Goal: Information Seeking & Learning: Compare options

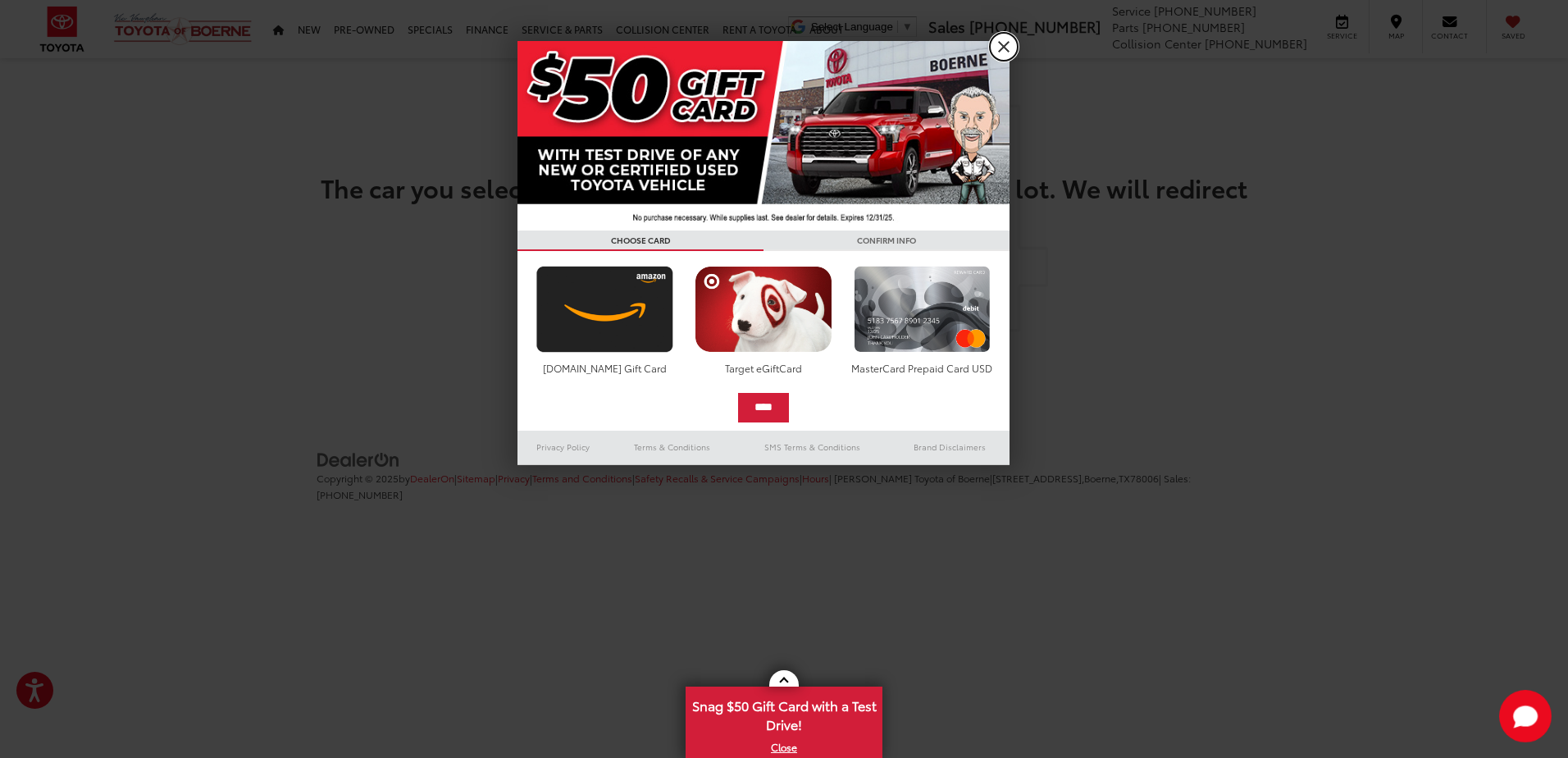
click at [1001, 38] on link "X" at bounding box center [1003, 46] width 28 height 28
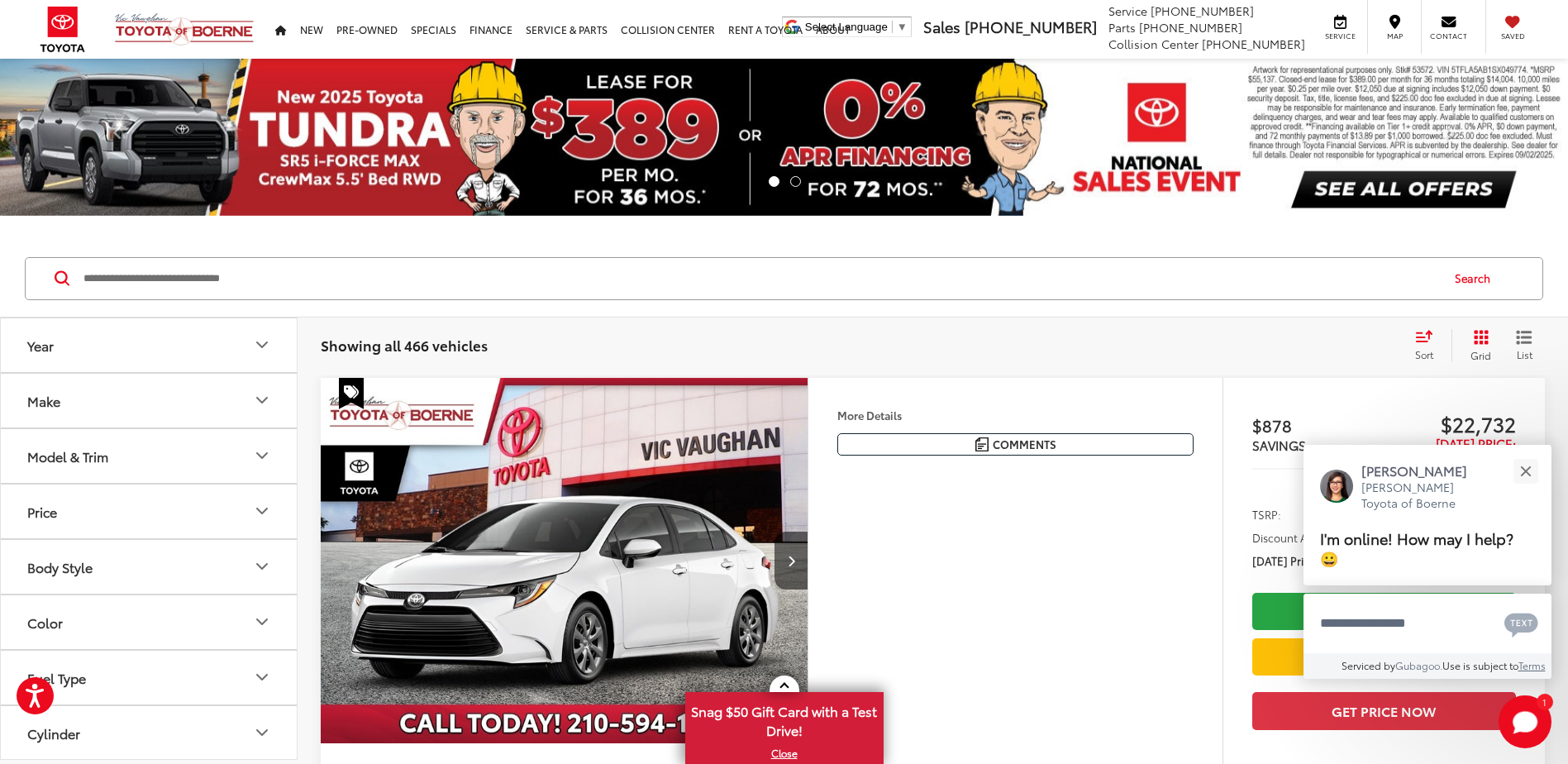
click at [261, 454] on icon "Model & Trim" at bounding box center [262, 455] width 20 height 20
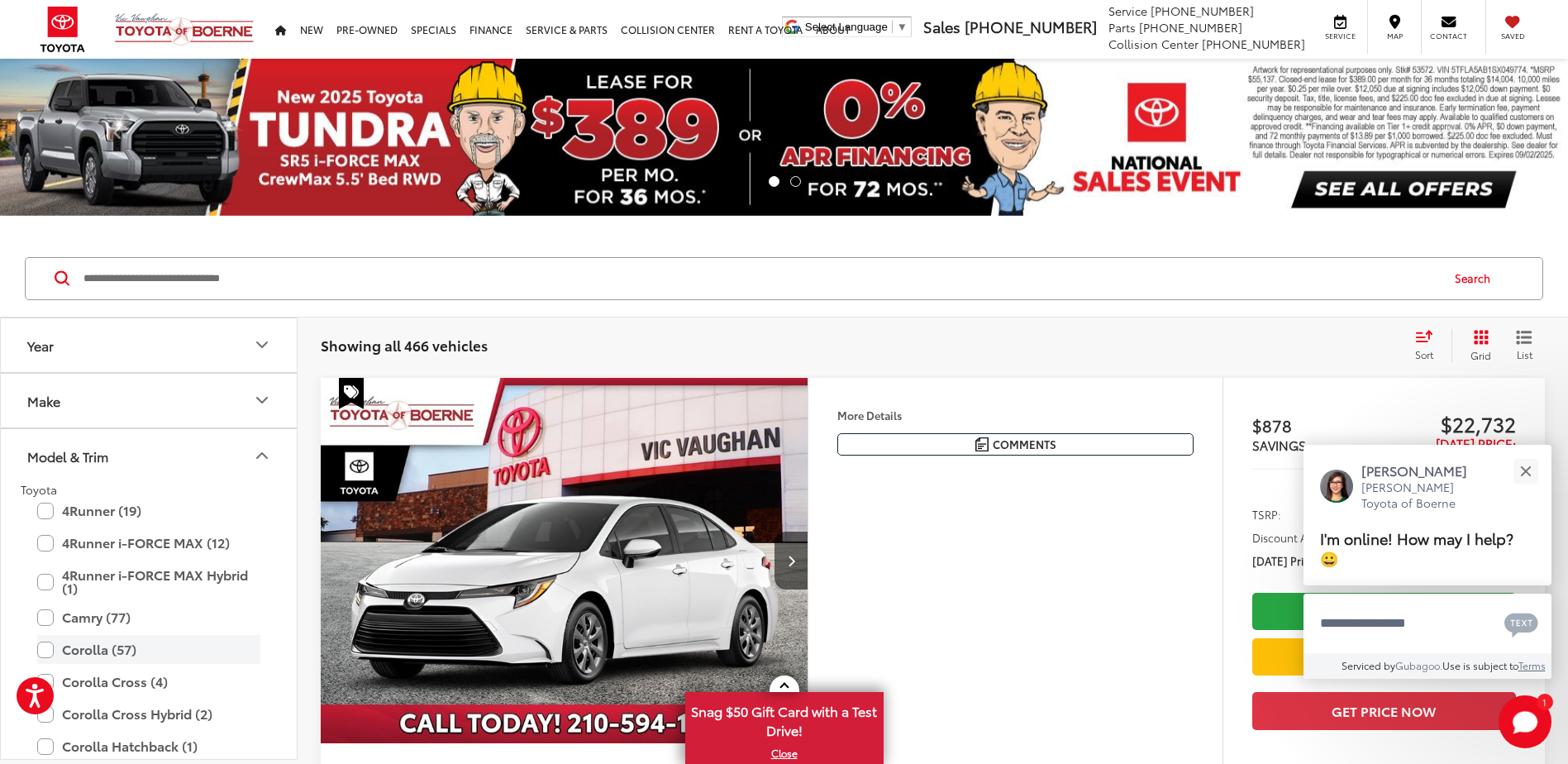
click at [47, 649] on label "Corolla (57)" at bounding box center [148, 649] width 223 height 29
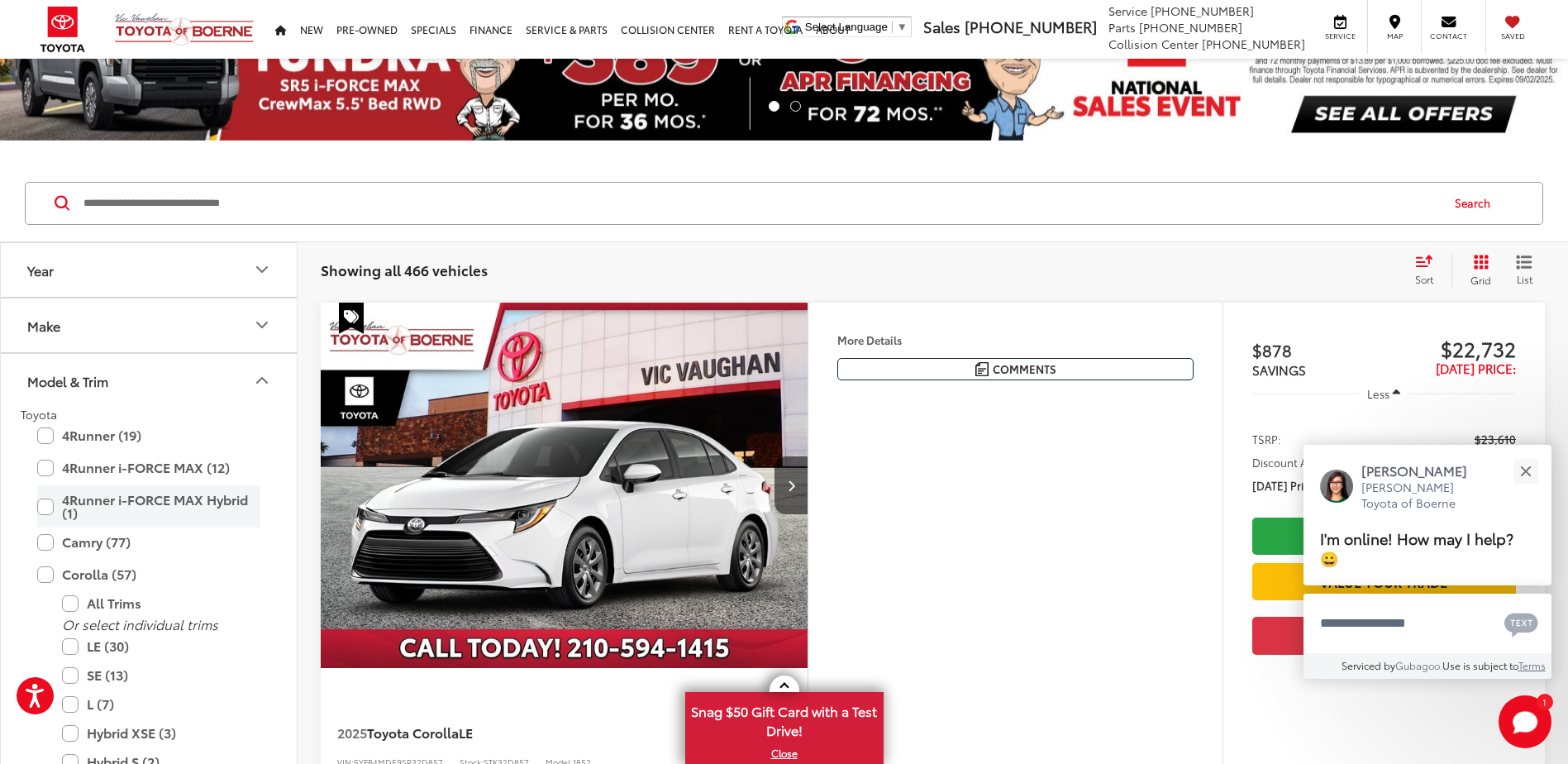
scroll to position [166, 0]
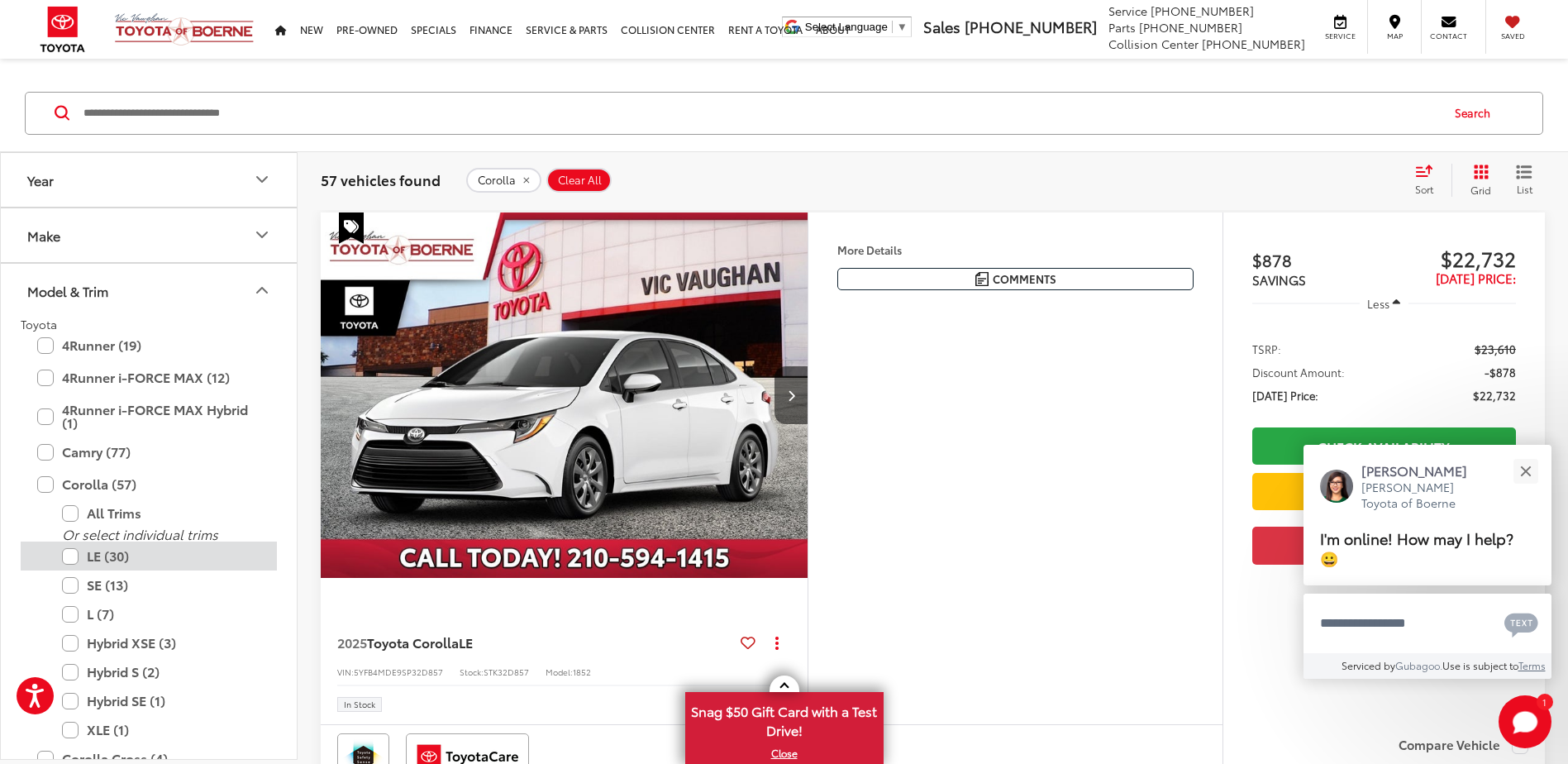
click at [67, 560] on label "LE (30)" at bounding box center [161, 556] width 199 height 29
click at [344, 607] on div at bounding box center [564, 412] width 487 height 399
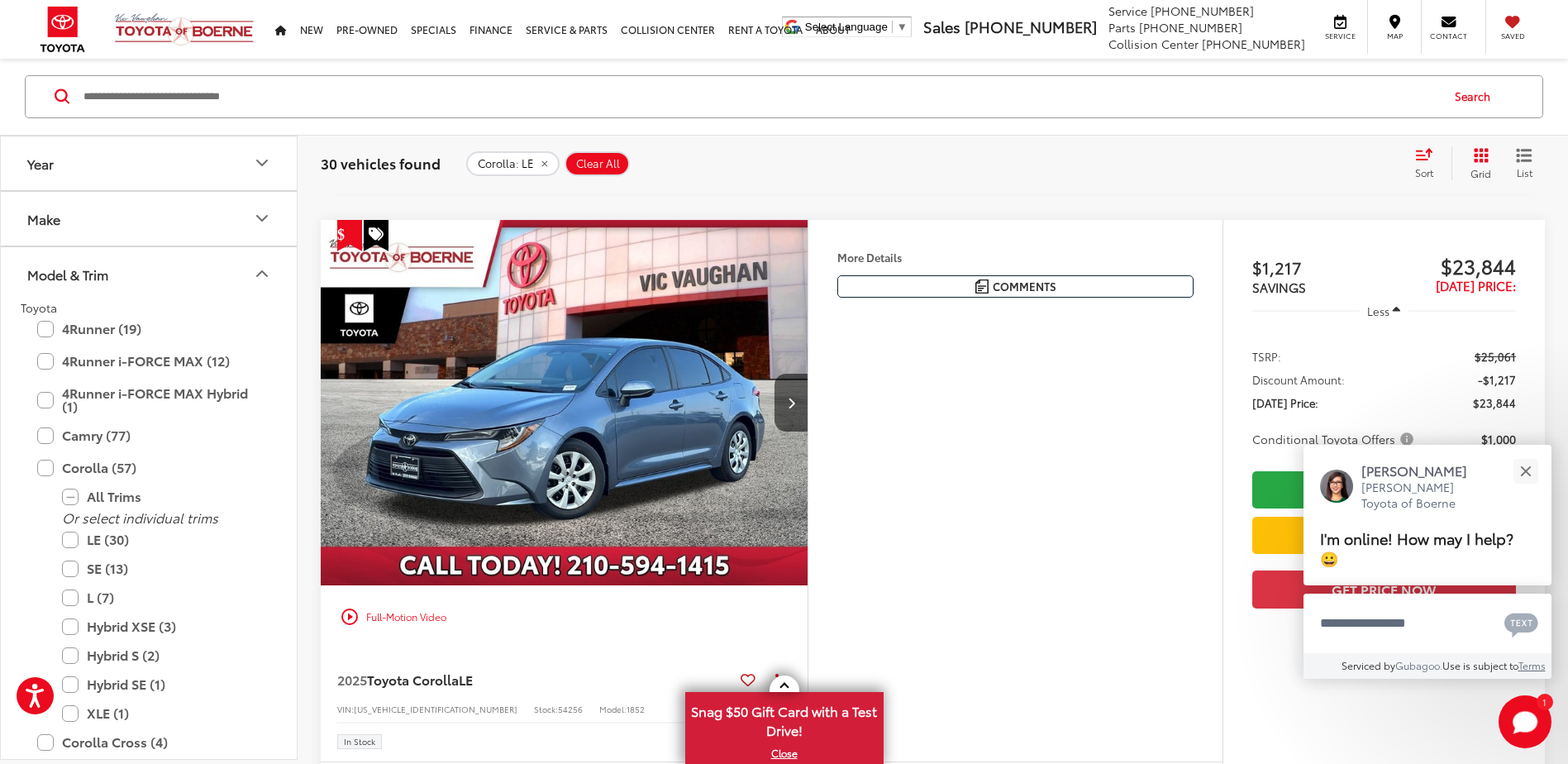
scroll to position [2067, 0]
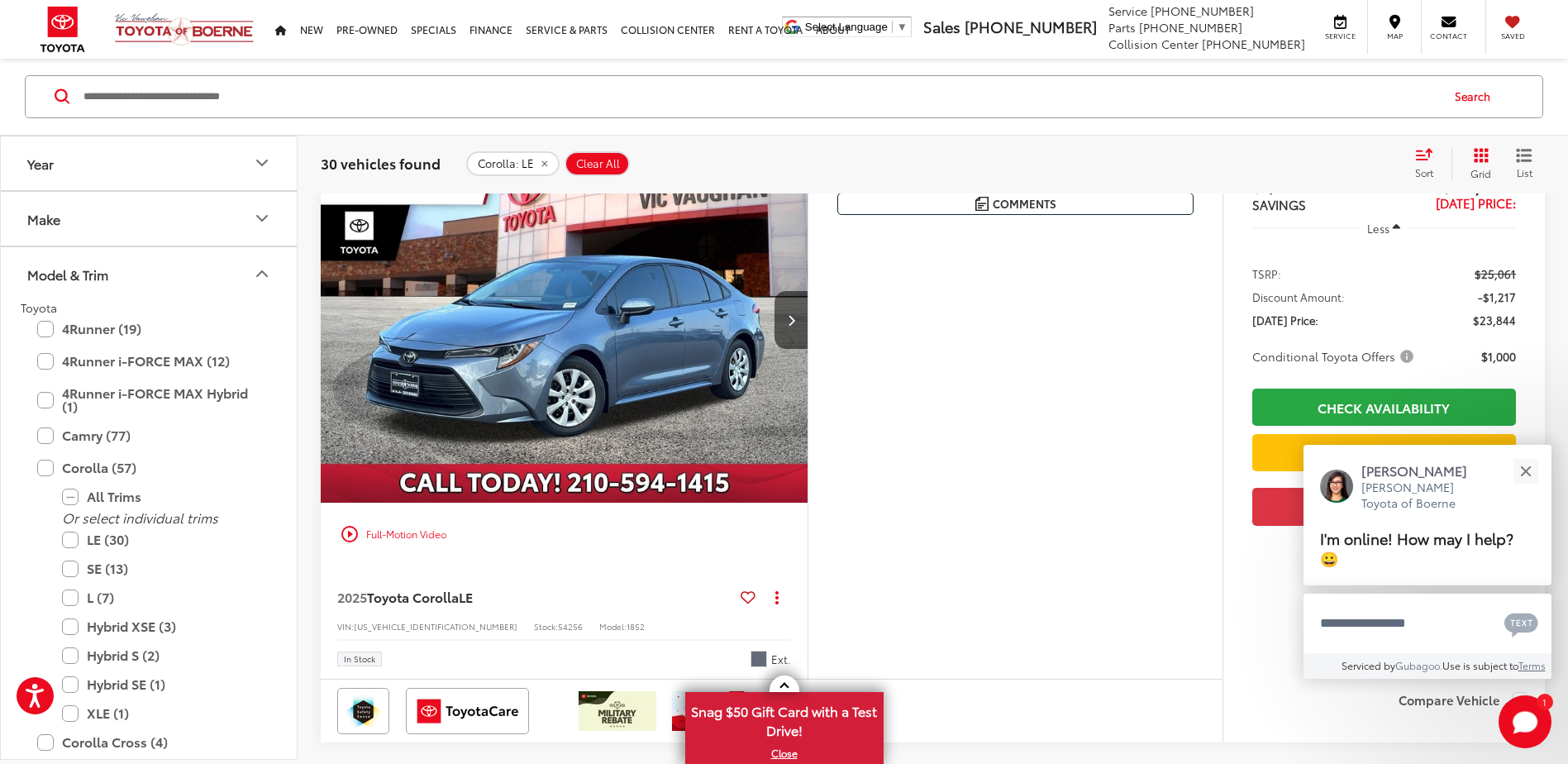
click at [625, 365] on img "2025 Toyota Corolla LE 0" at bounding box center [564, 320] width 489 height 367
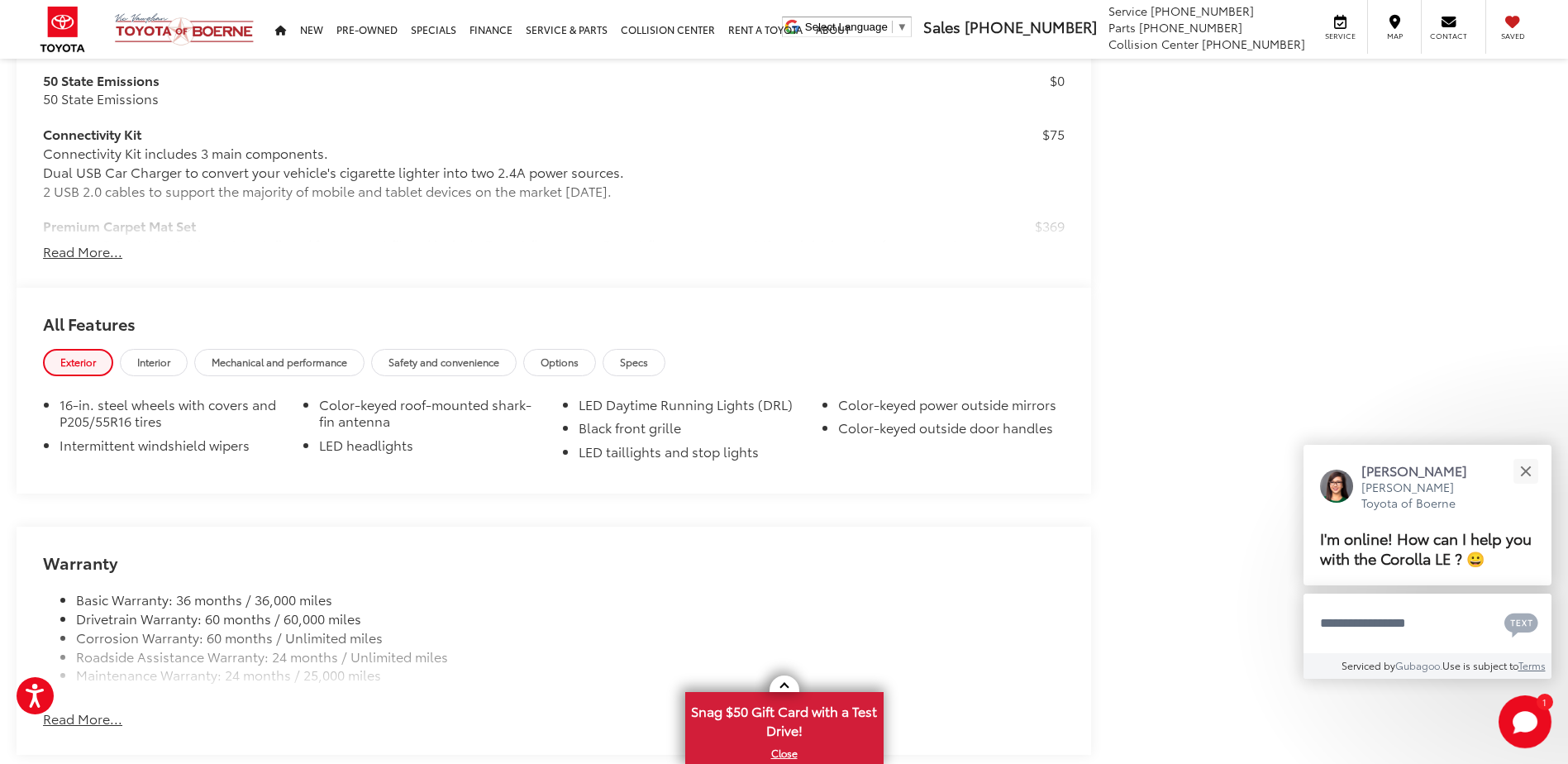
scroll to position [1819, 0]
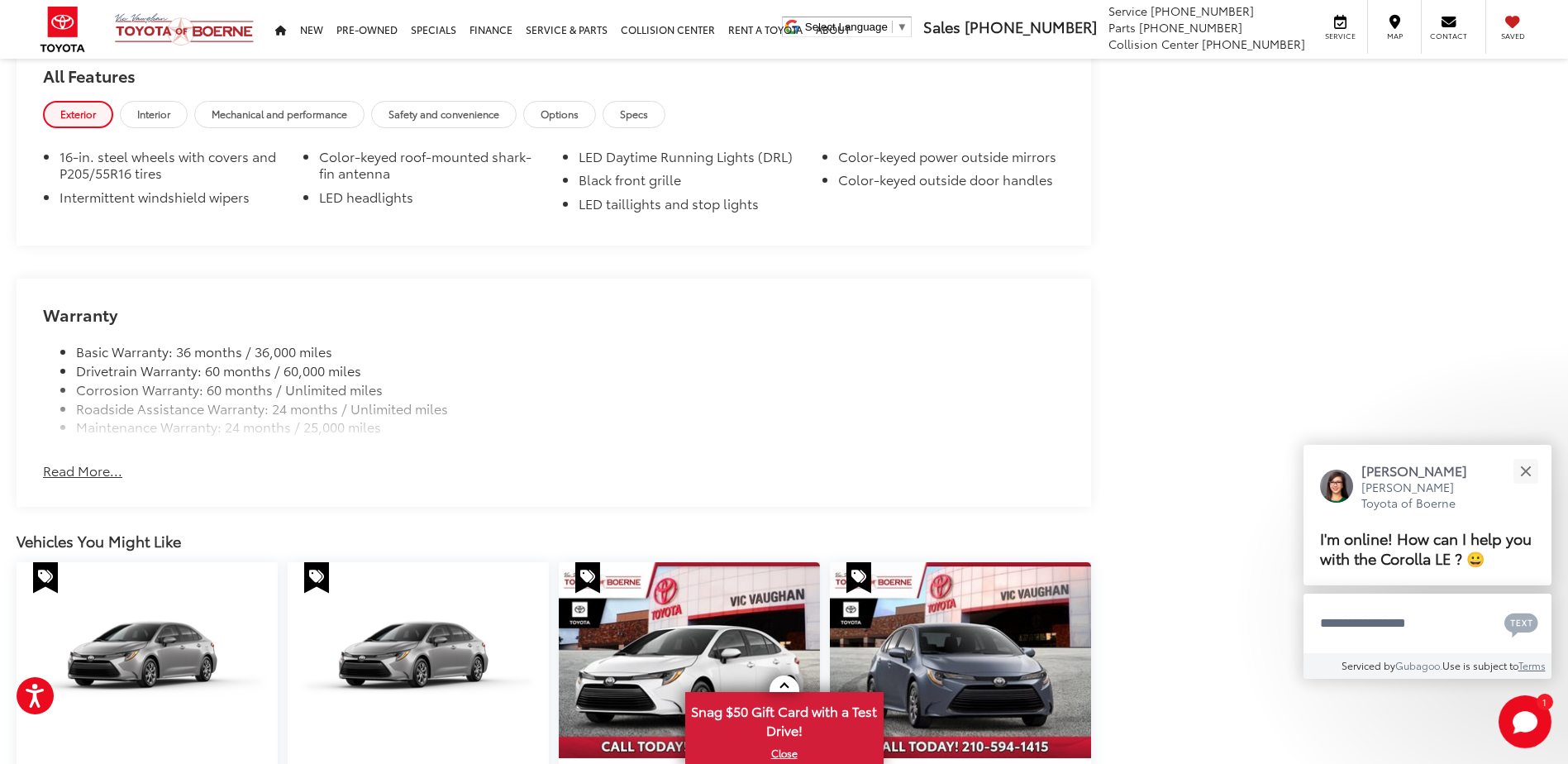
click at [97, 466] on button "Read More..." at bounding box center [82, 471] width 80 height 19
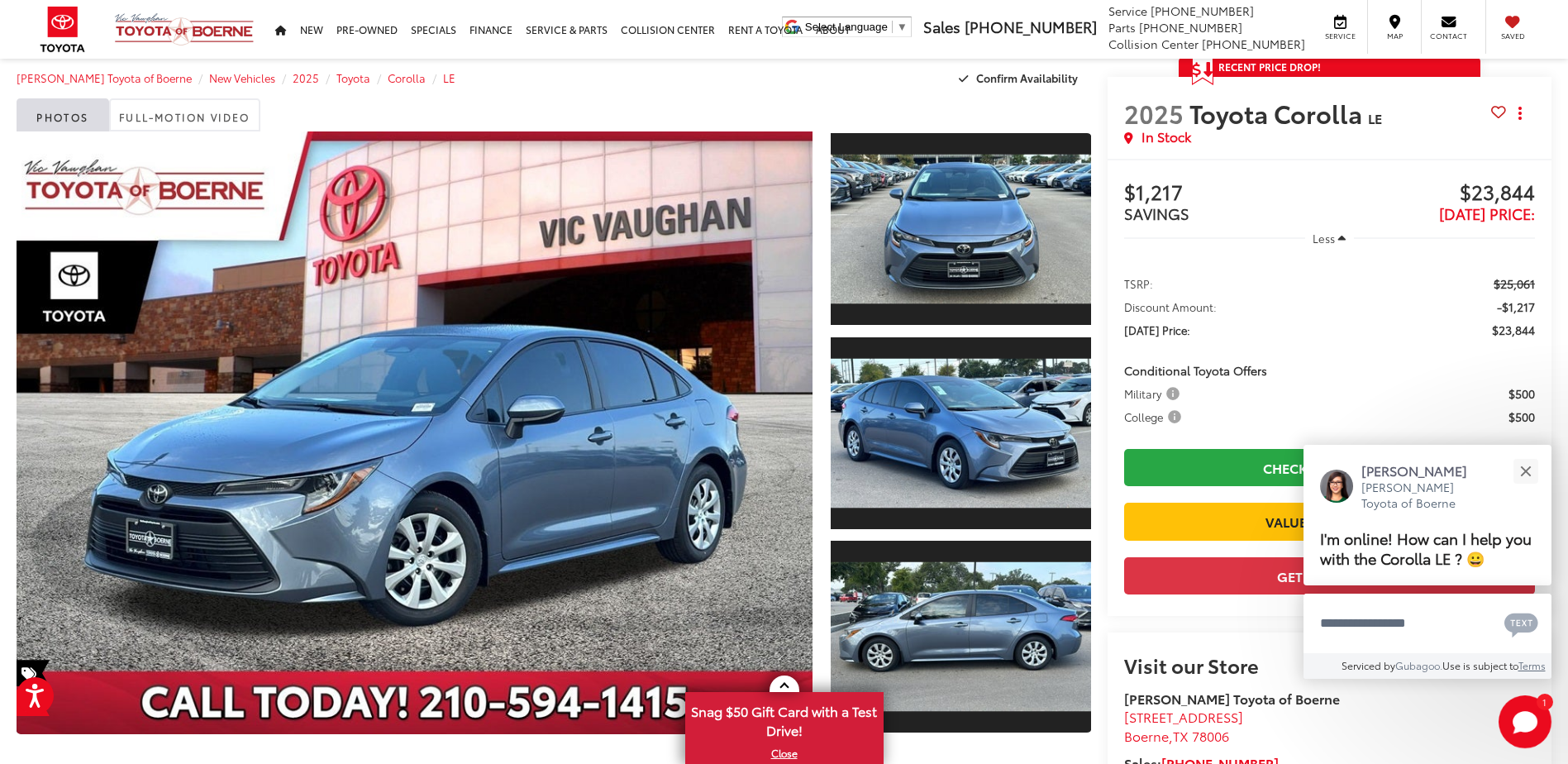
scroll to position [0, 0]
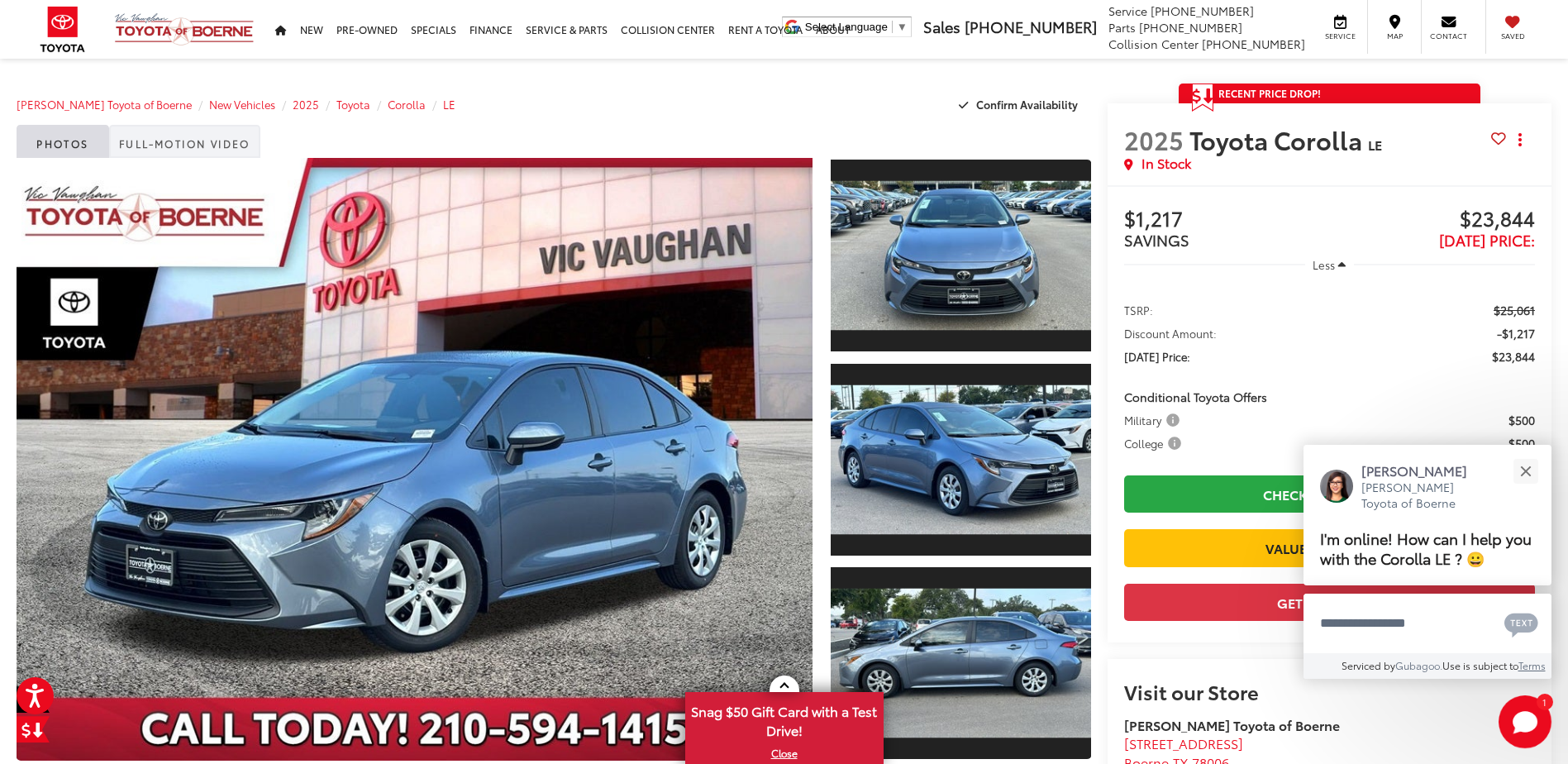
click at [208, 140] on link "Full-Motion Video" at bounding box center [184, 141] width 151 height 33
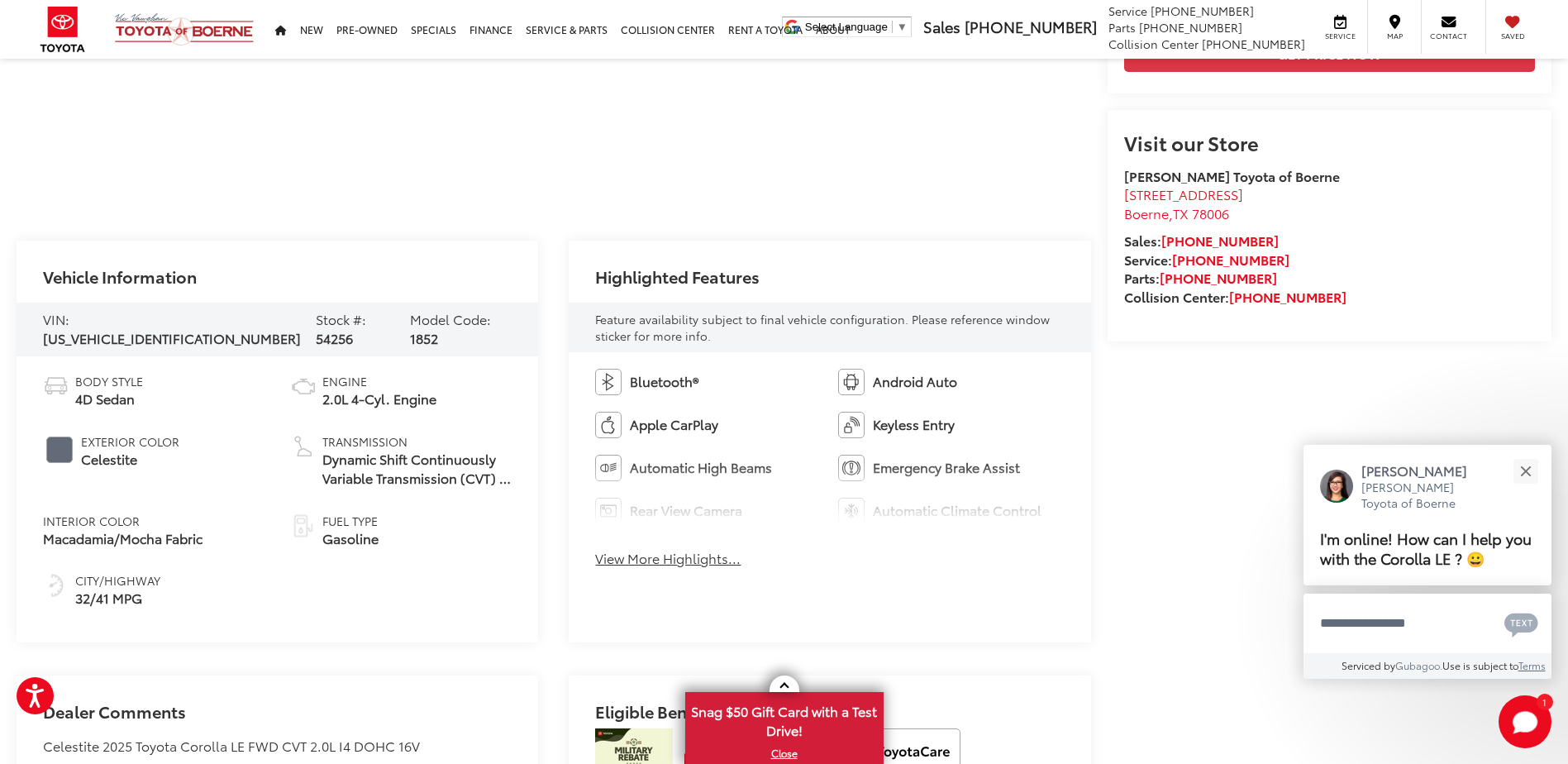
scroll to position [579, 0]
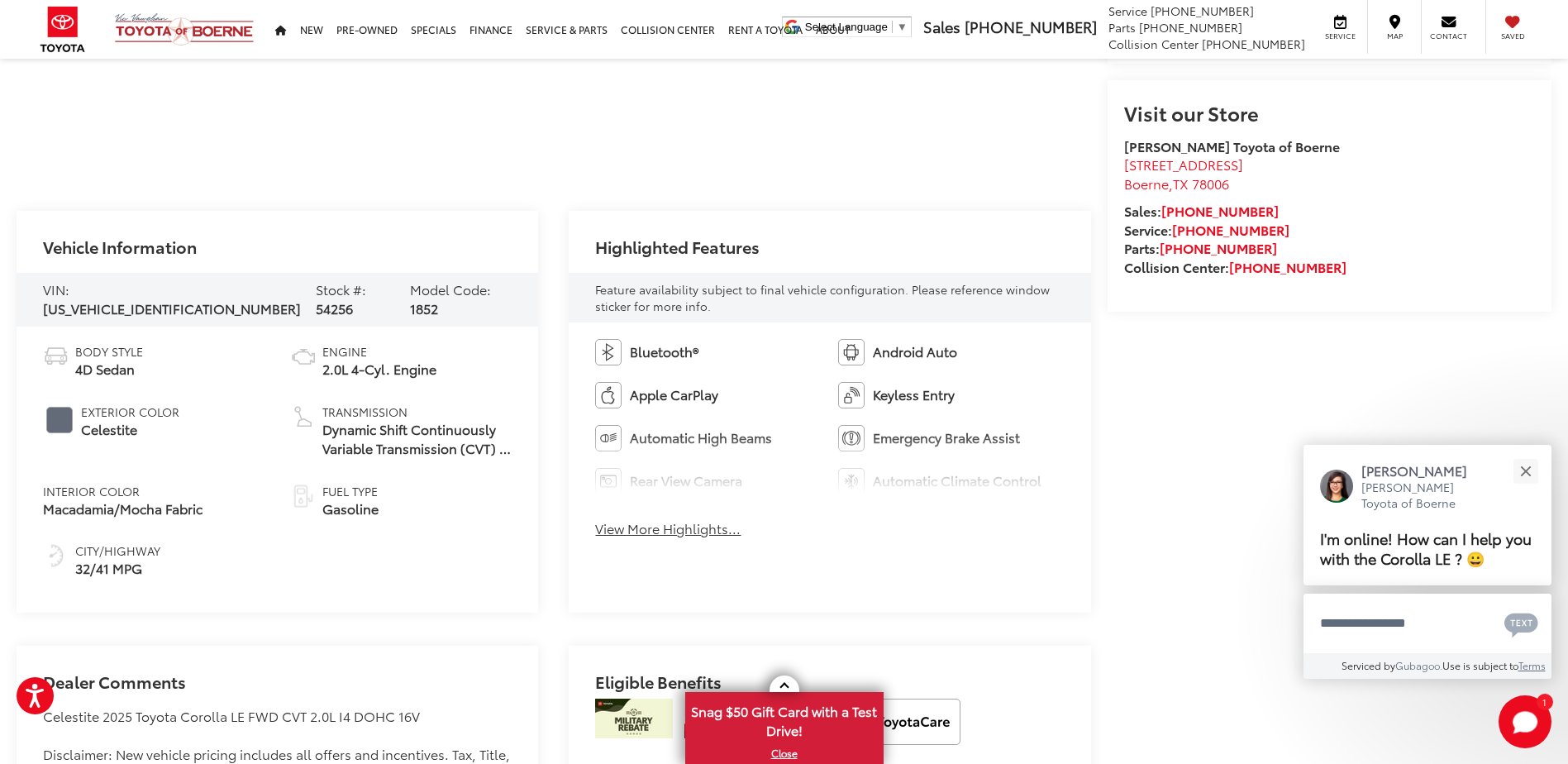
click at [682, 523] on button "View More Highlights..." at bounding box center [667, 528] width 146 height 19
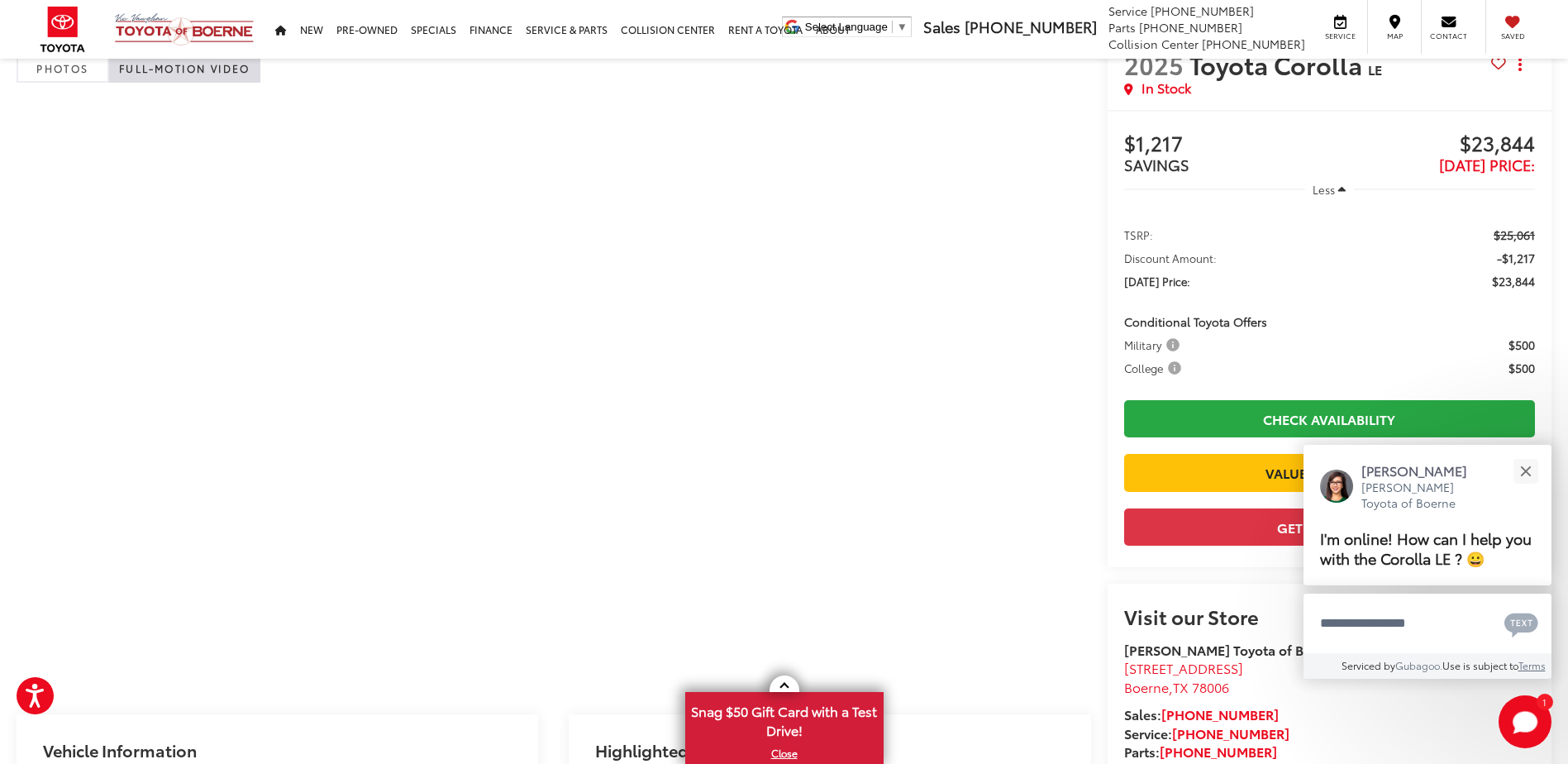
scroll to position [166, 0]
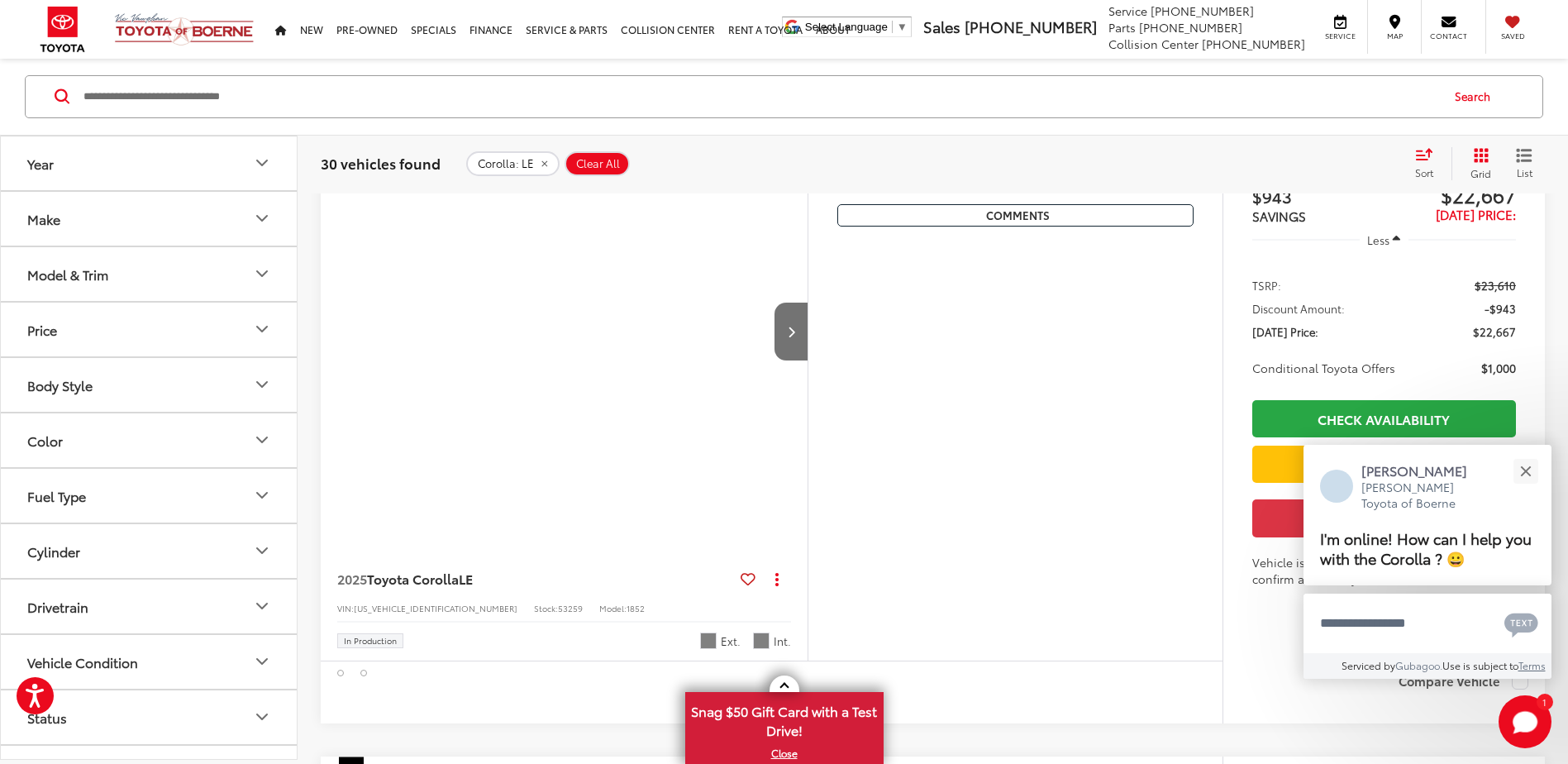
scroll to position [2661, 0]
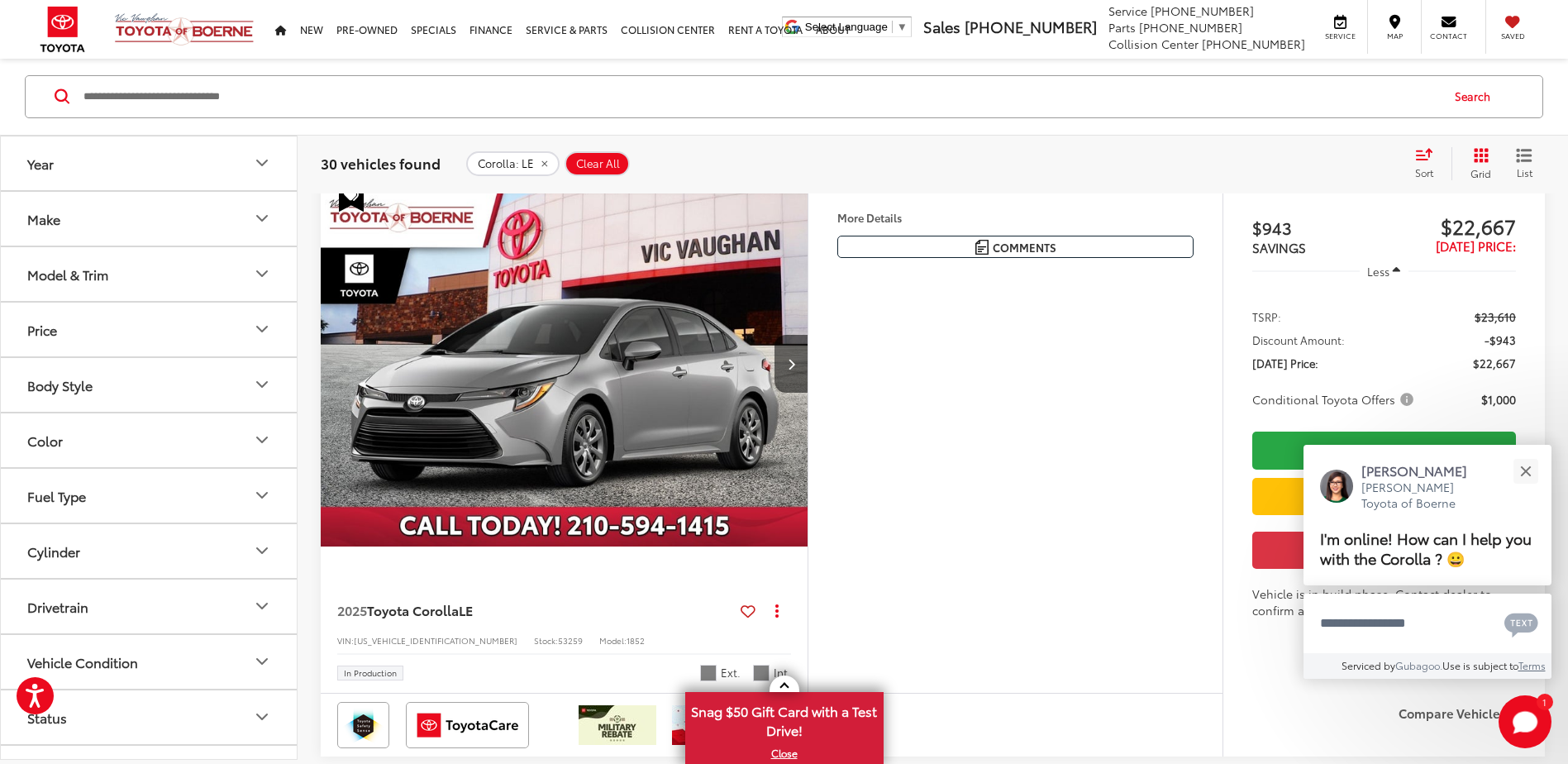
click at [636, 381] on img "2025 Toyota Corolla LE 0" at bounding box center [564, 363] width 489 height 367
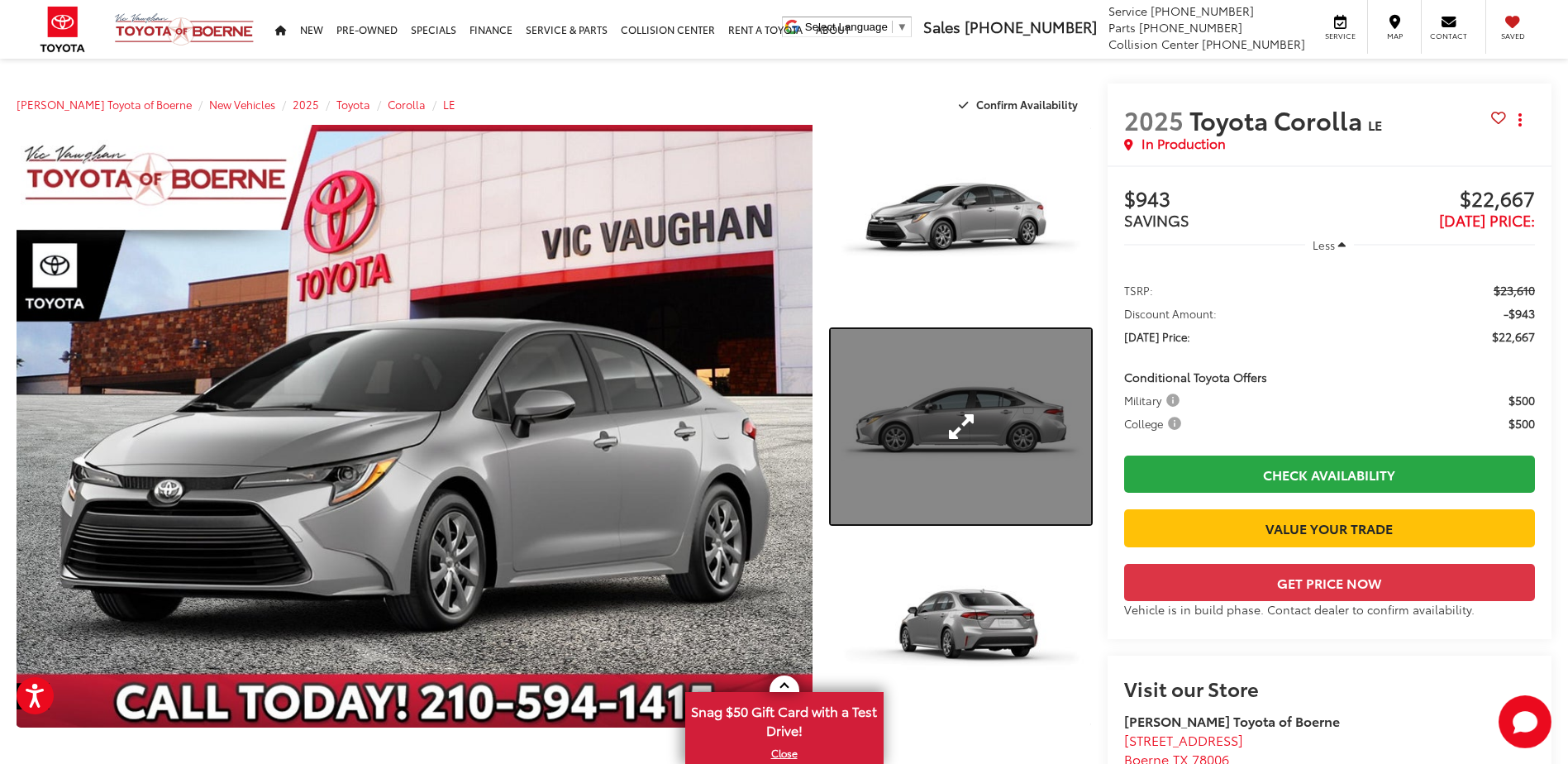
click at [963, 407] on link "Expand Photo 2" at bounding box center [961, 427] width 259 height 195
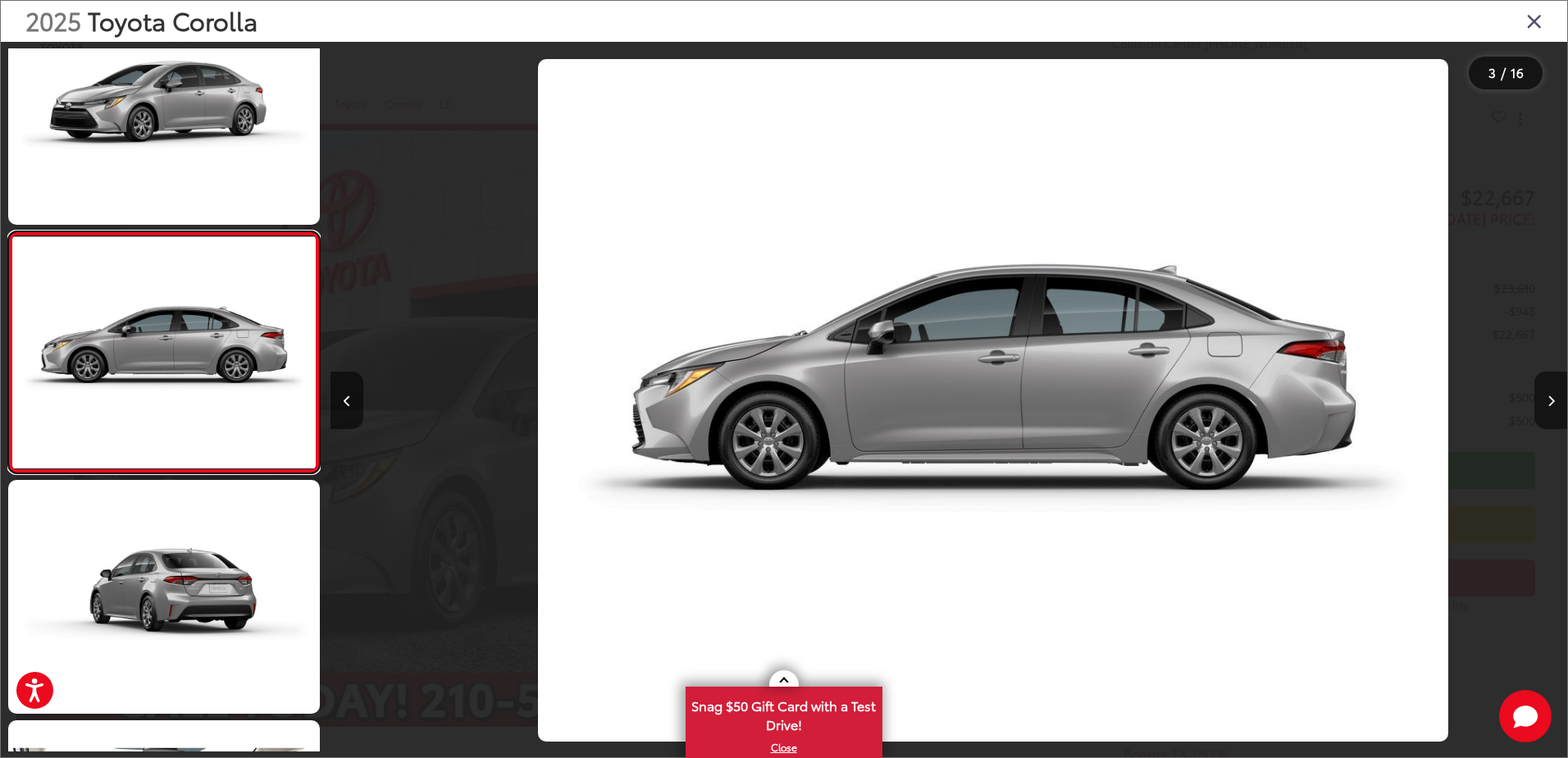
scroll to position [0, 2473]
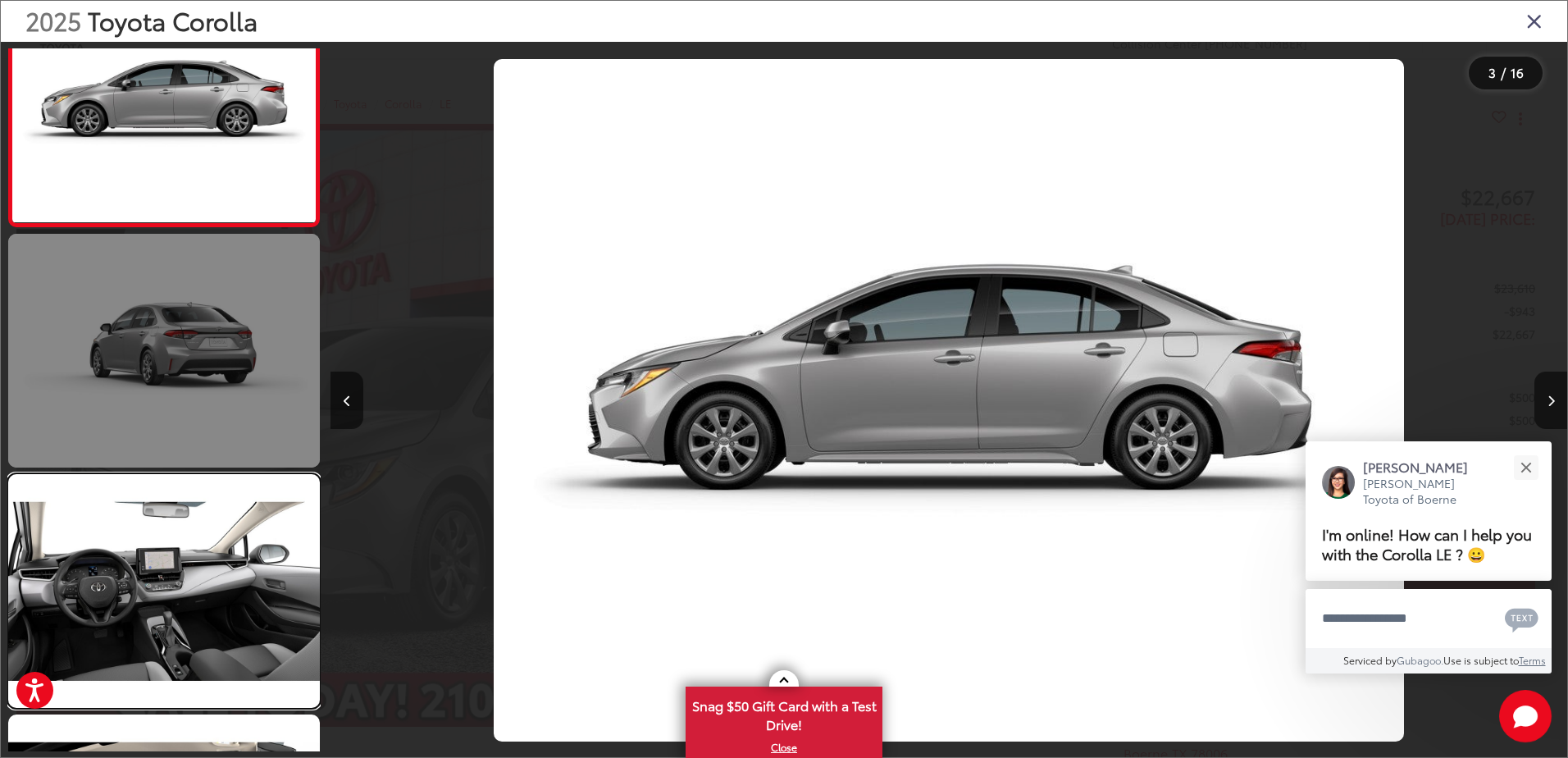
click at [251, 558] on link at bounding box center [163, 590] width 311 height 233
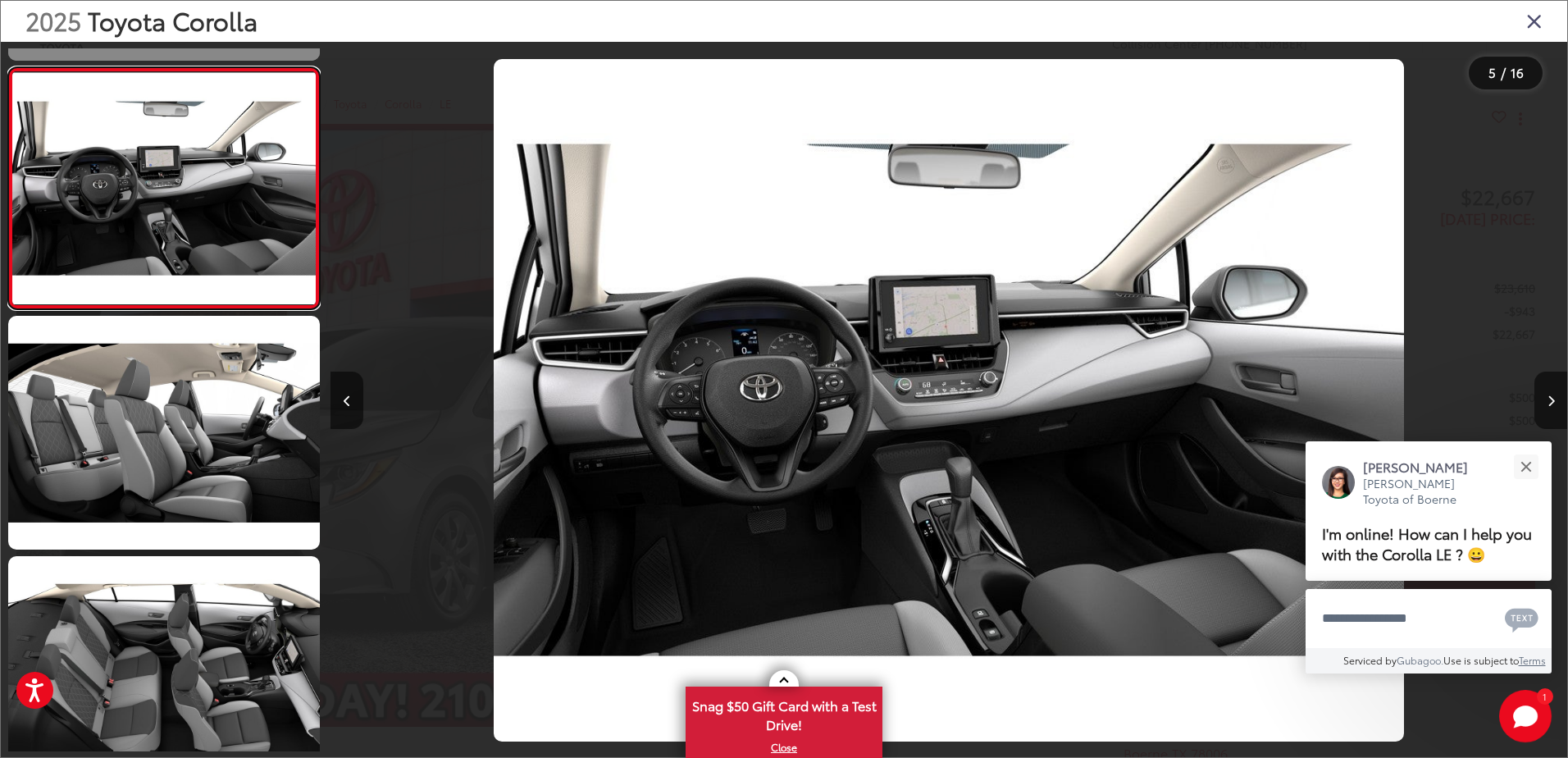
scroll to position [615, 0]
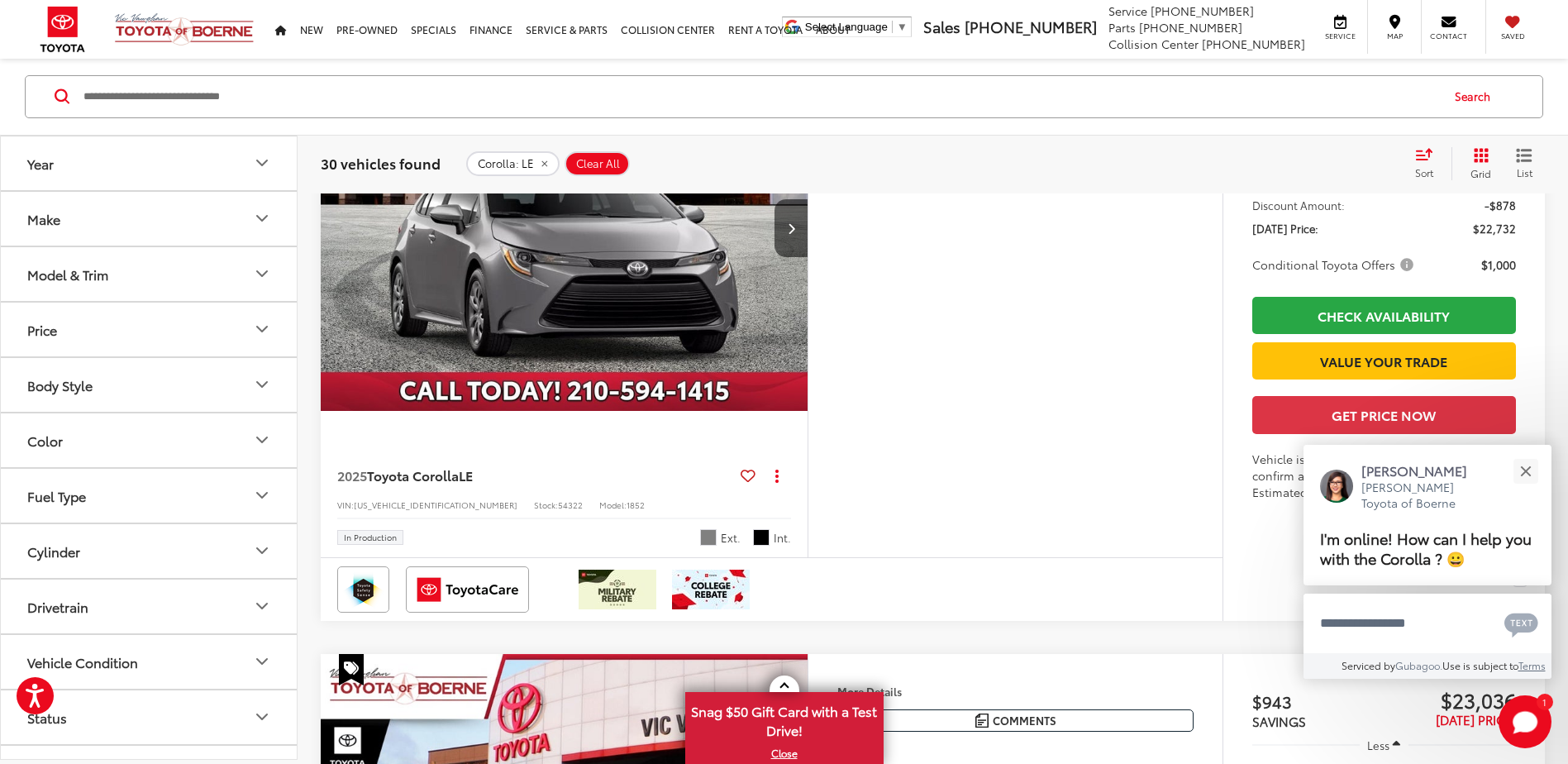
scroll to position [3323, 0]
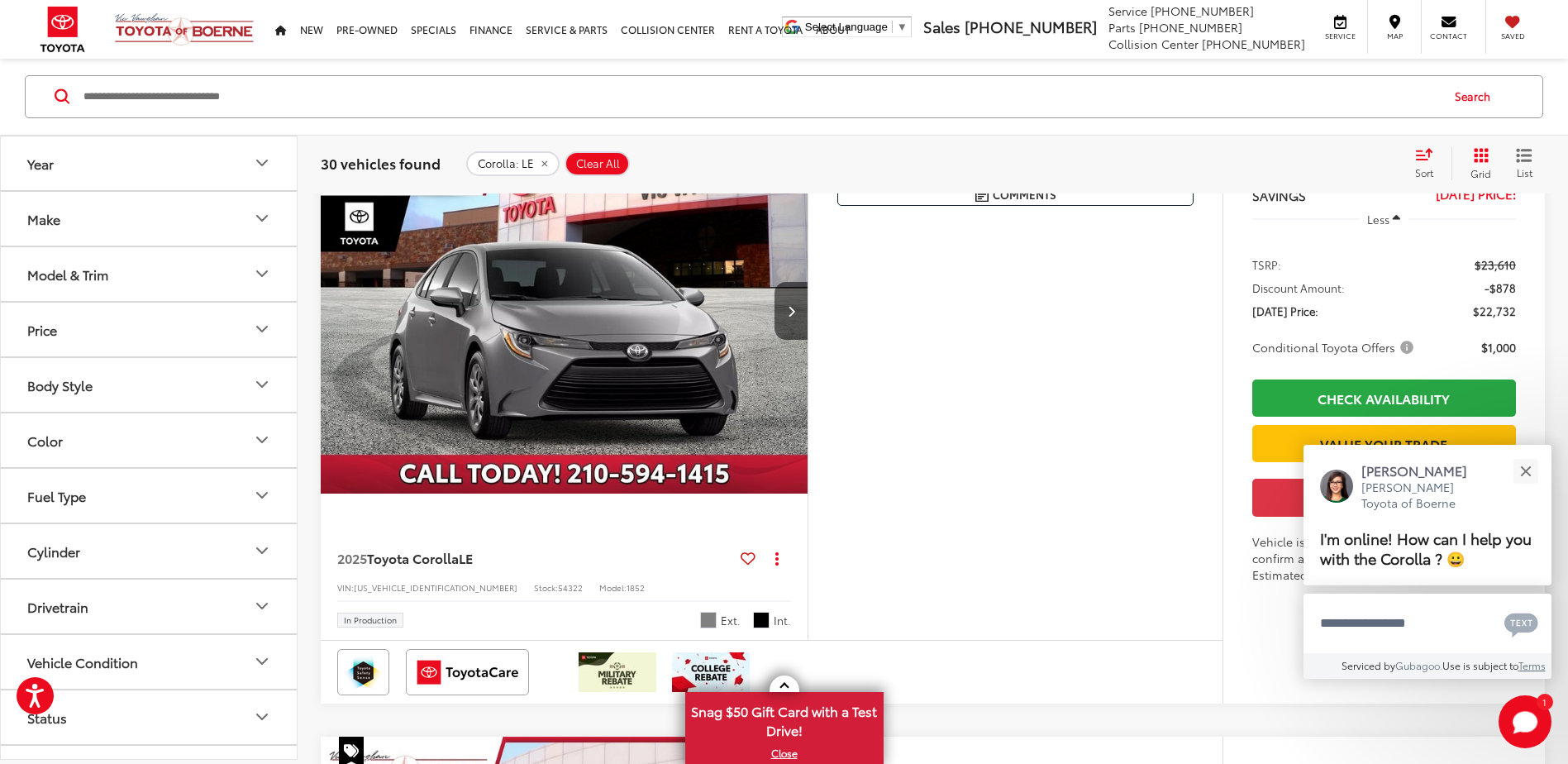
click at [606, 397] on img "2025 Toyota Corolla LE 0" at bounding box center [564, 311] width 489 height 367
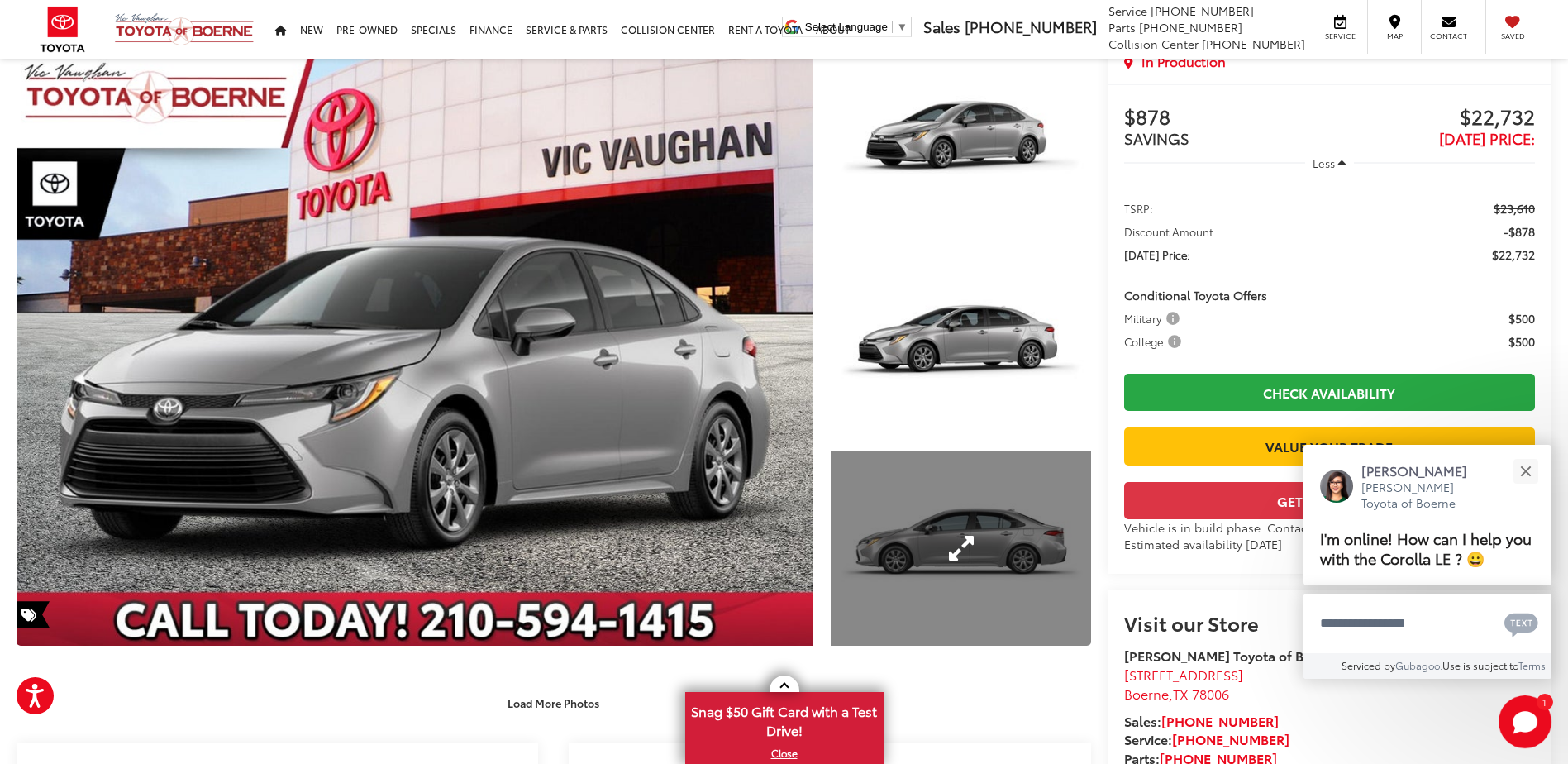
scroll to position [248, 0]
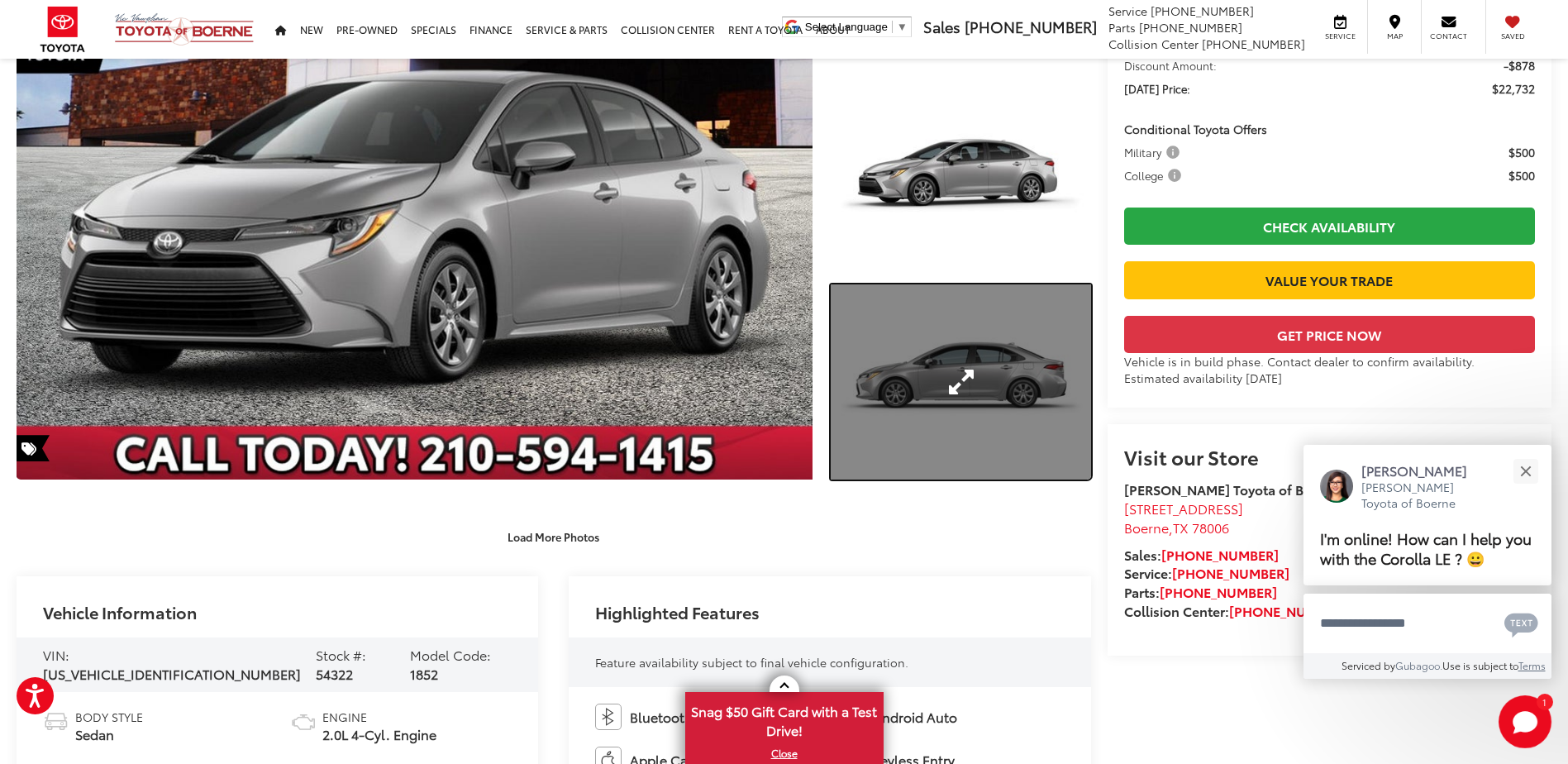
click at [890, 350] on link "Expand Photo 3" at bounding box center [961, 382] width 259 height 195
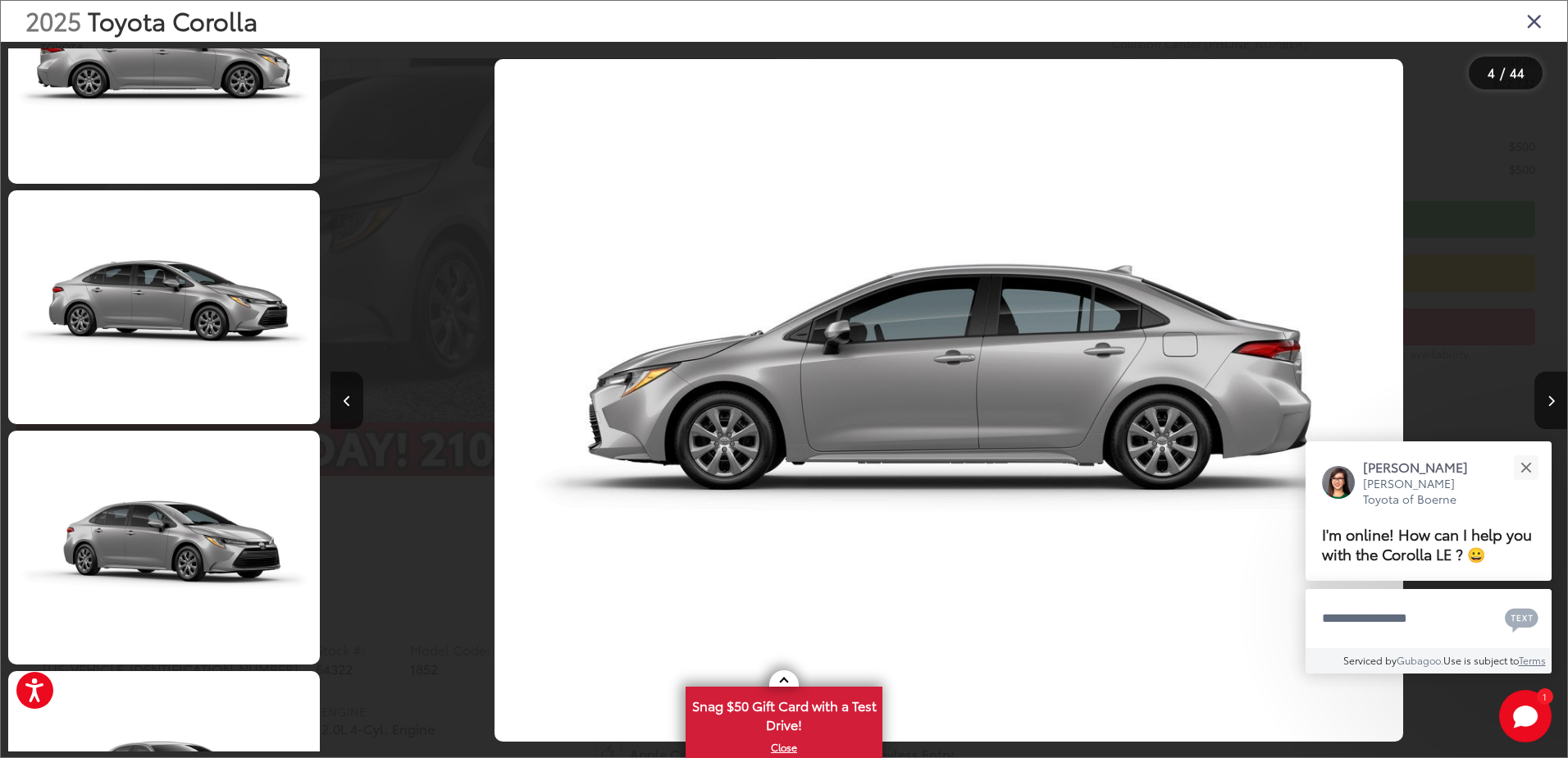
scroll to position [2753, 0]
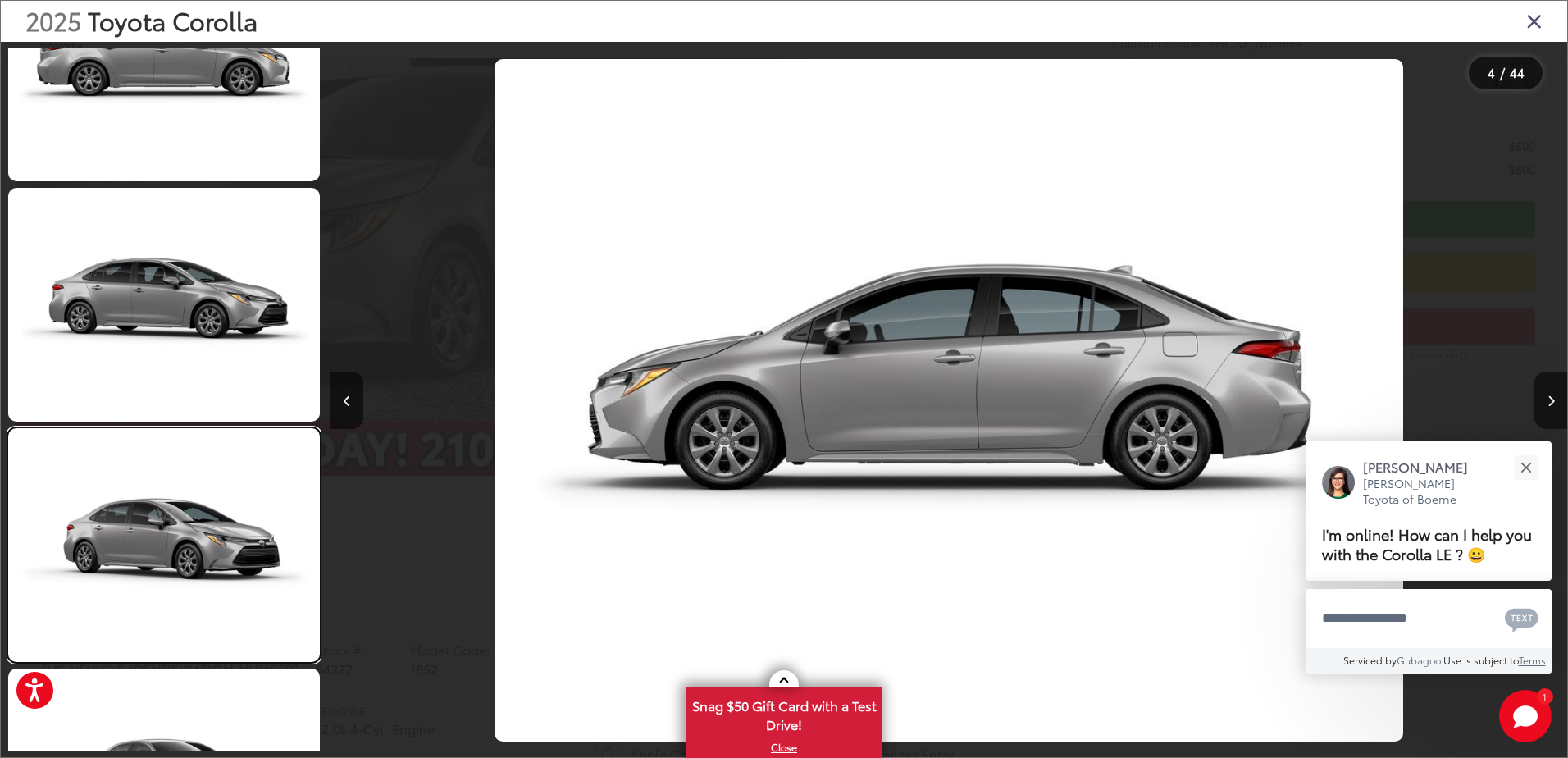
click at [172, 553] on link at bounding box center [163, 544] width 311 height 233
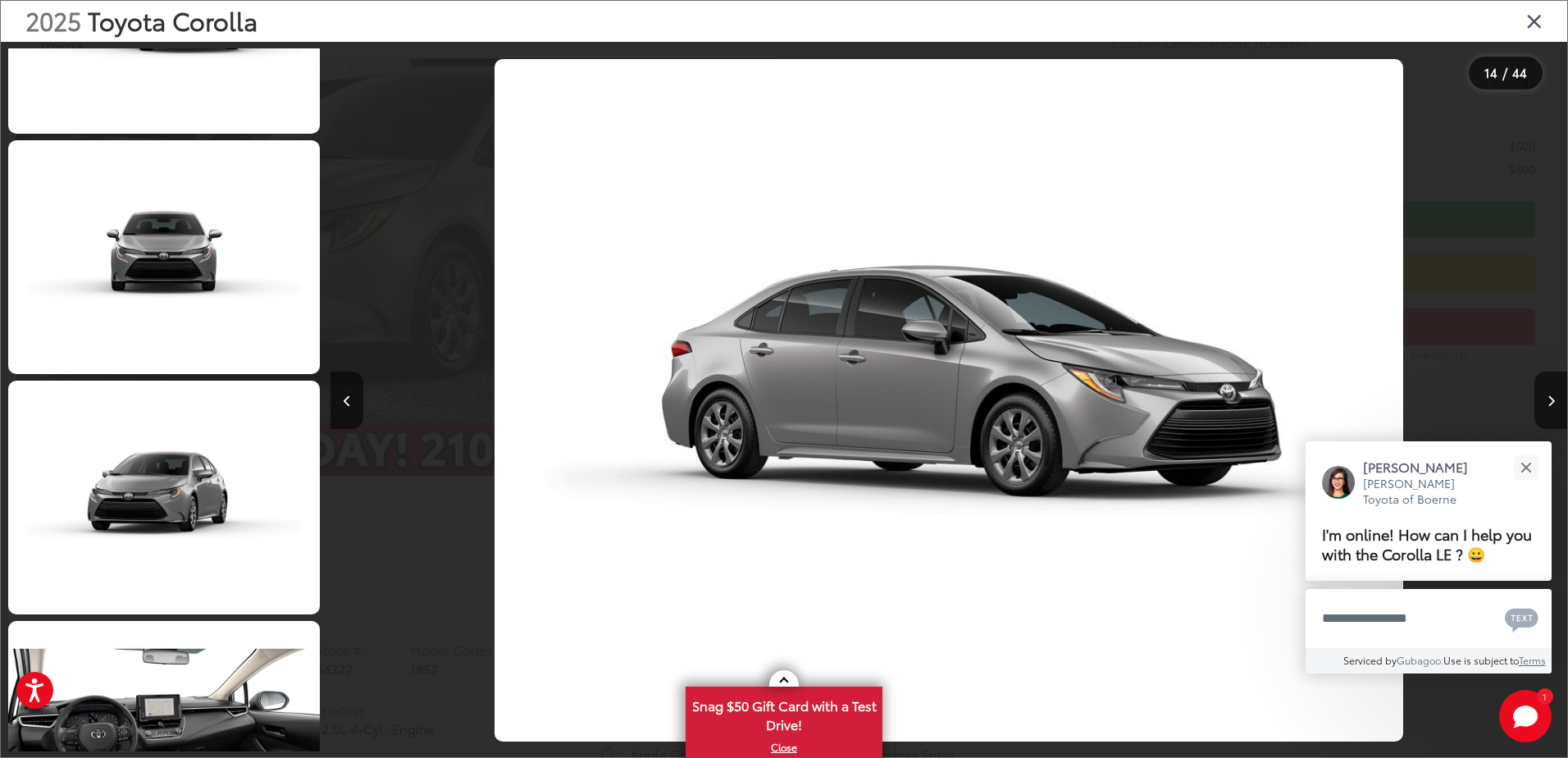
scroll to position [4090, 0]
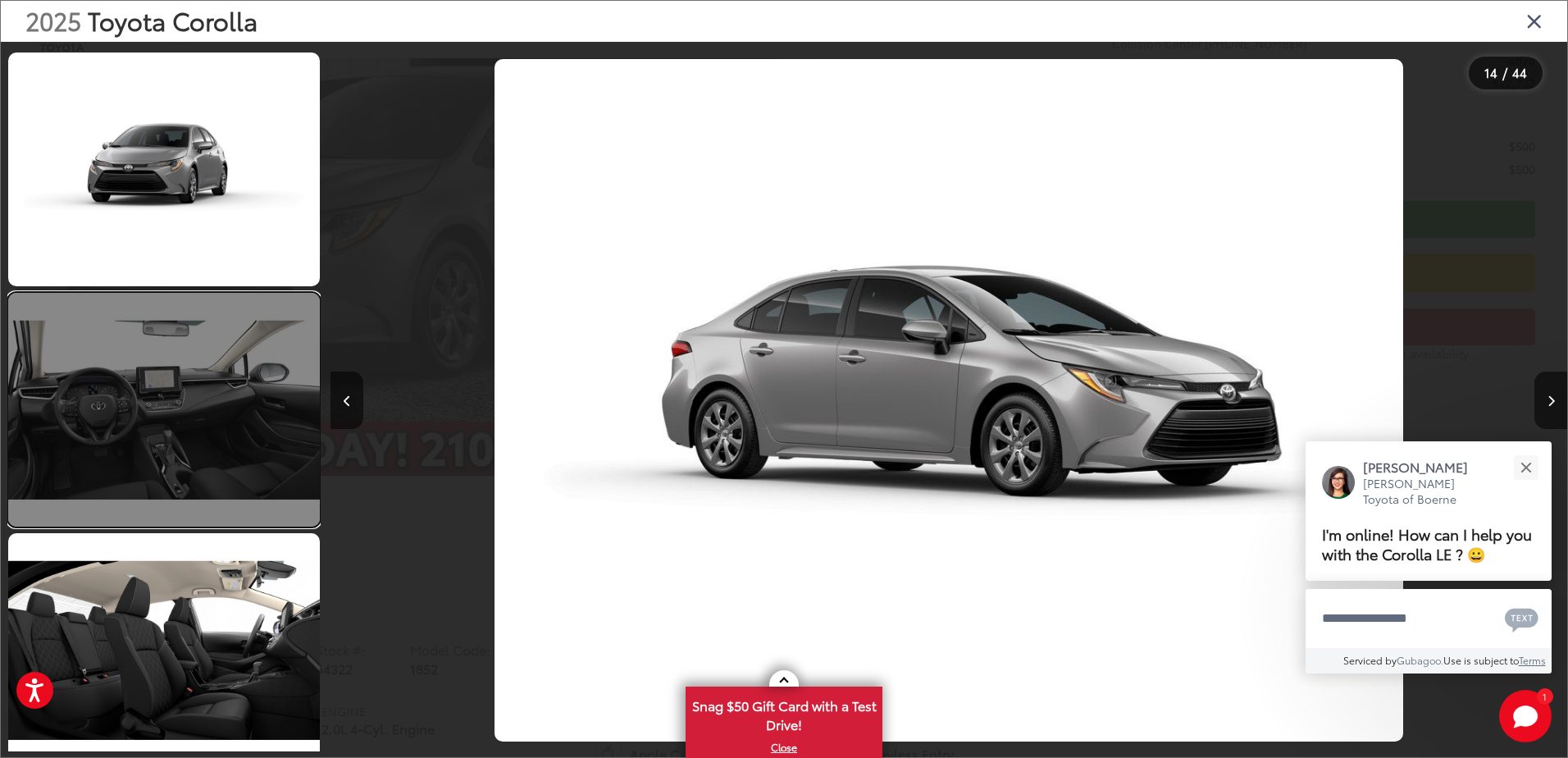
click at [225, 461] on link at bounding box center [163, 409] width 311 height 233
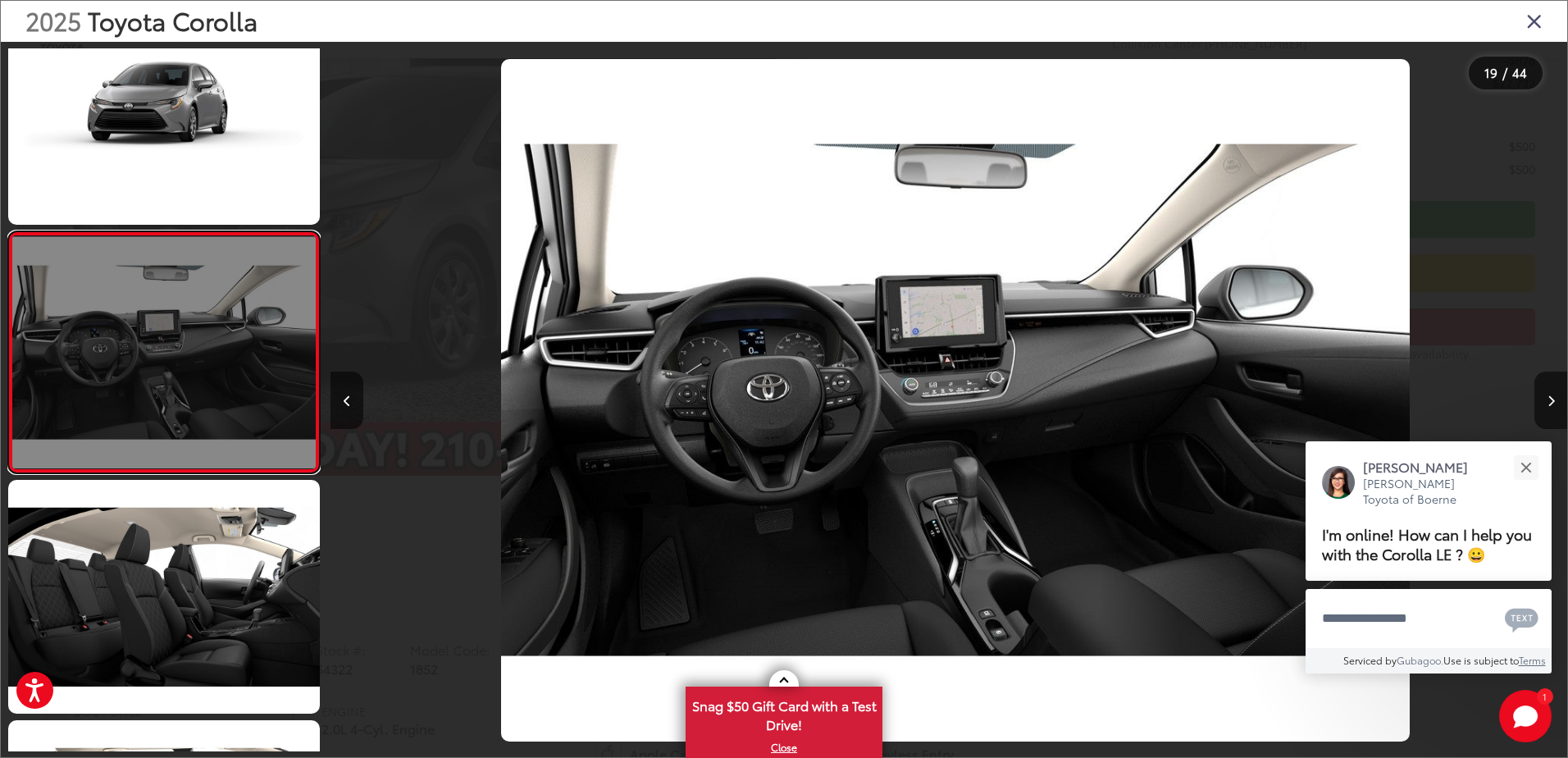
scroll to position [0, 22256]
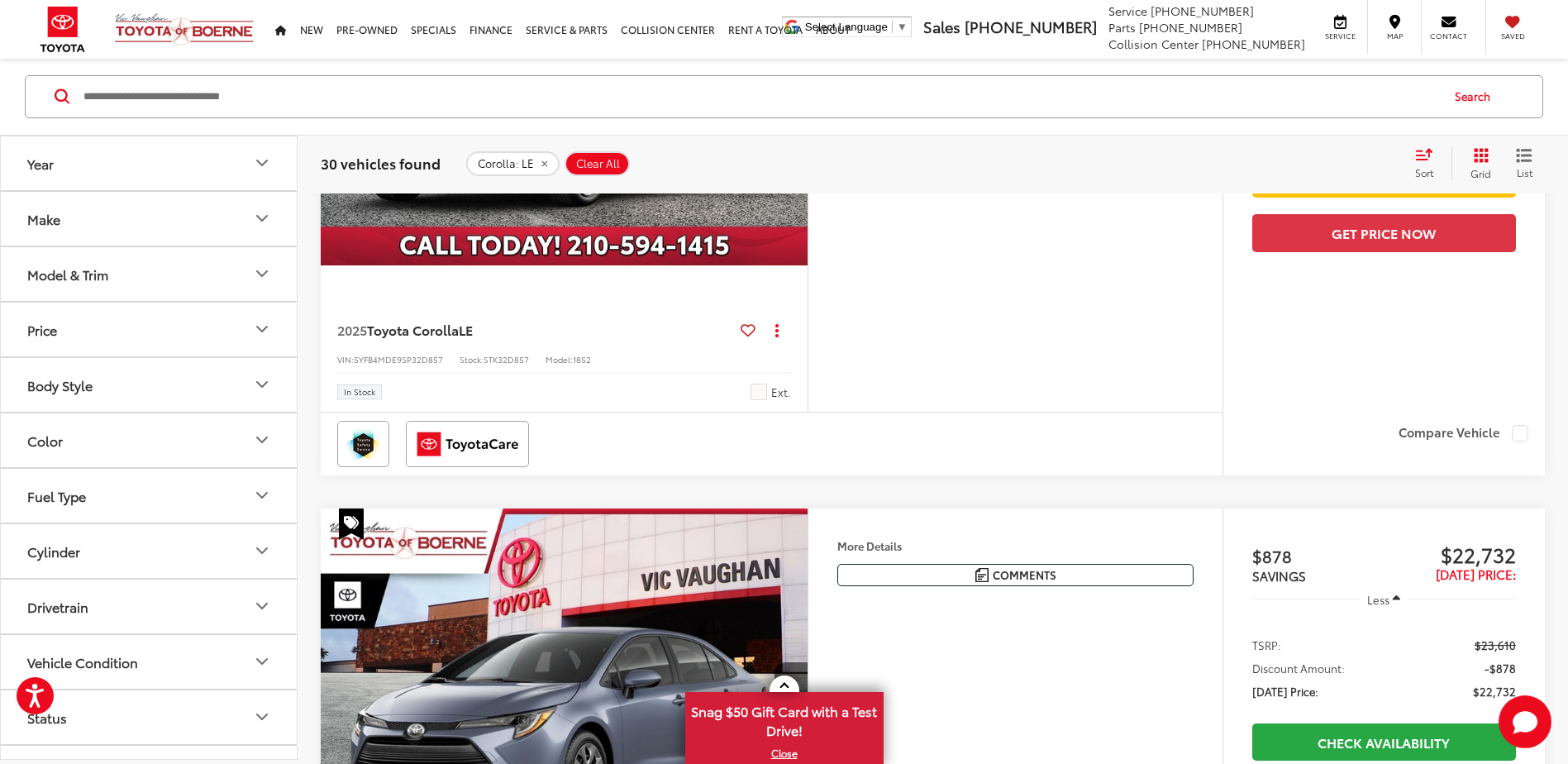
scroll to position [182, 0]
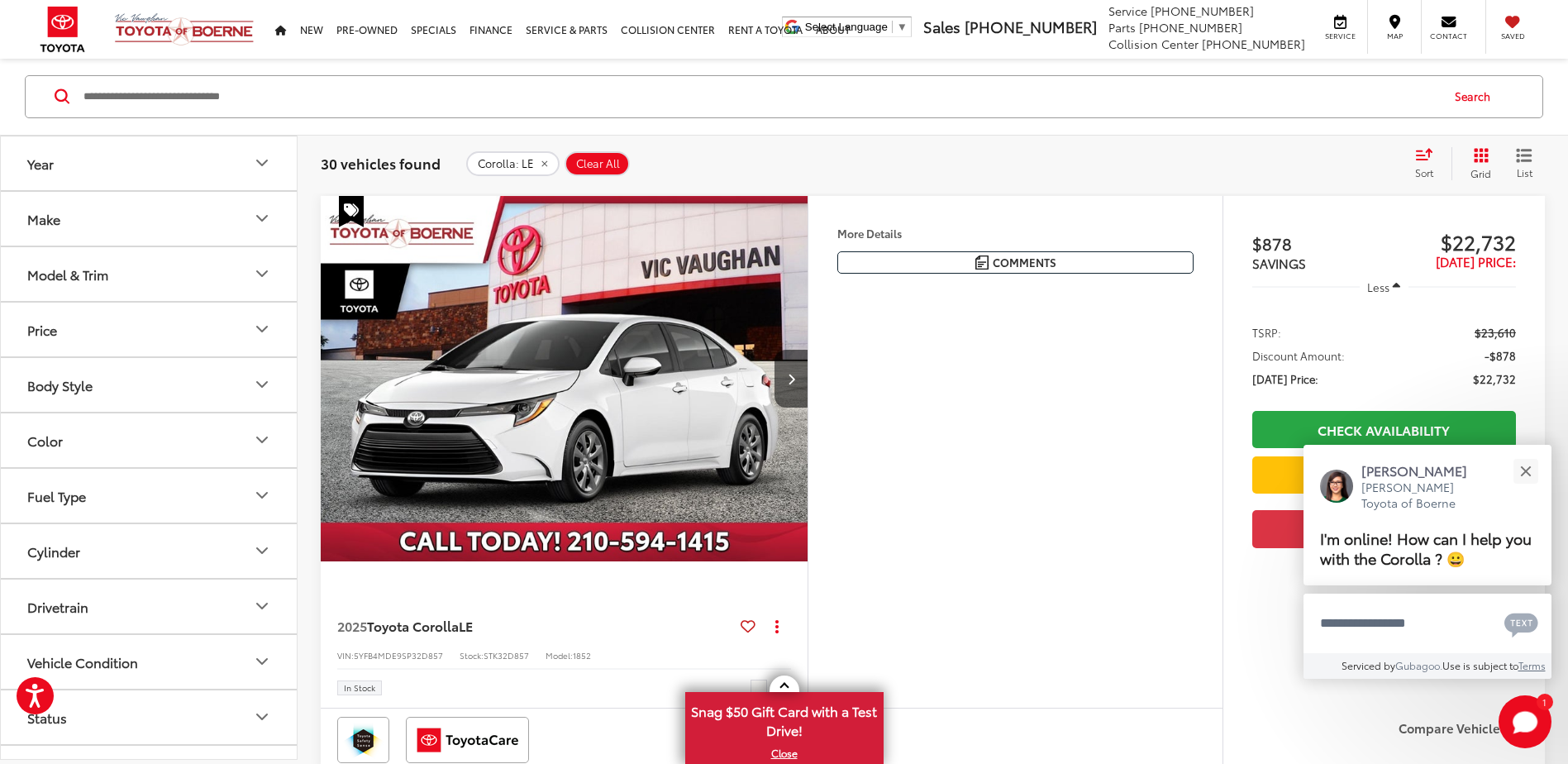
click at [258, 269] on icon "Model & Trim" at bounding box center [262, 275] width 20 height 20
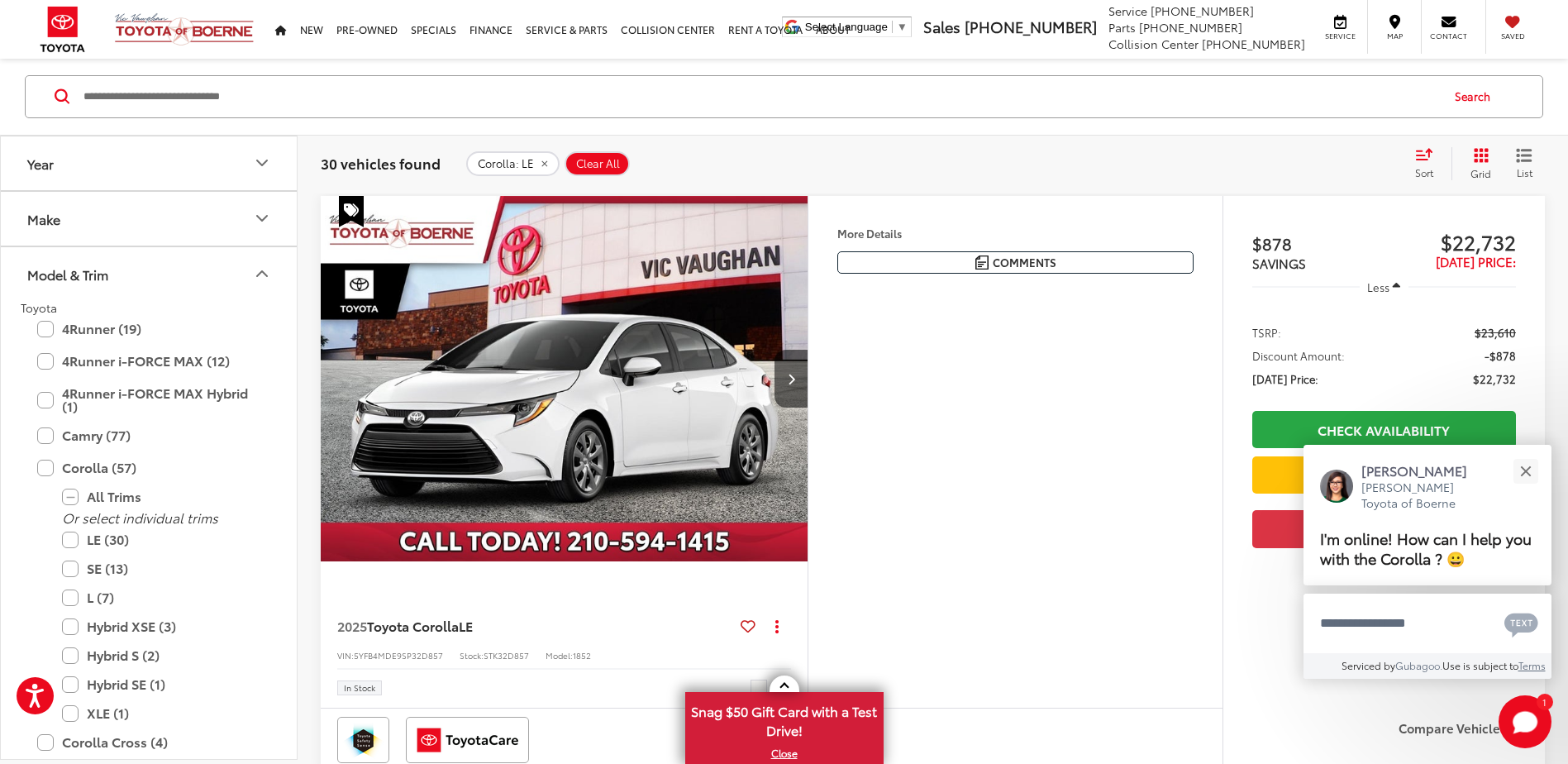
click at [258, 269] on icon "Model & Trim" at bounding box center [262, 275] width 20 height 20
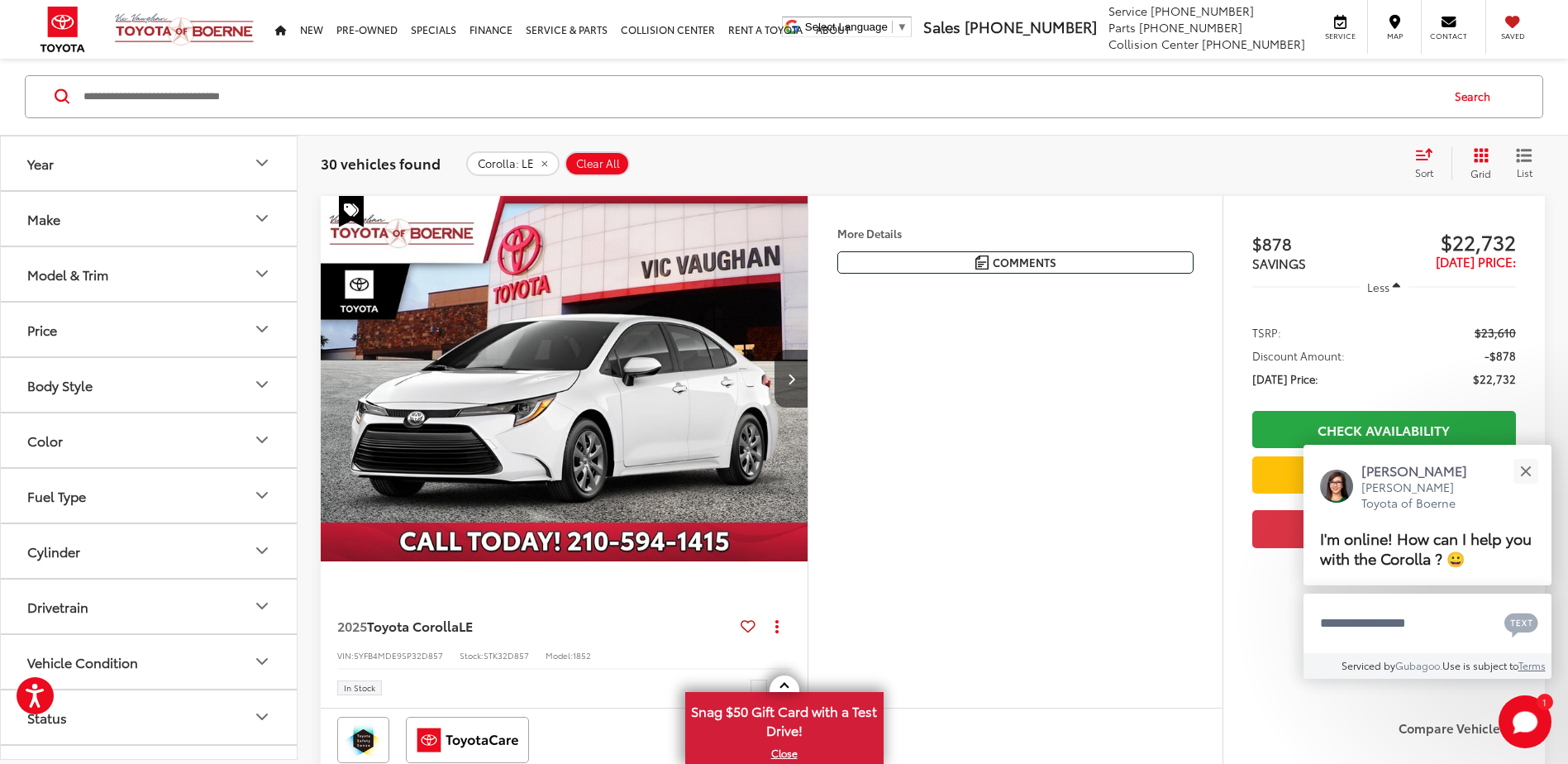
click at [267, 438] on icon "Color" at bounding box center [261, 441] width 10 height 5
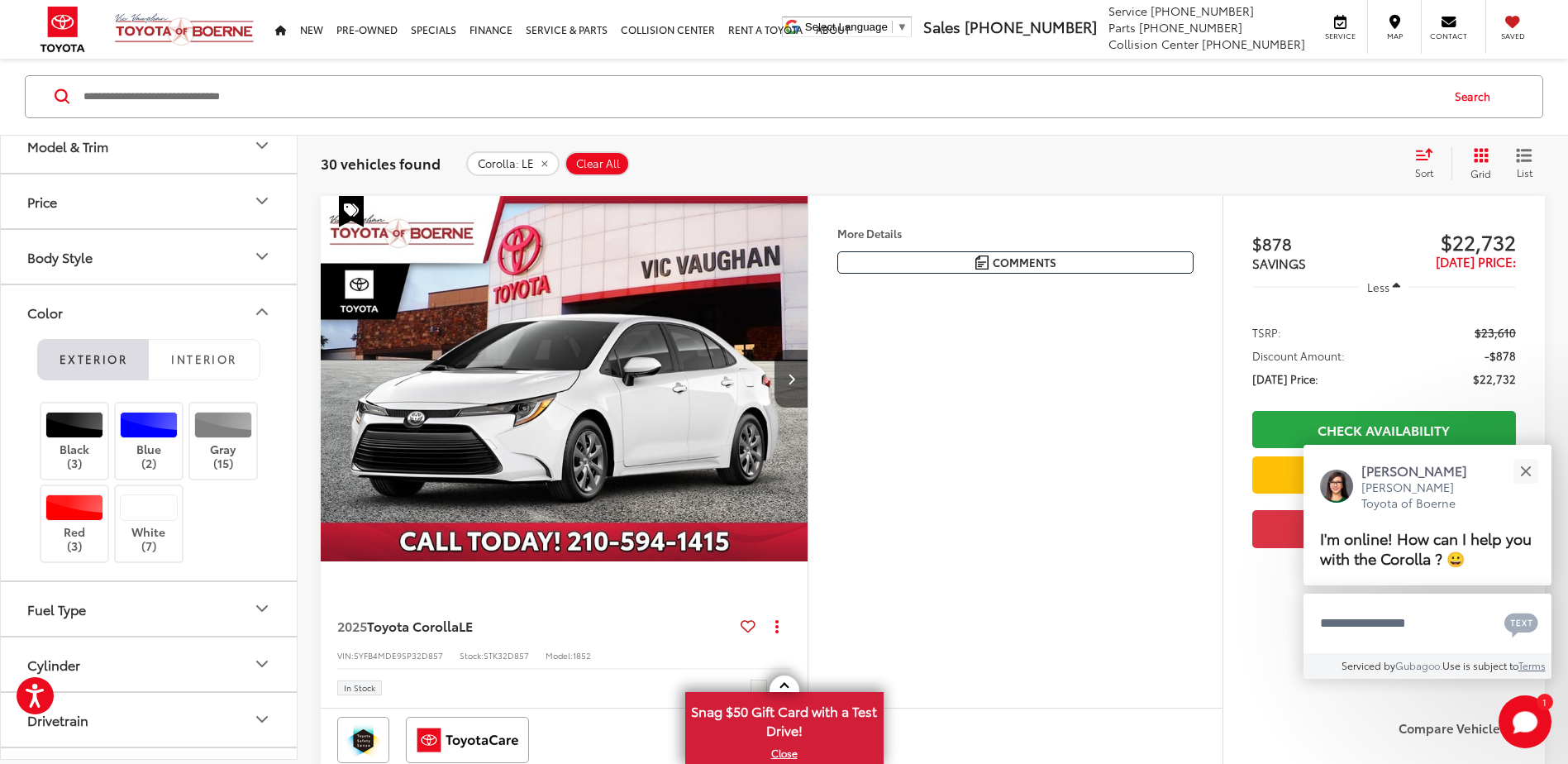
scroll to position [166, 0]
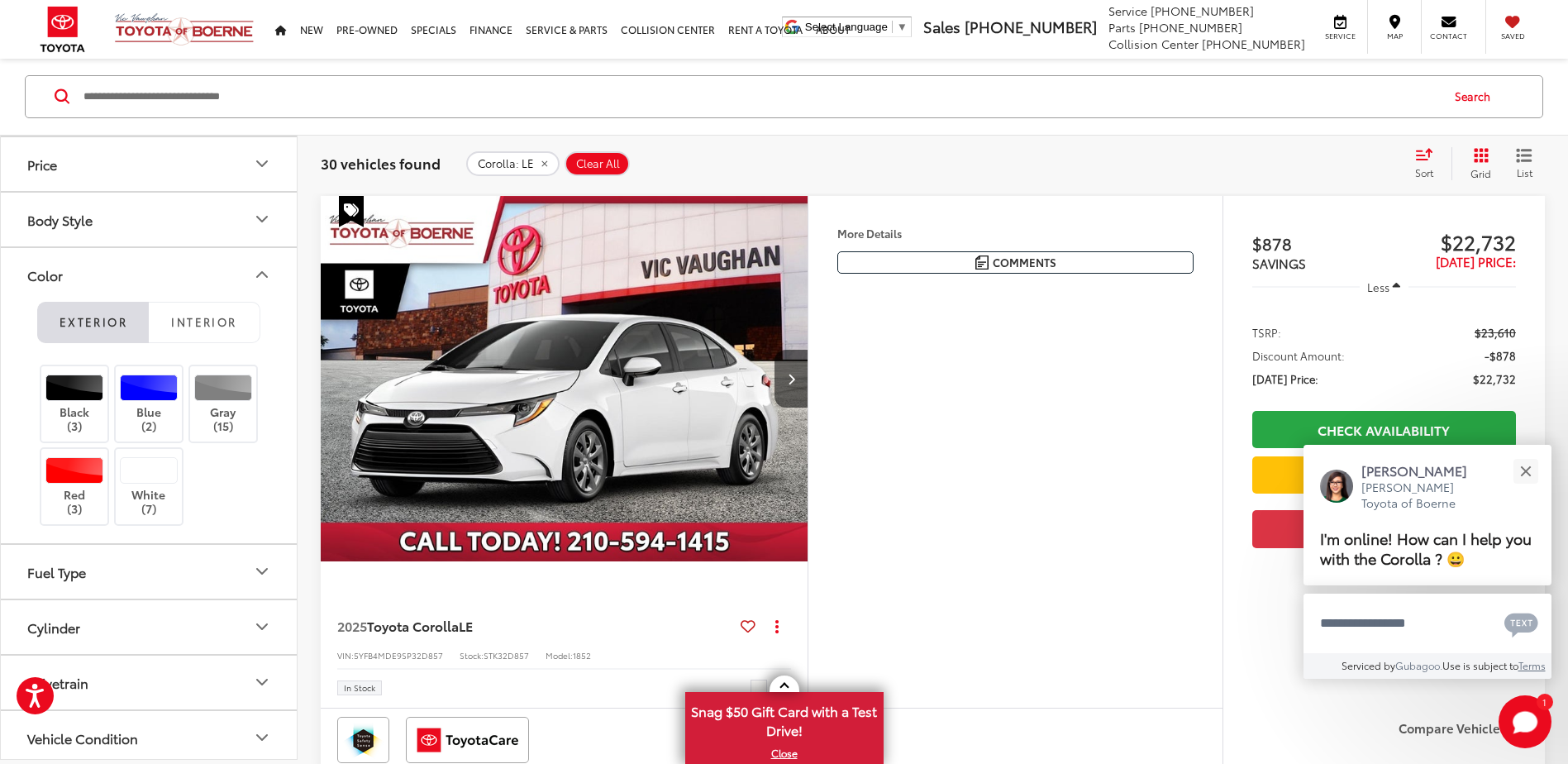
click at [262, 277] on icon "Color" at bounding box center [262, 276] width 20 height 20
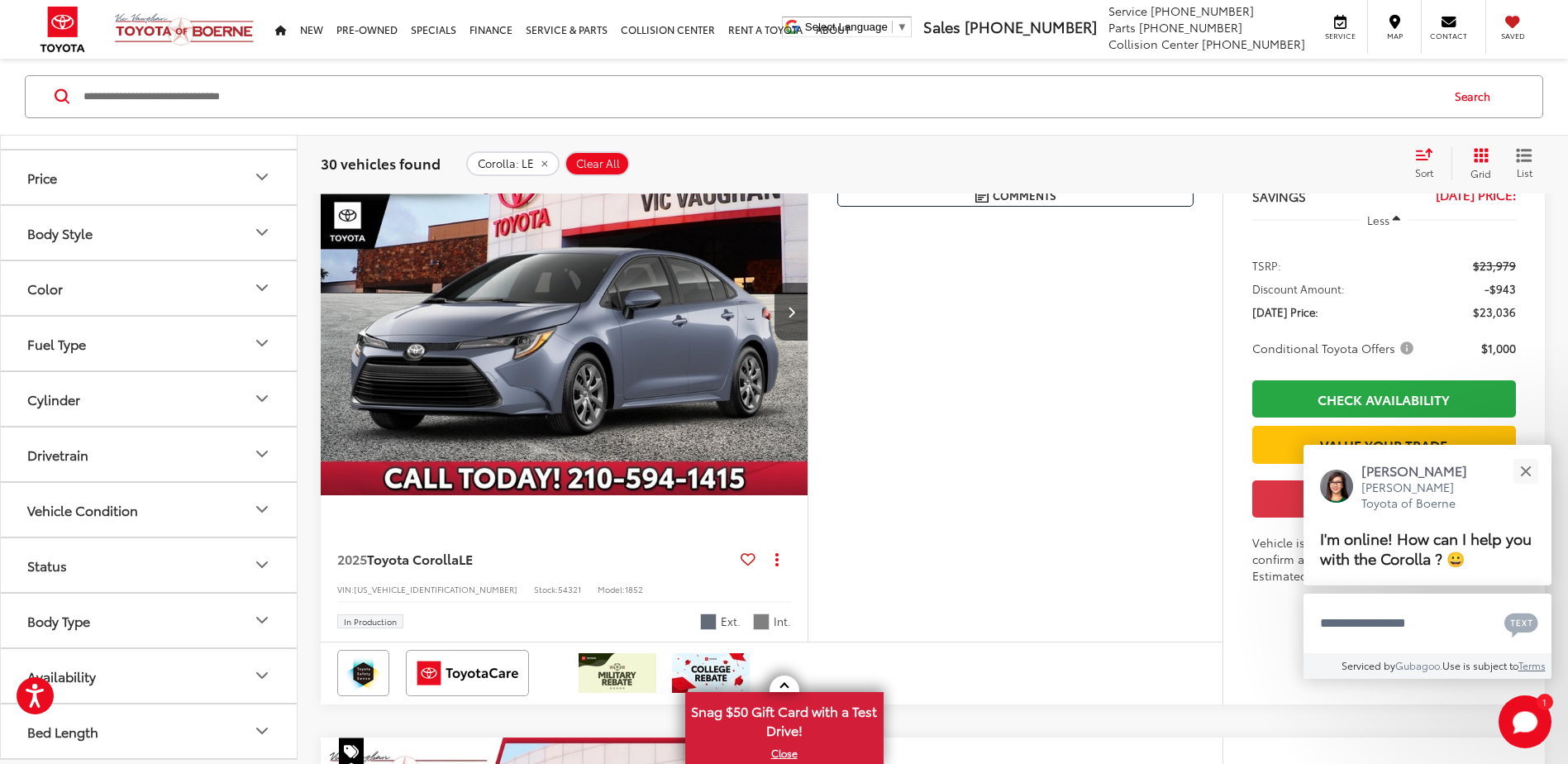
scroll to position [3901, 0]
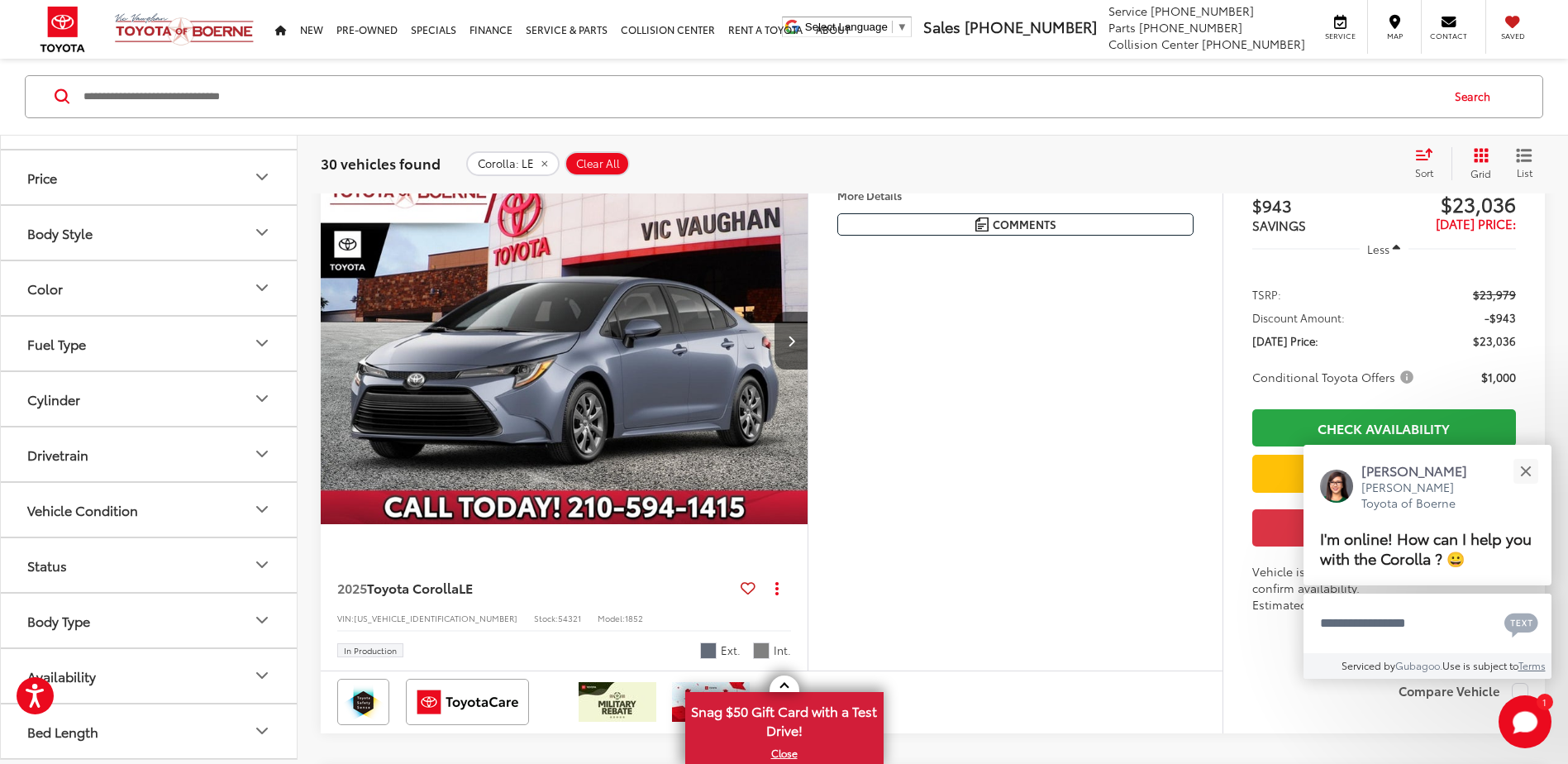
drag, startPoint x: 595, startPoint y: 403, endPoint x: 742, endPoint y: 429, distance: 149.3
click at [595, 403] on img "2025 Toyota Corolla LE 0" at bounding box center [564, 341] width 489 height 367
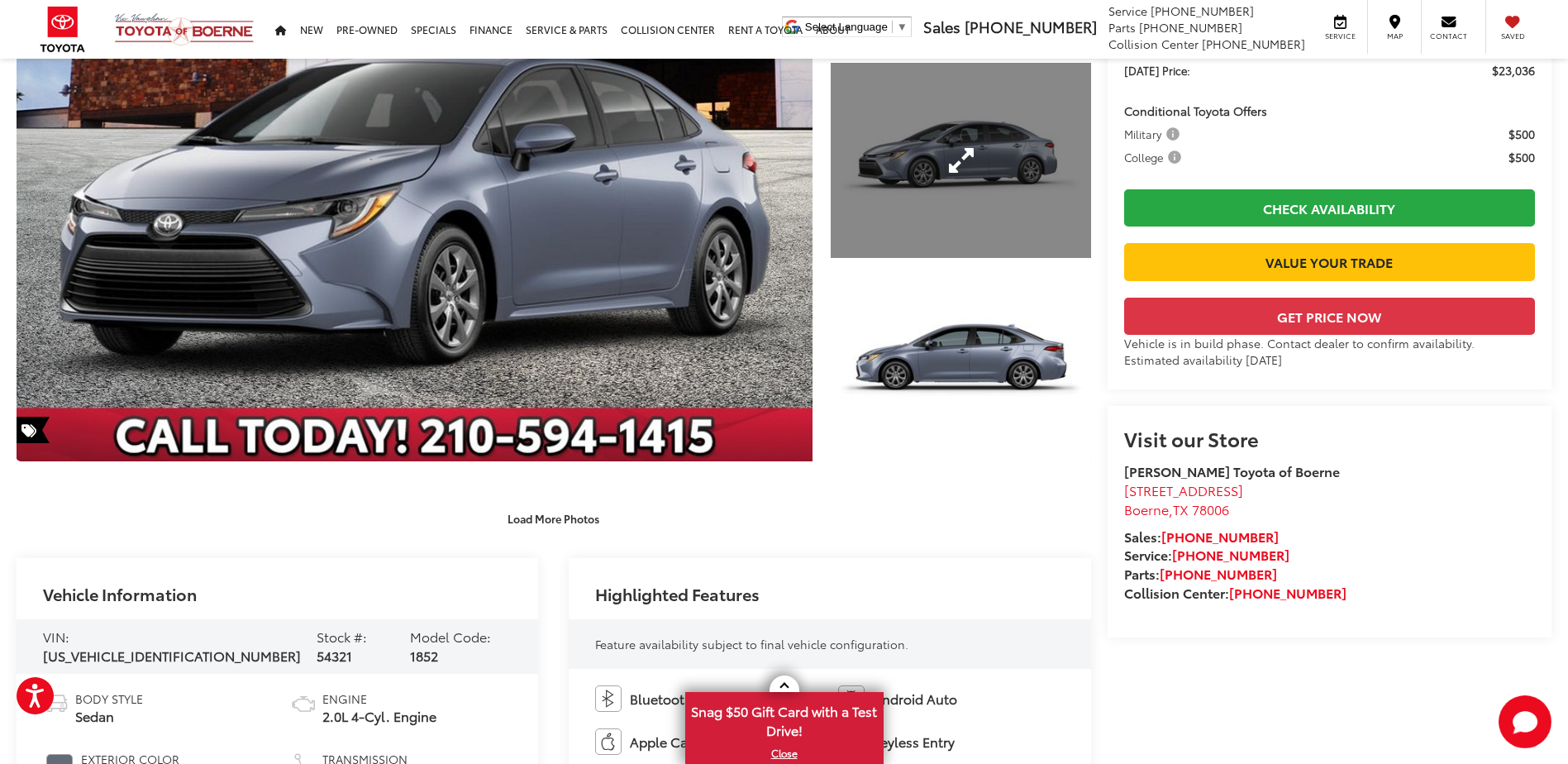
scroll to position [331, 0]
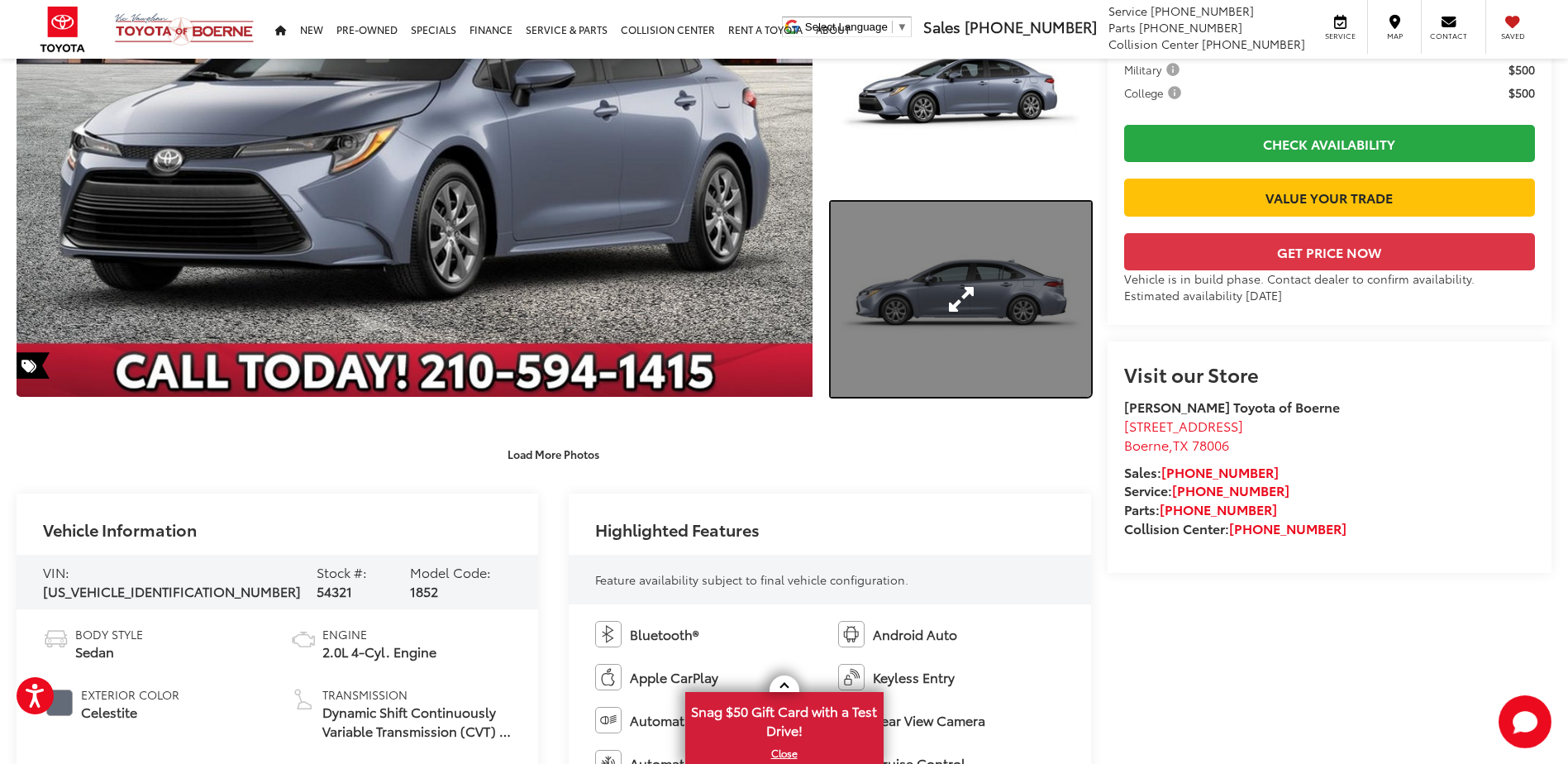
click at [870, 347] on link "Expand Photo 3" at bounding box center [961, 299] width 259 height 195
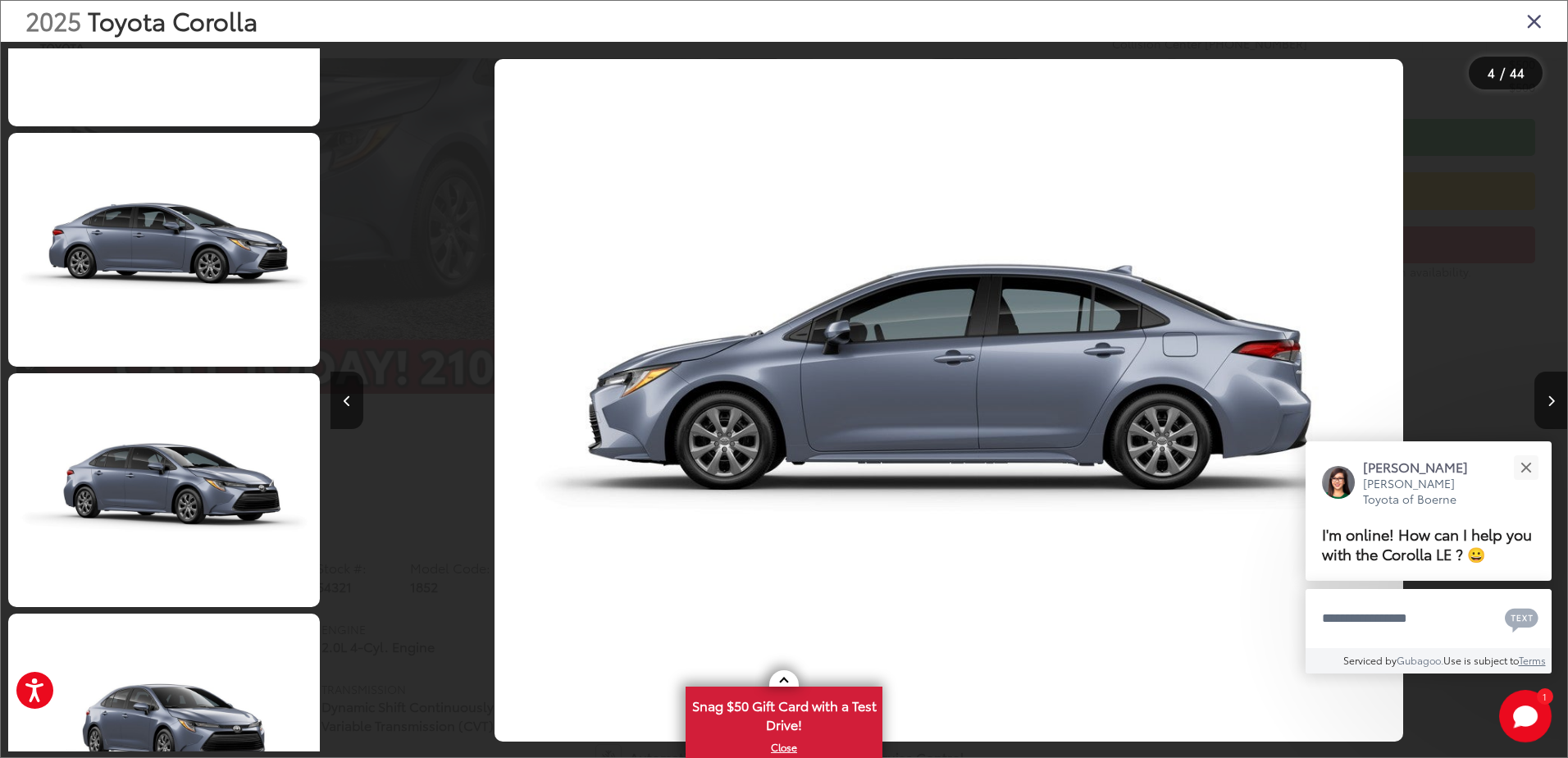
scroll to position [2999, 0]
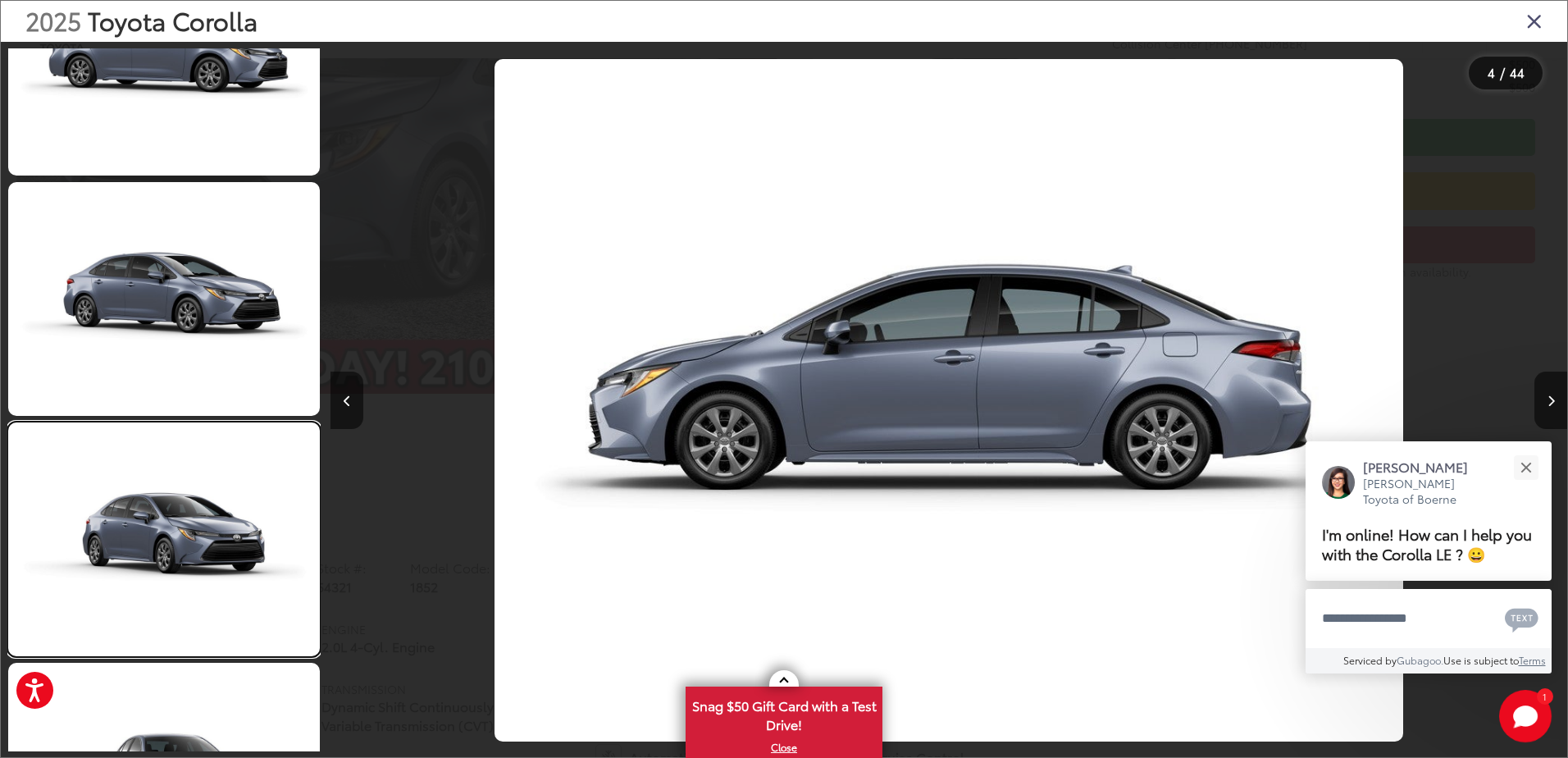
click at [232, 640] on link at bounding box center [163, 539] width 311 height 233
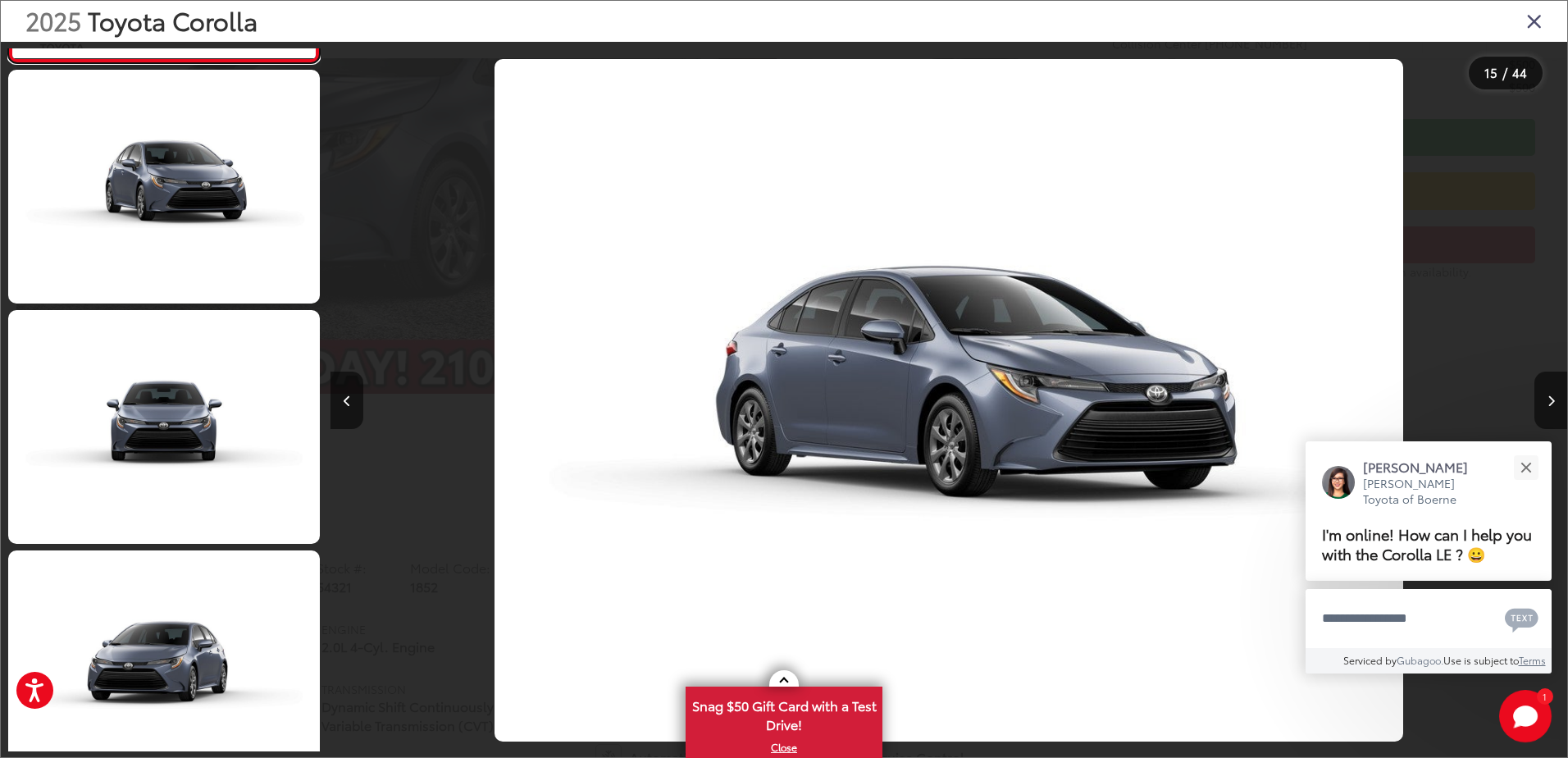
scroll to position [4002, 0]
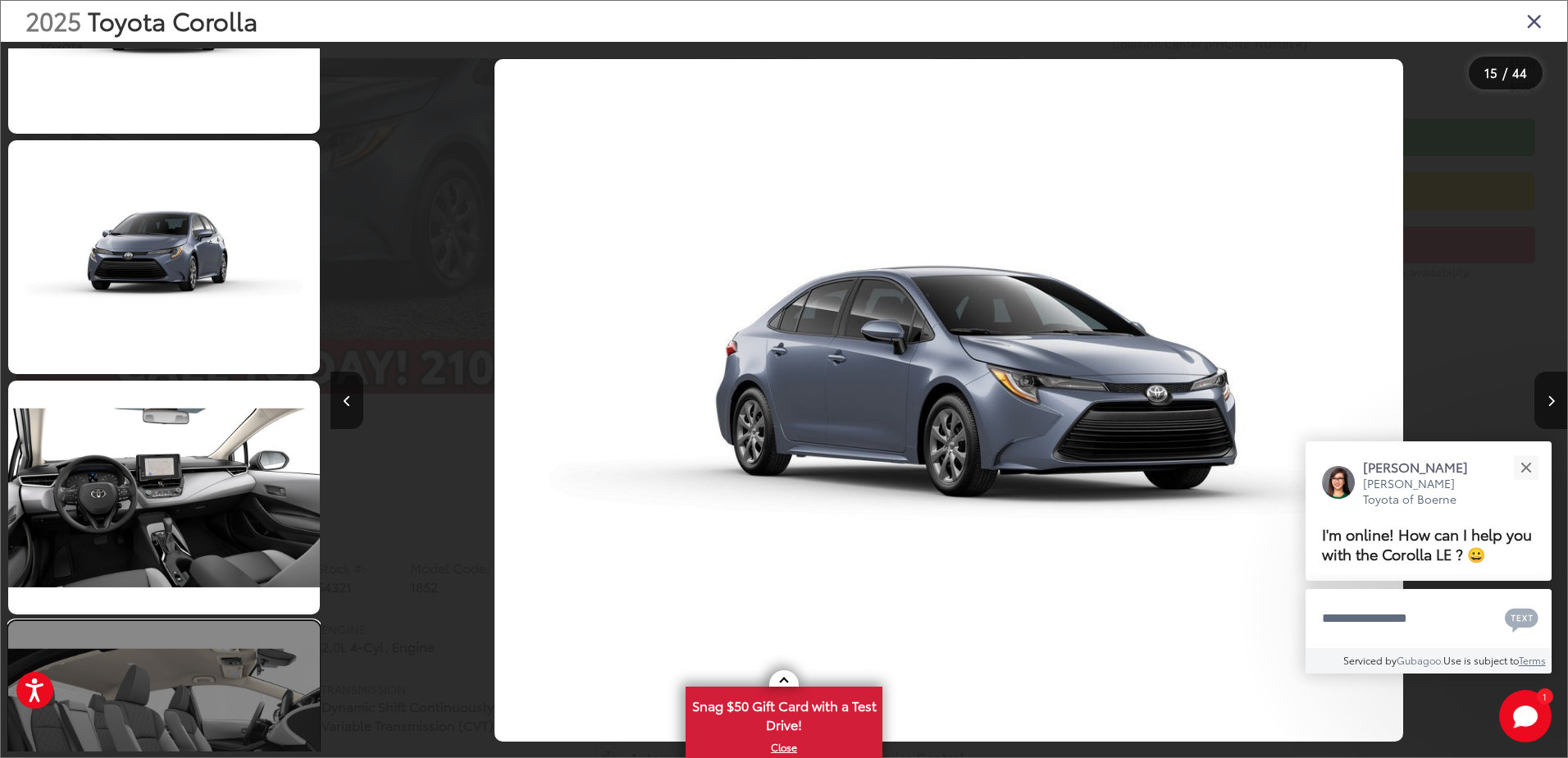
click at [236, 687] on link at bounding box center [163, 737] width 311 height 233
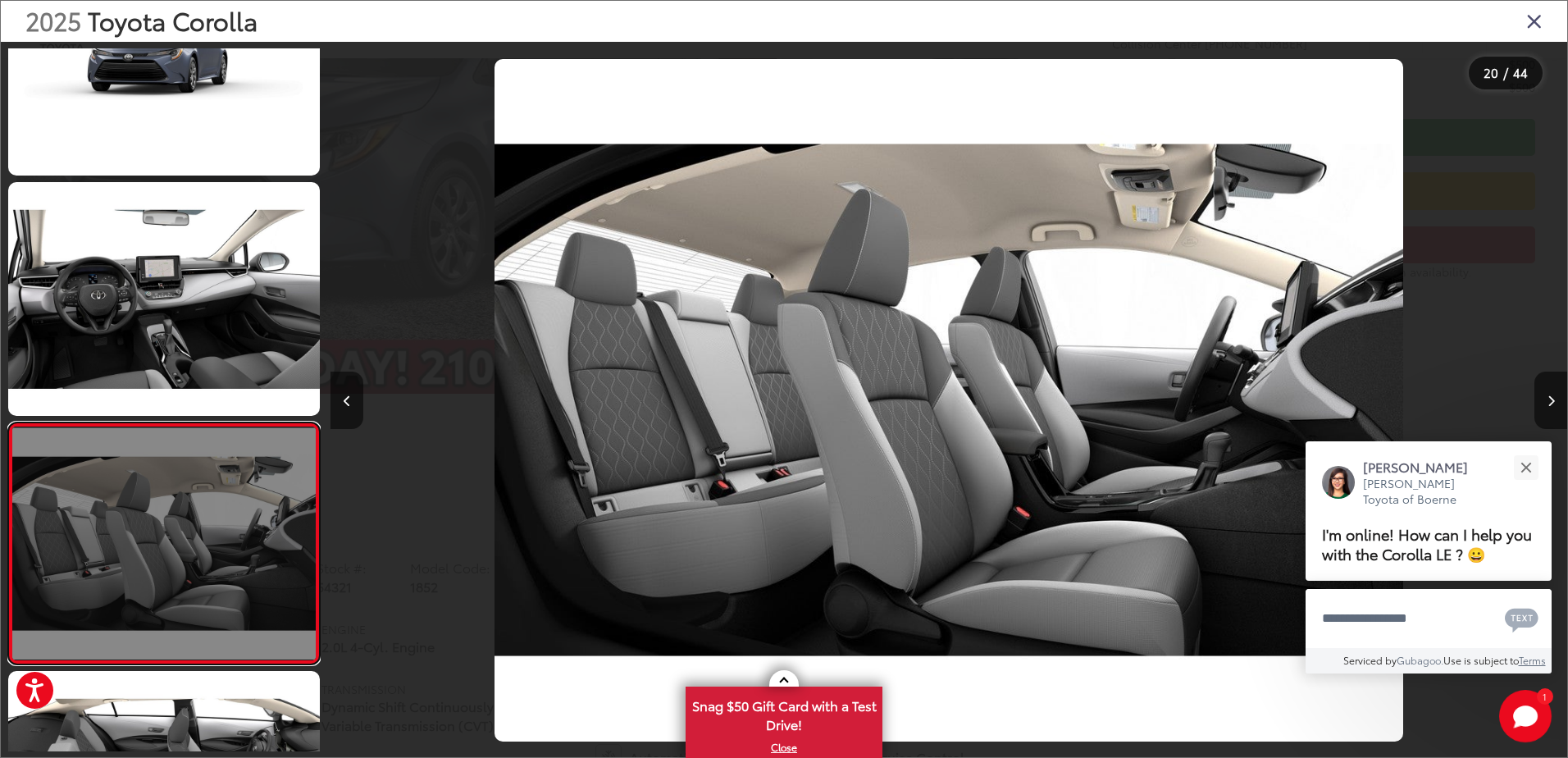
scroll to position [3974, 0]
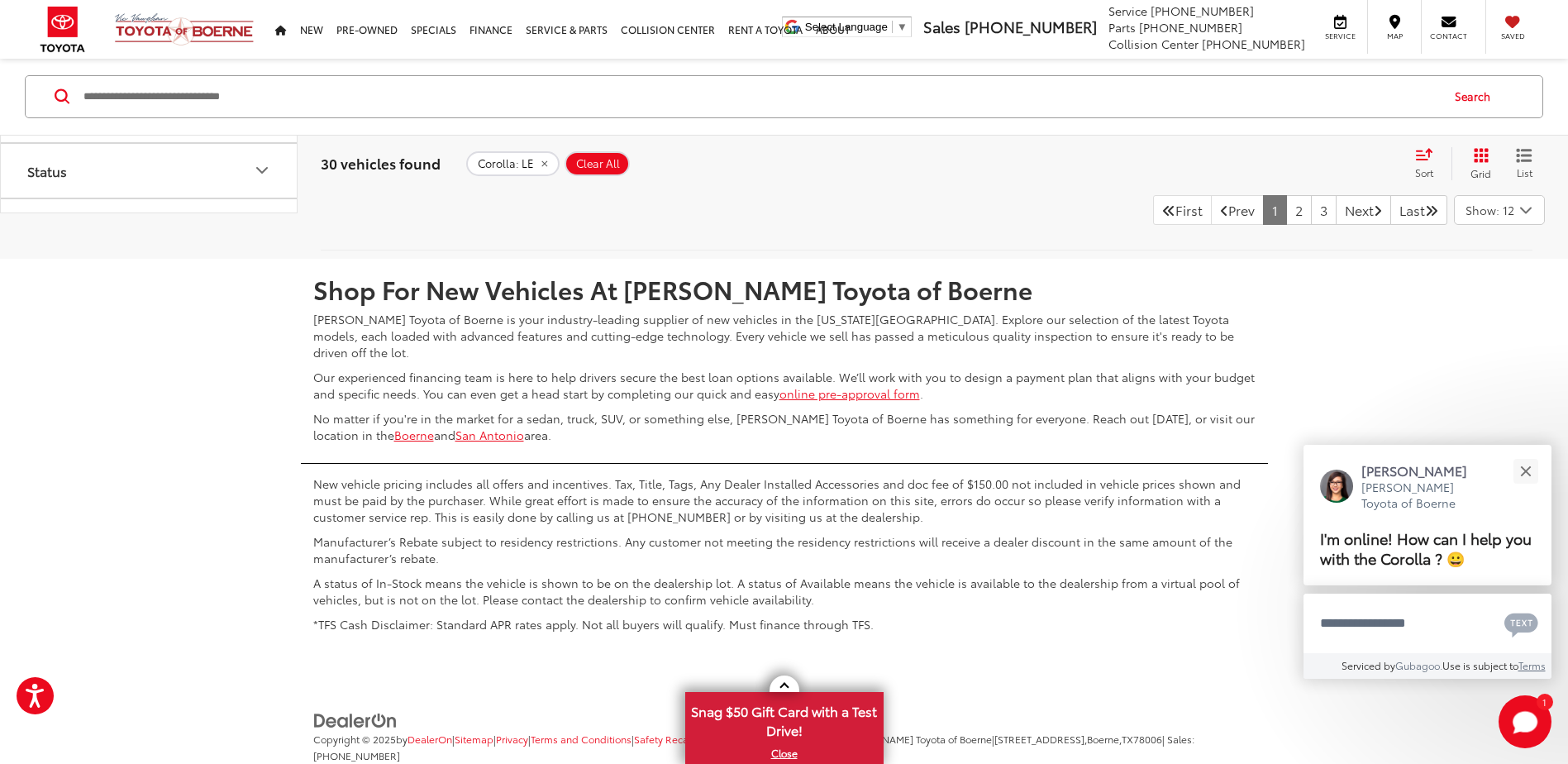
scroll to position [7787, 0]
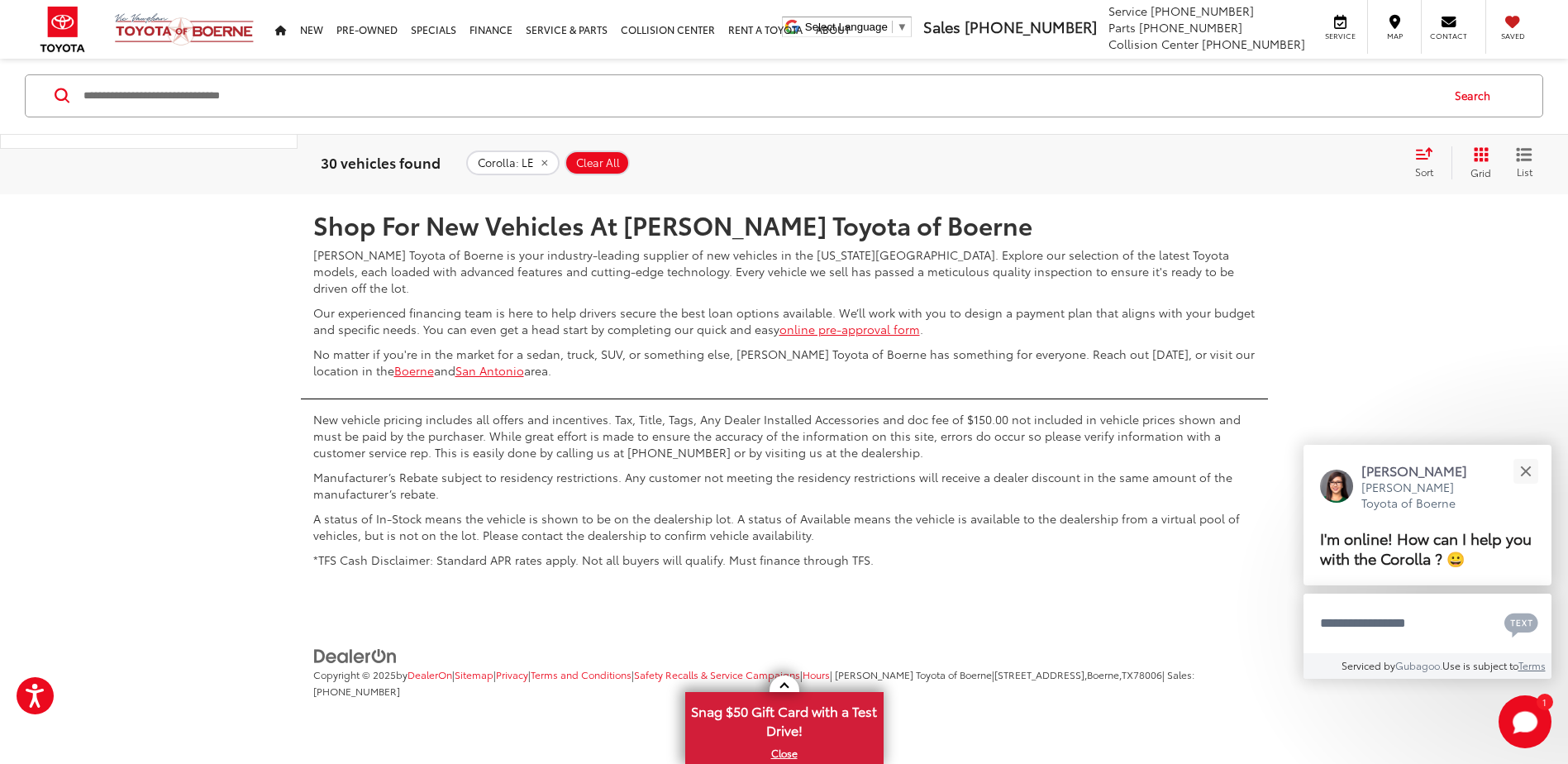
click at [1286, 160] on link "2" at bounding box center [1299, 145] width 26 height 30
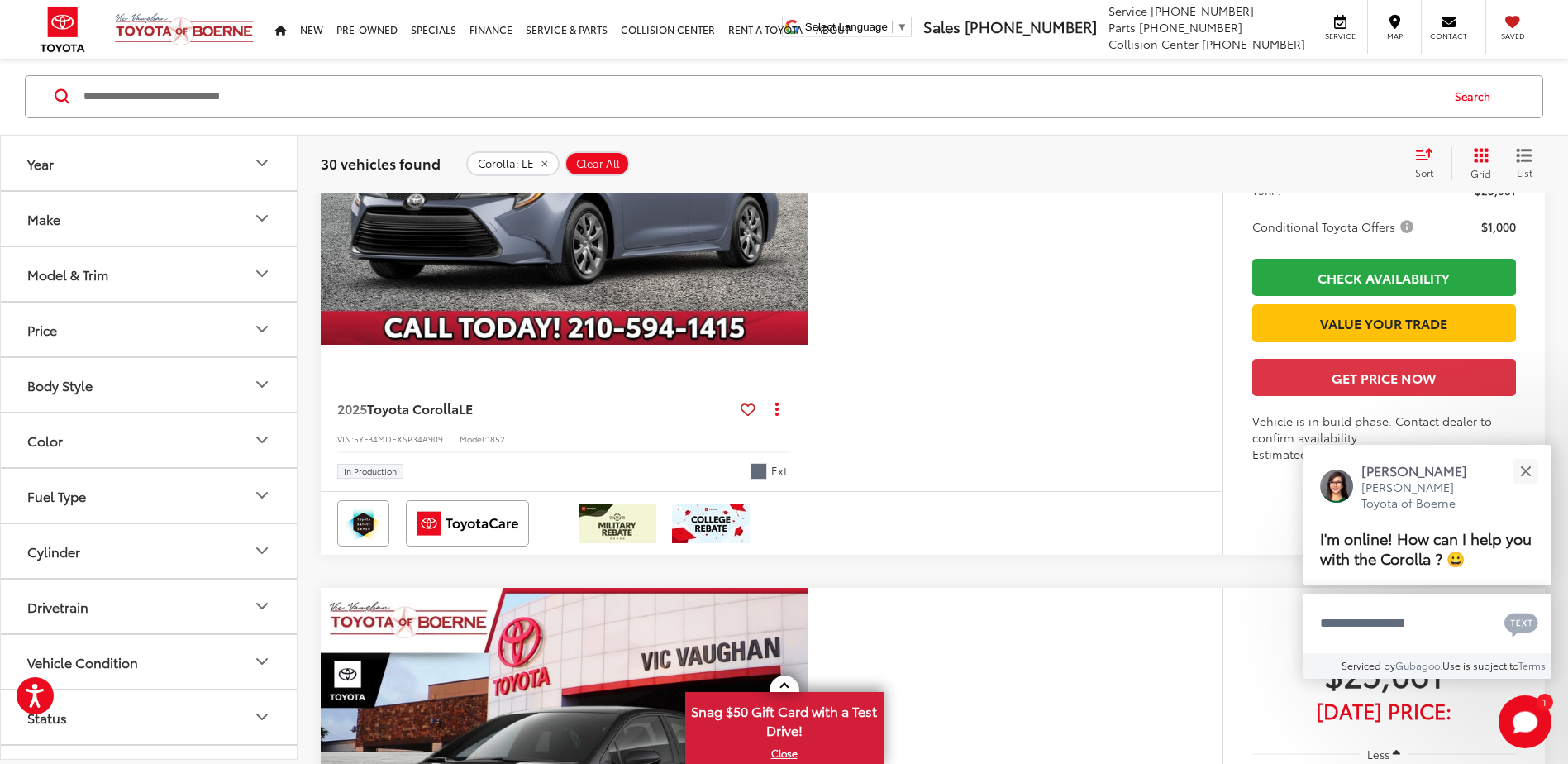
scroll to position [2827, 0]
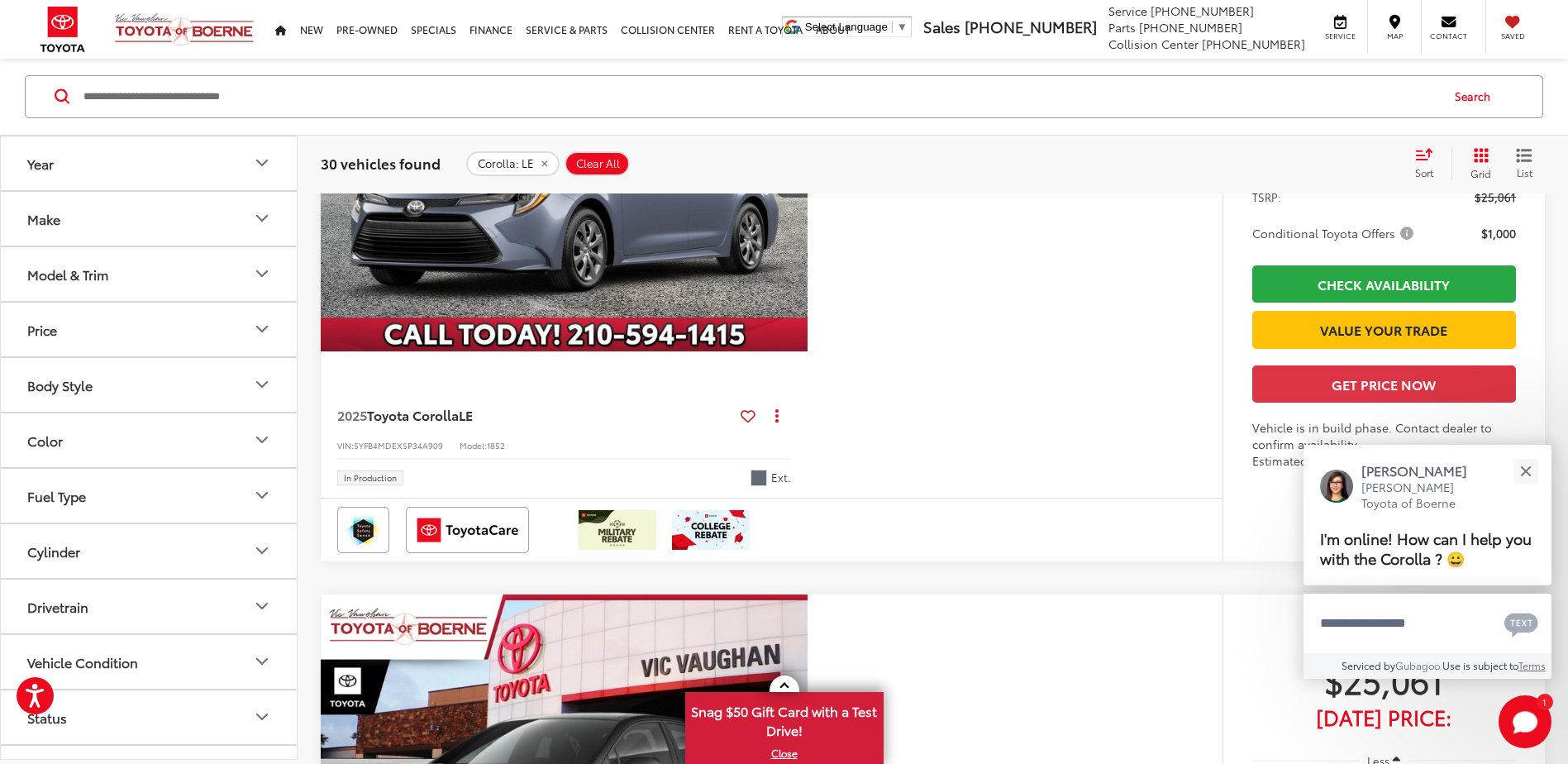
drag, startPoint x: 613, startPoint y: 444, endPoint x: 621, endPoint y: 531, distance: 87.4
click at [613, 352] on img "2025 Toyota Corolla LE 0" at bounding box center [564, 168] width 489 height 367
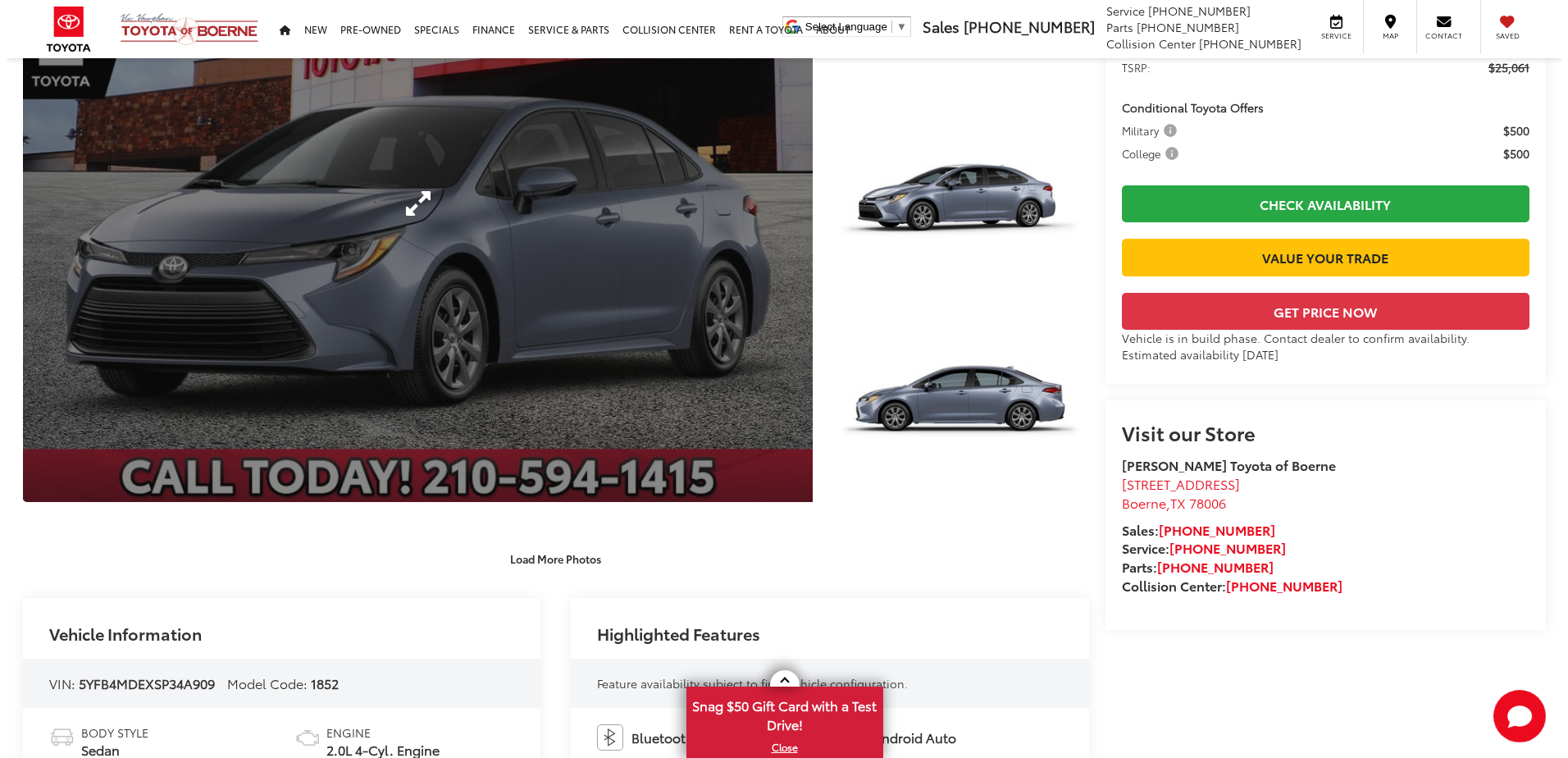
scroll to position [410, 0]
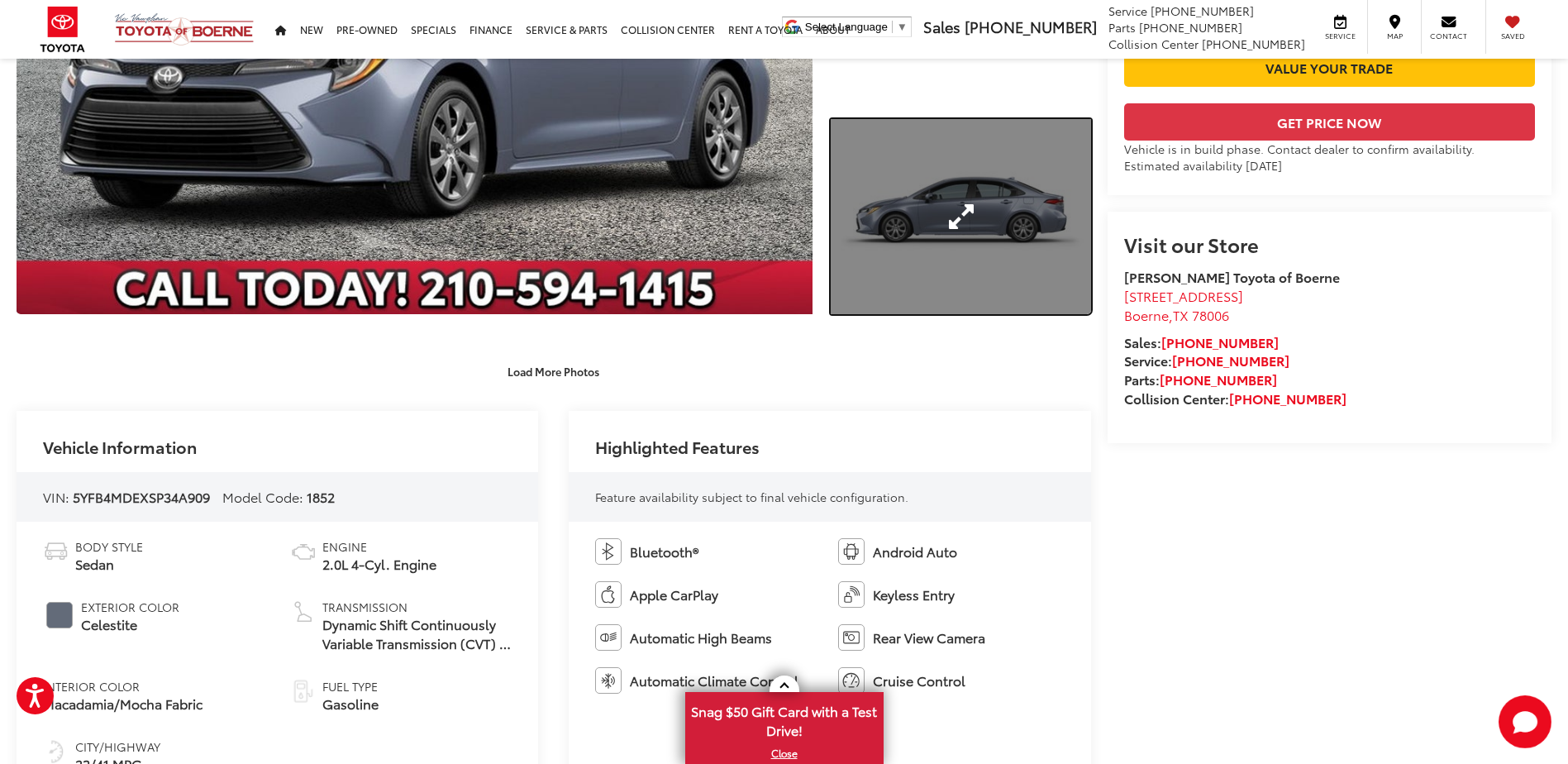
click at [1037, 235] on link "Expand Photo 3" at bounding box center [961, 216] width 259 height 195
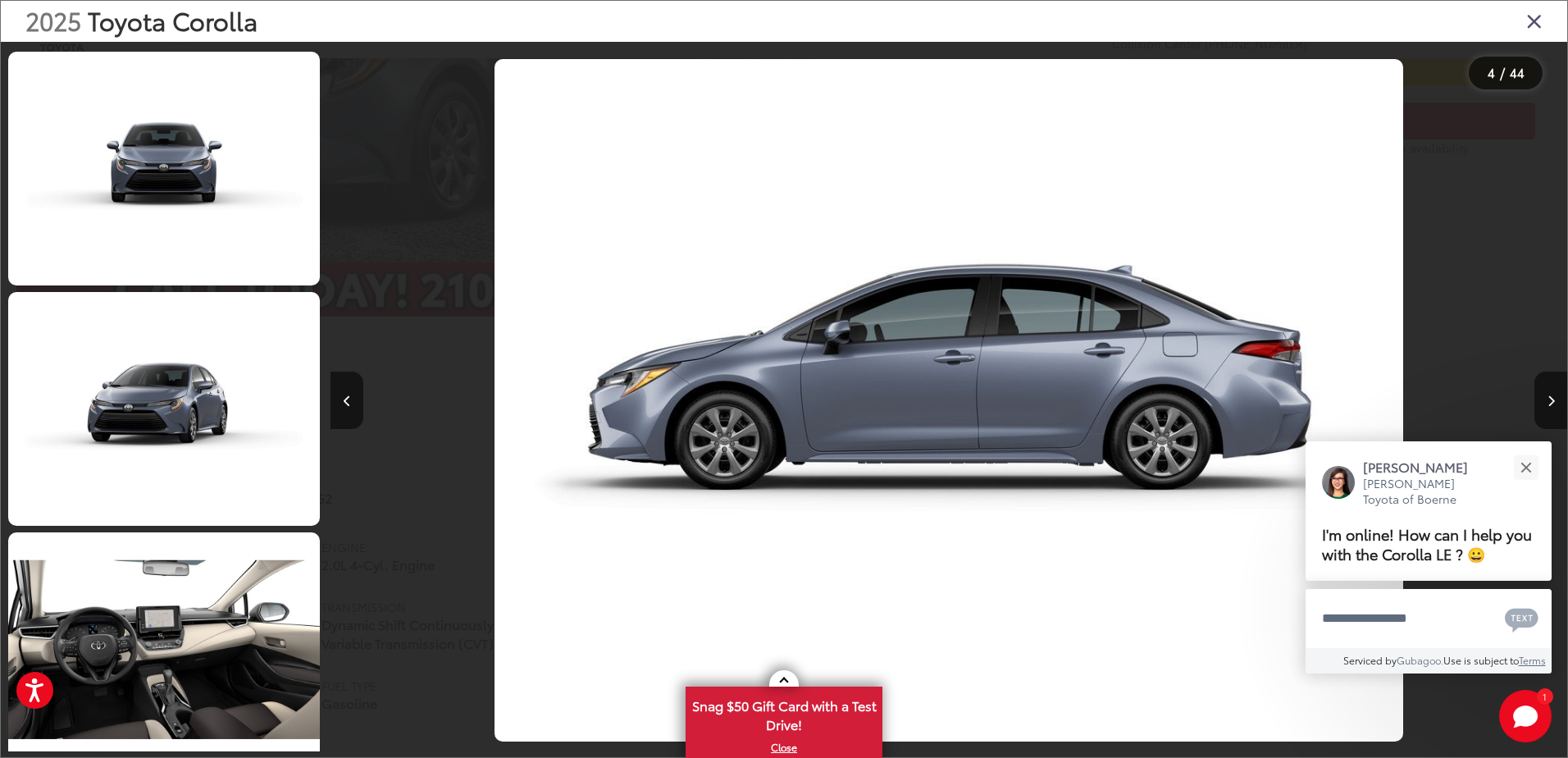
scroll to position [4148, 0]
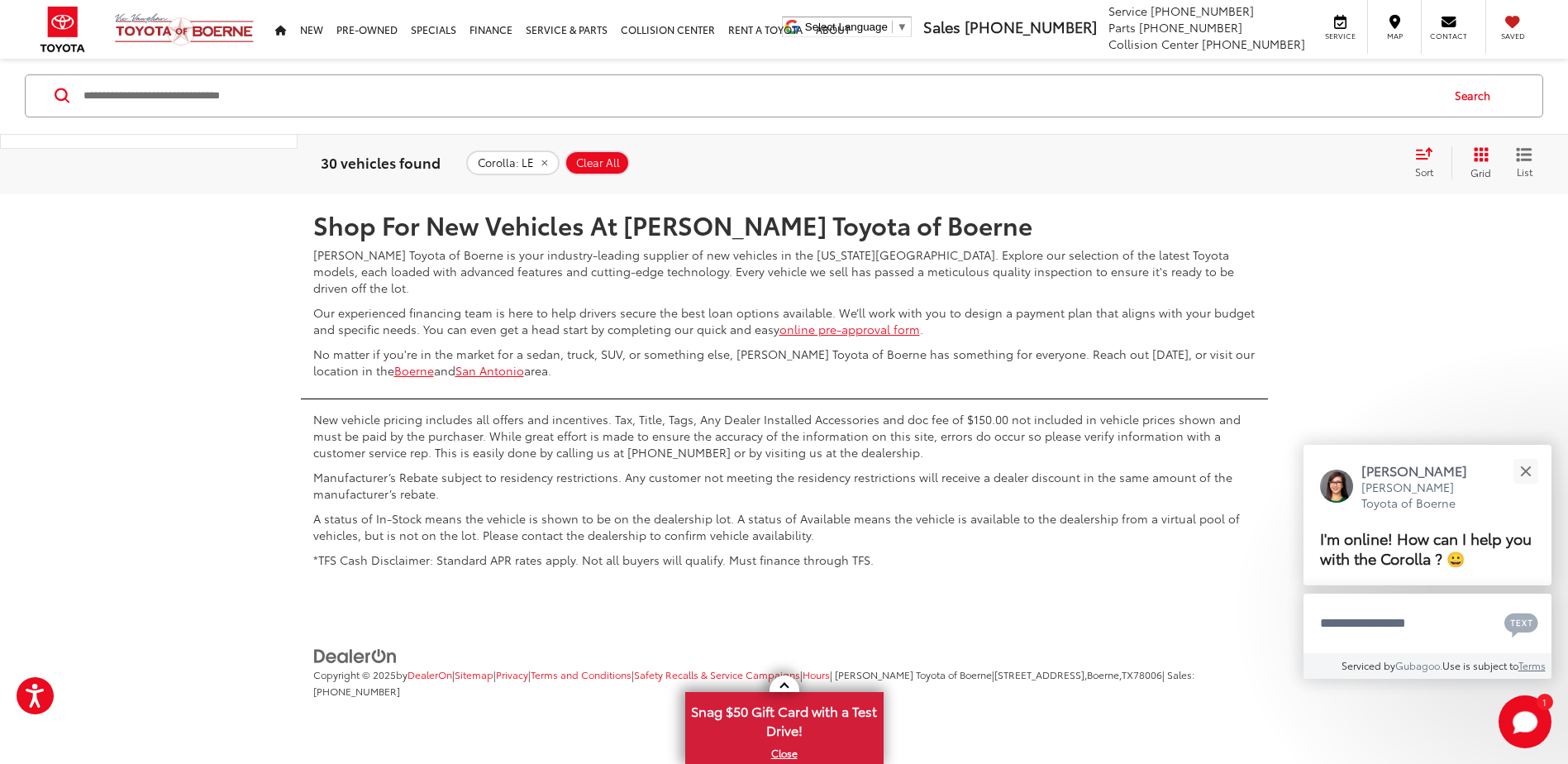
scroll to position [8118, 0]
click at [1310, 160] on link "3" at bounding box center [1323, 145] width 26 height 30
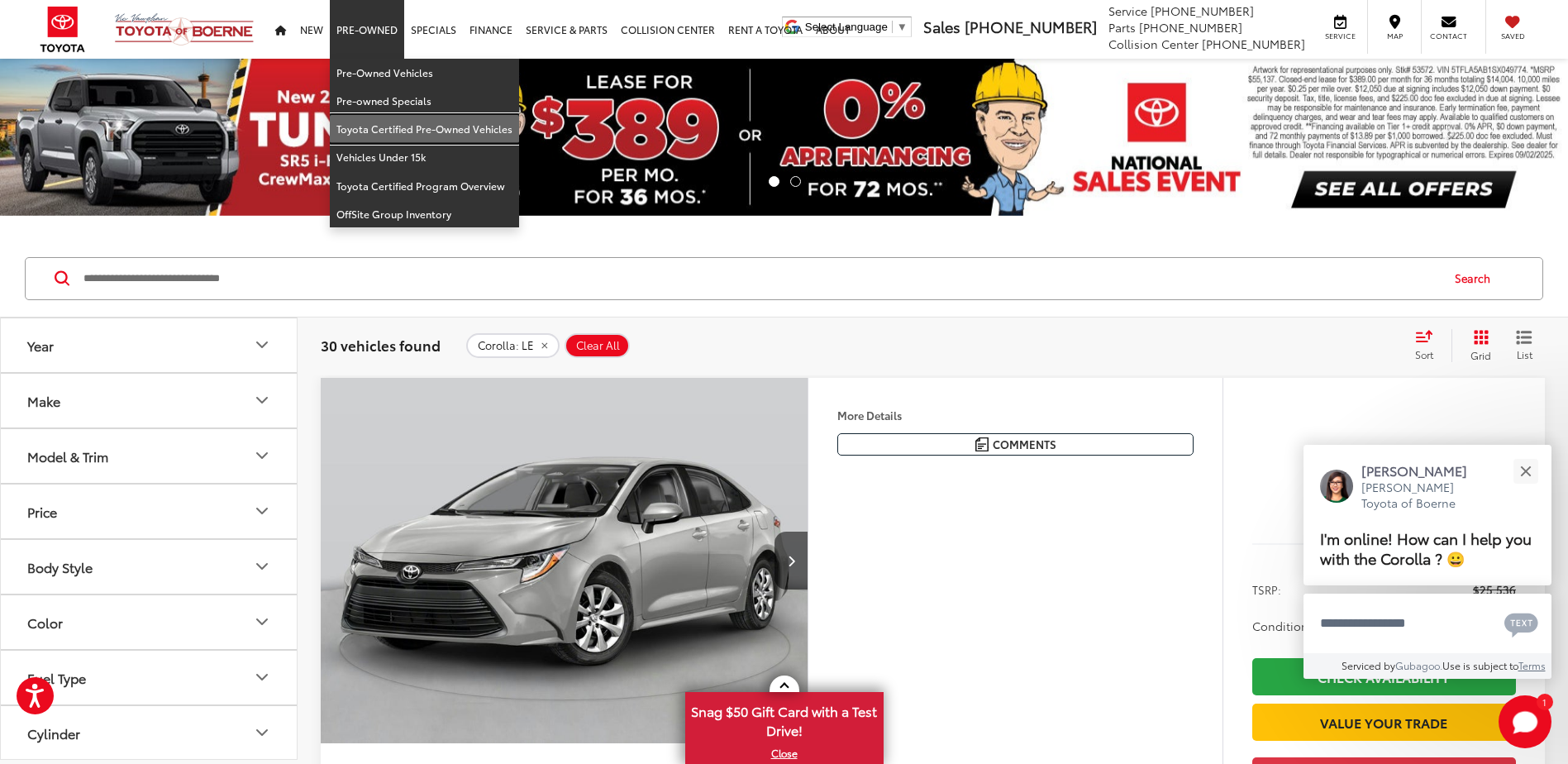
click at [394, 127] on link "Toyota Certified Pre-Owned Vehicles" at bounding box center [425, 128] width 190 height 28
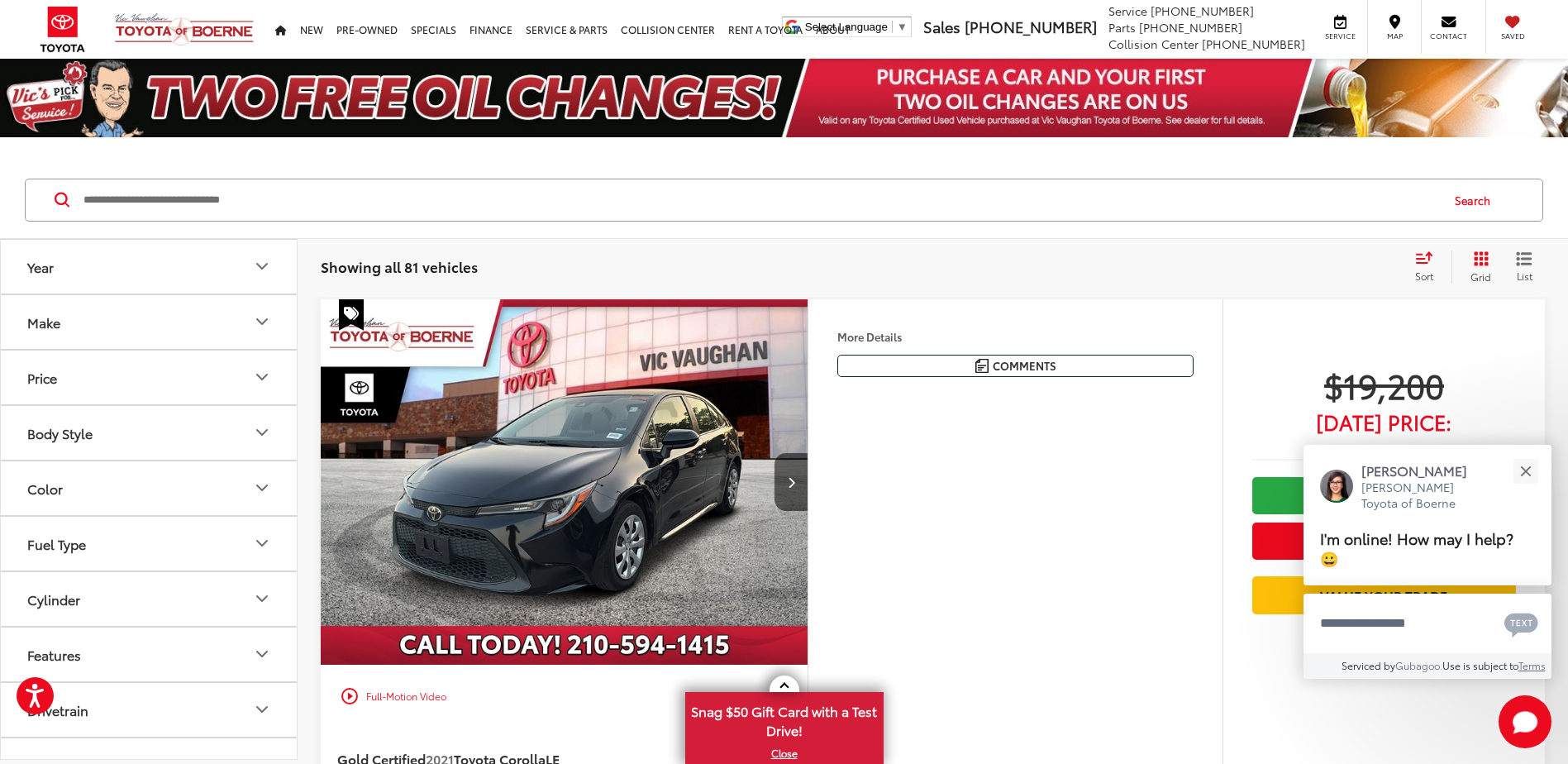
click at [269, 319] on icon "Make" at bounding box center [262, 321] width 20 height 20
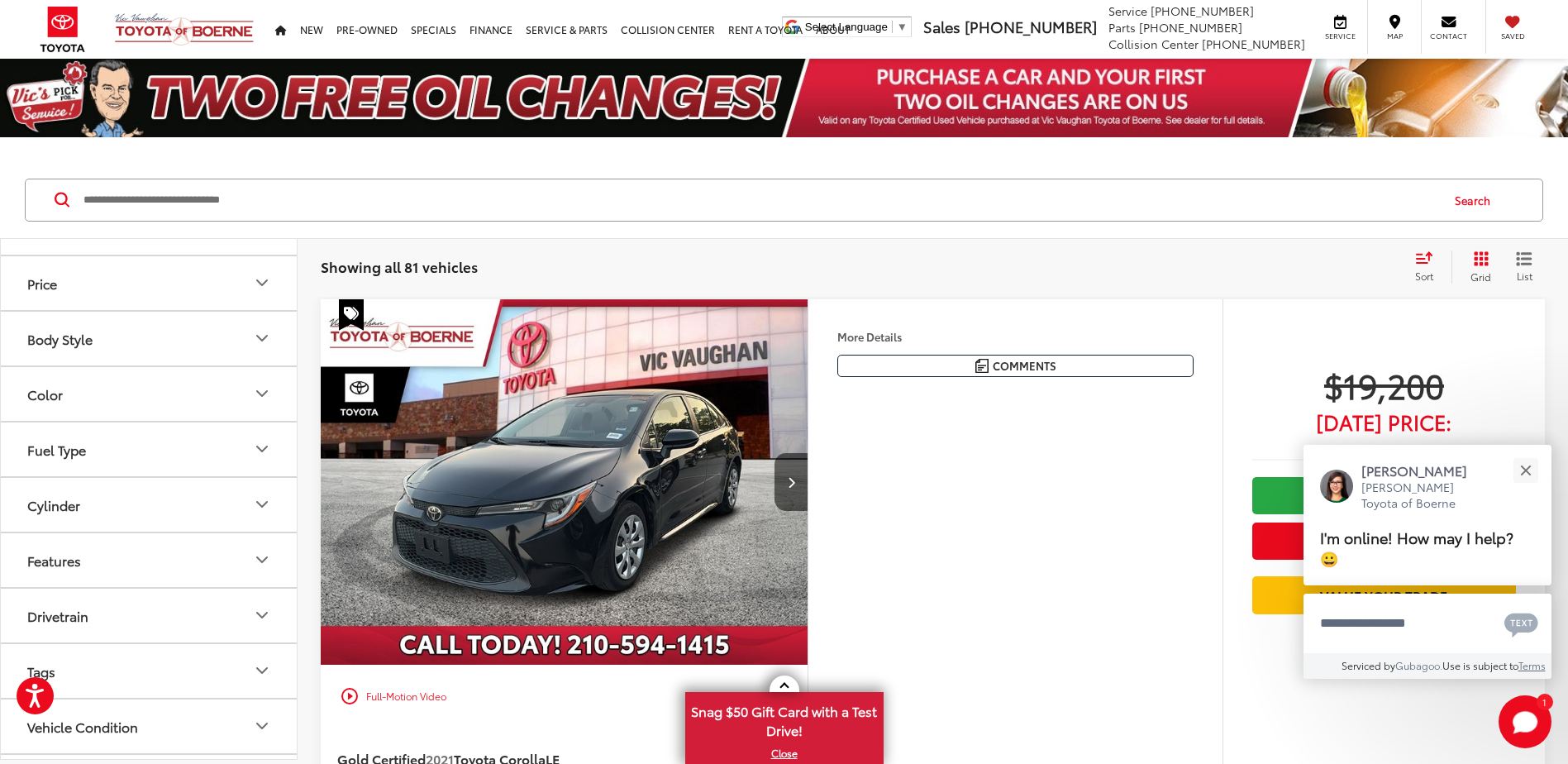
scroll to position [166, 0]
click at [258, 344] on icon "Body Style" at bounding box center [262, 334] width 20 height 20
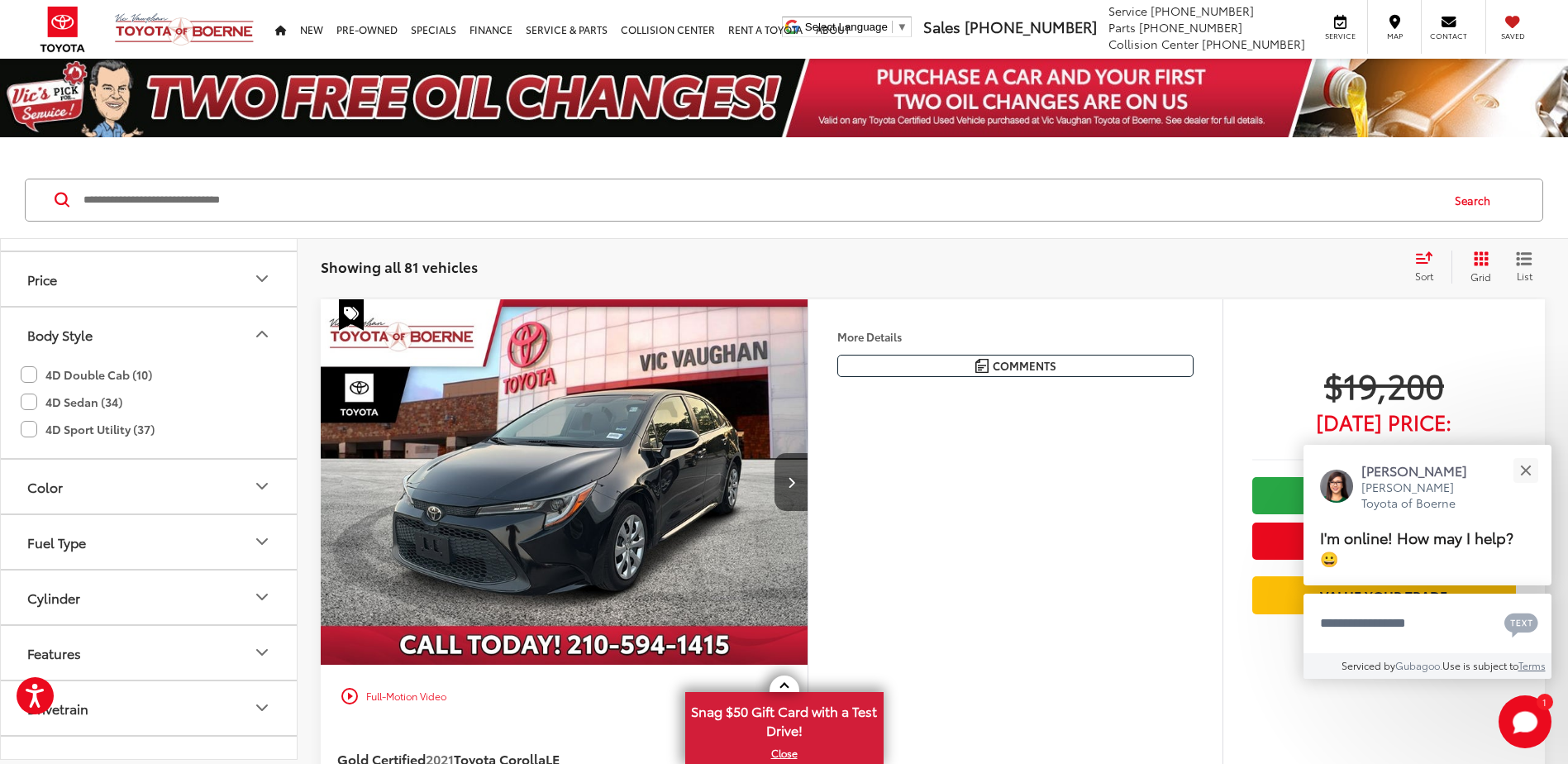
click at [31, 416] on label "4D Sedan (34)" at bounding box center [72, 402] width 102 height 27
click at [265, 344] on icon "Body Style" at bounding box center [262, 334] width 20 height 20
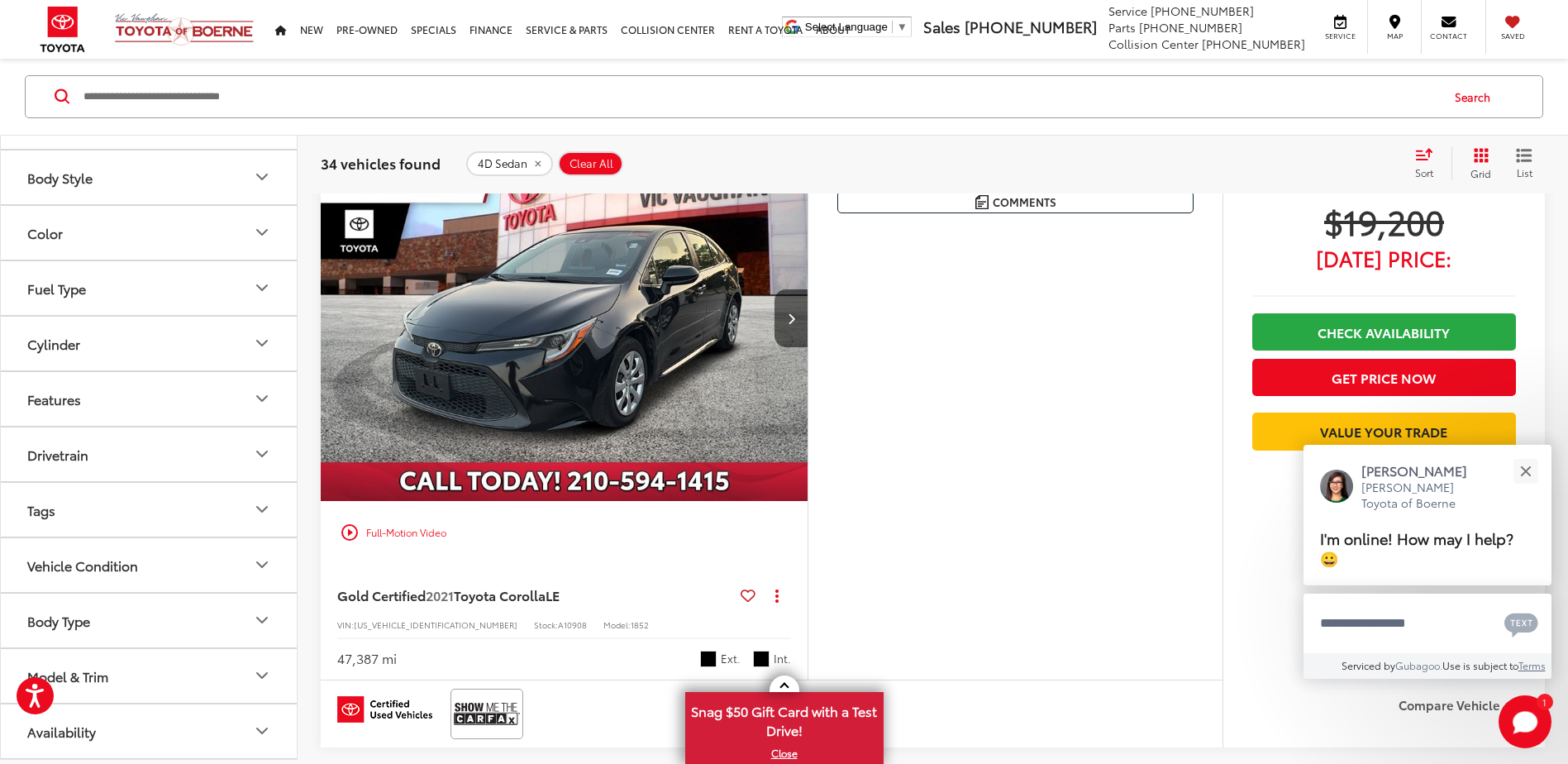
scroll to position [166, 0]
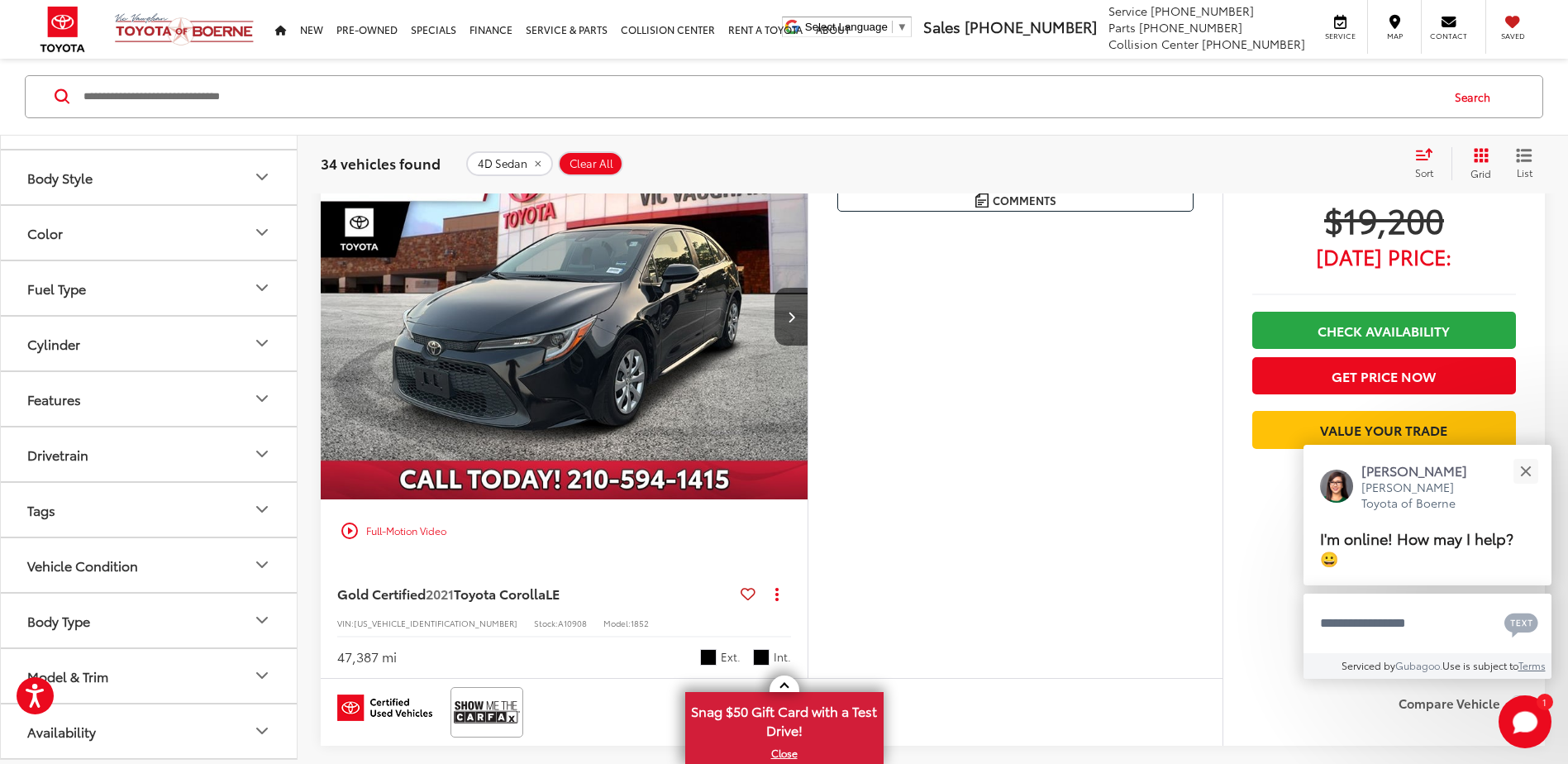
click at [261, 680] on icon "Model & Trim" at bounding box center [262, 675] width 20 height 20
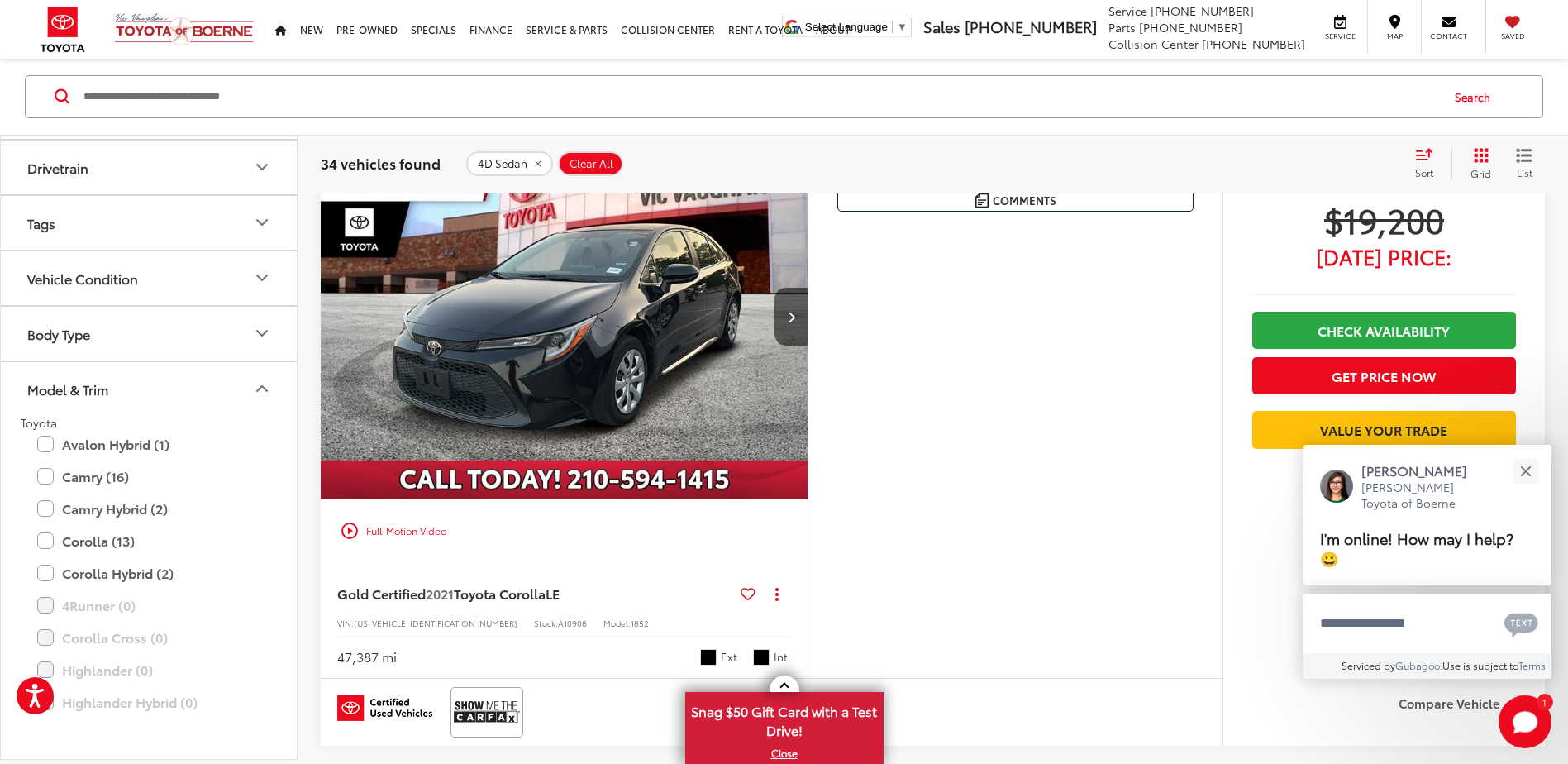
scroll to position [589, 0]
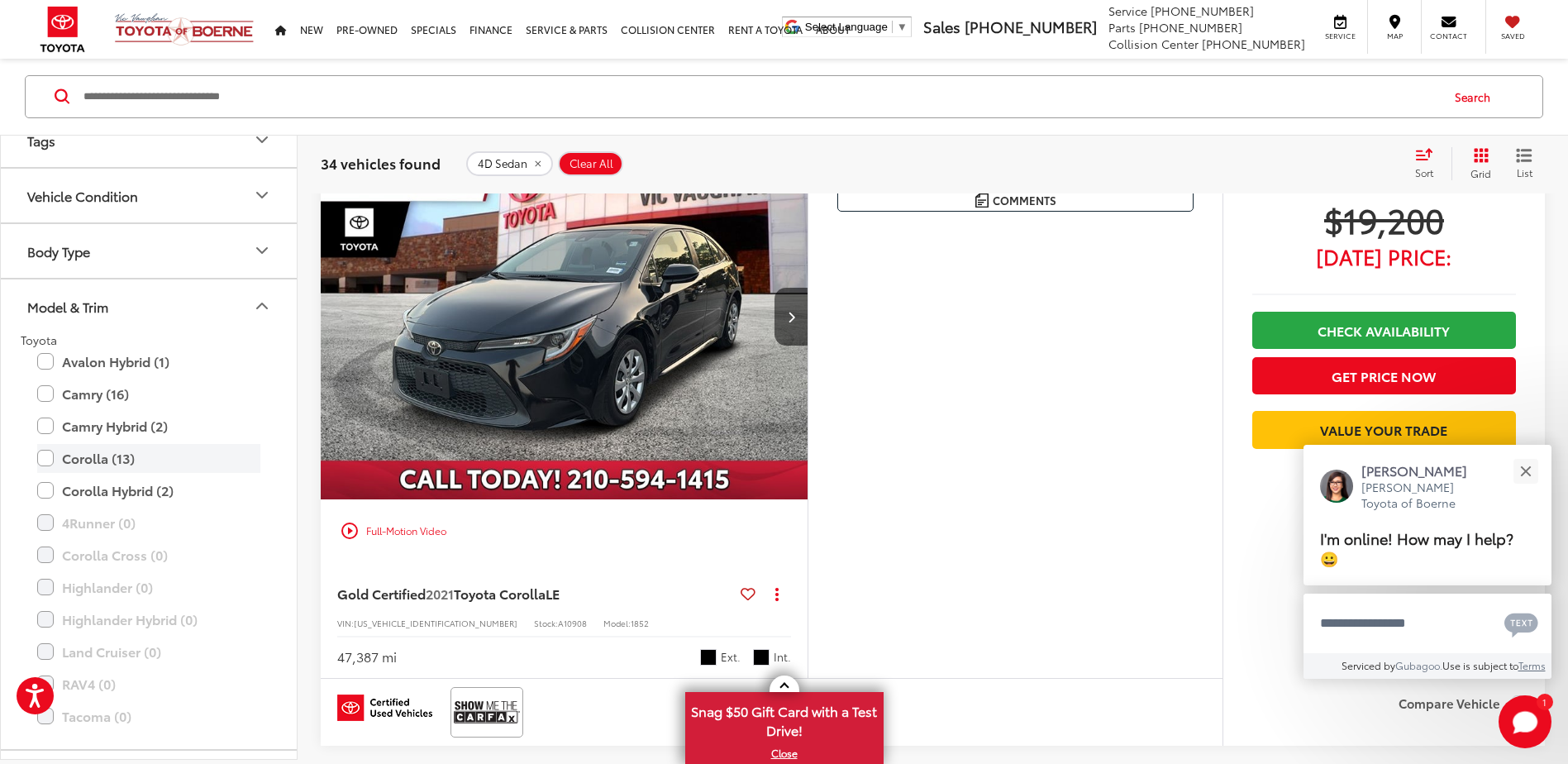
click at [45, 473] on label "Corolla (13)" at bounding box center [148, 458] width 223 height 29
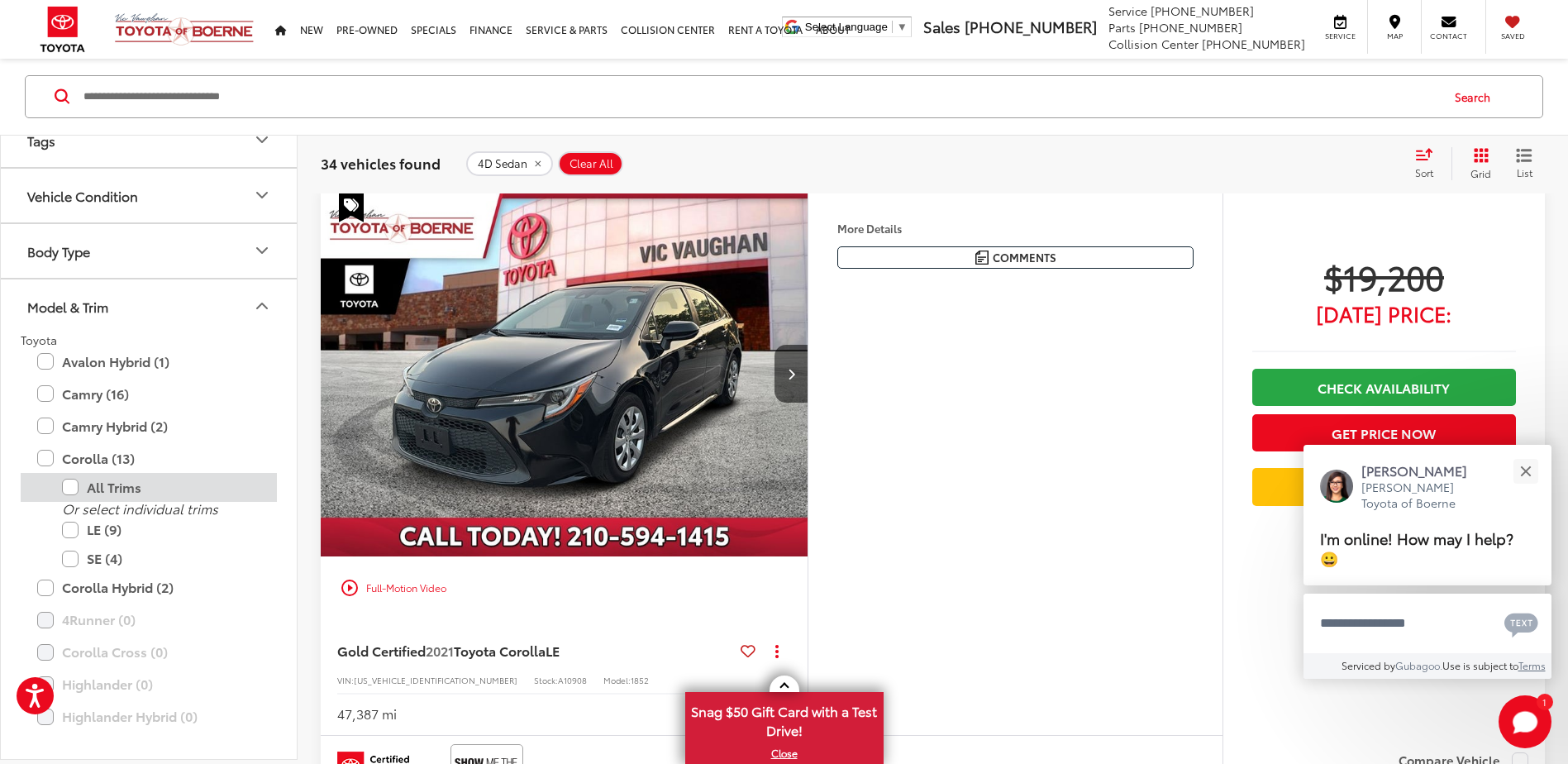
scroll to position [103, 0]
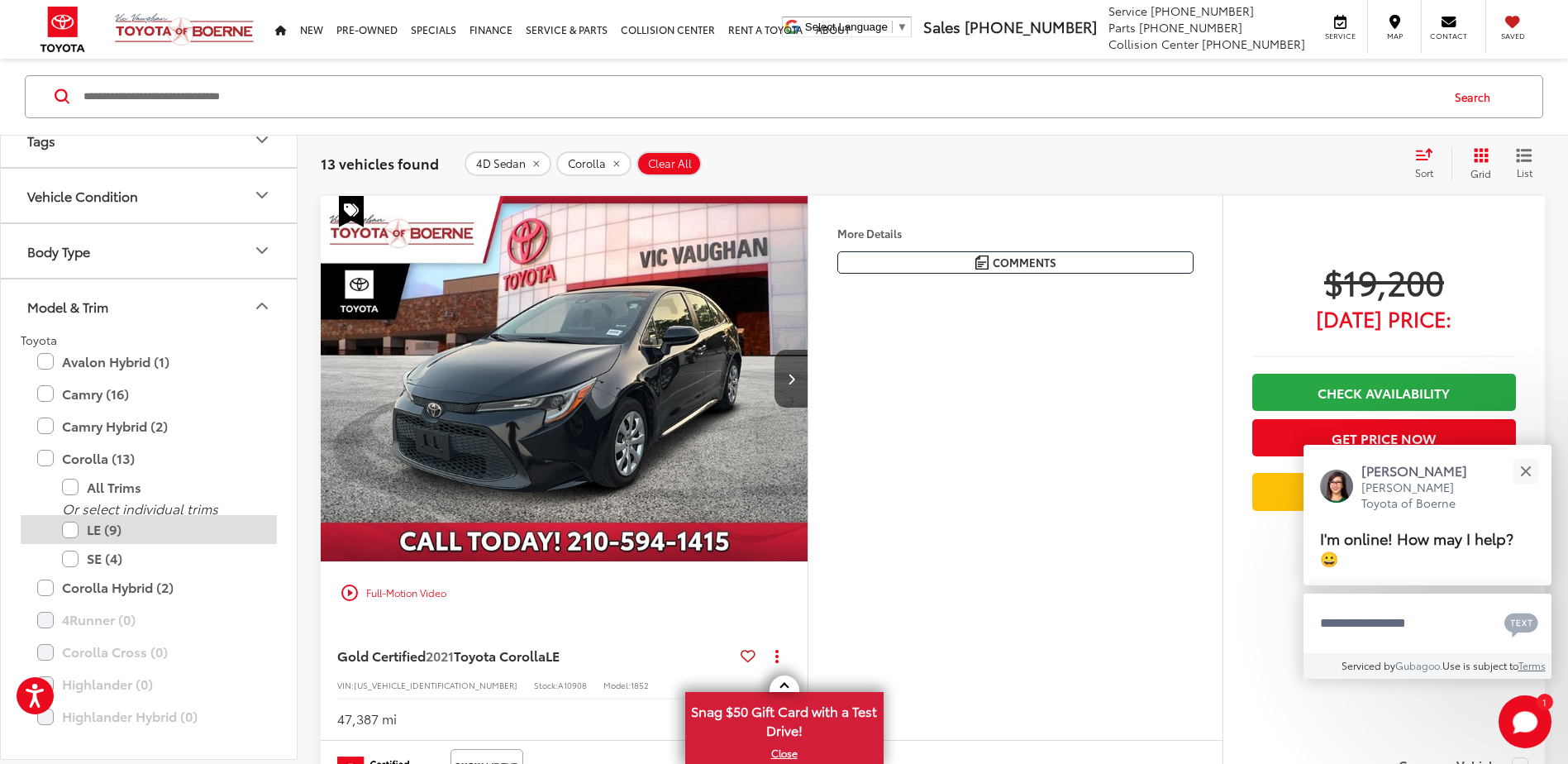
click at [71, 545] on label "LE (9)" at bounding box center [161, 531] width 199 height 29
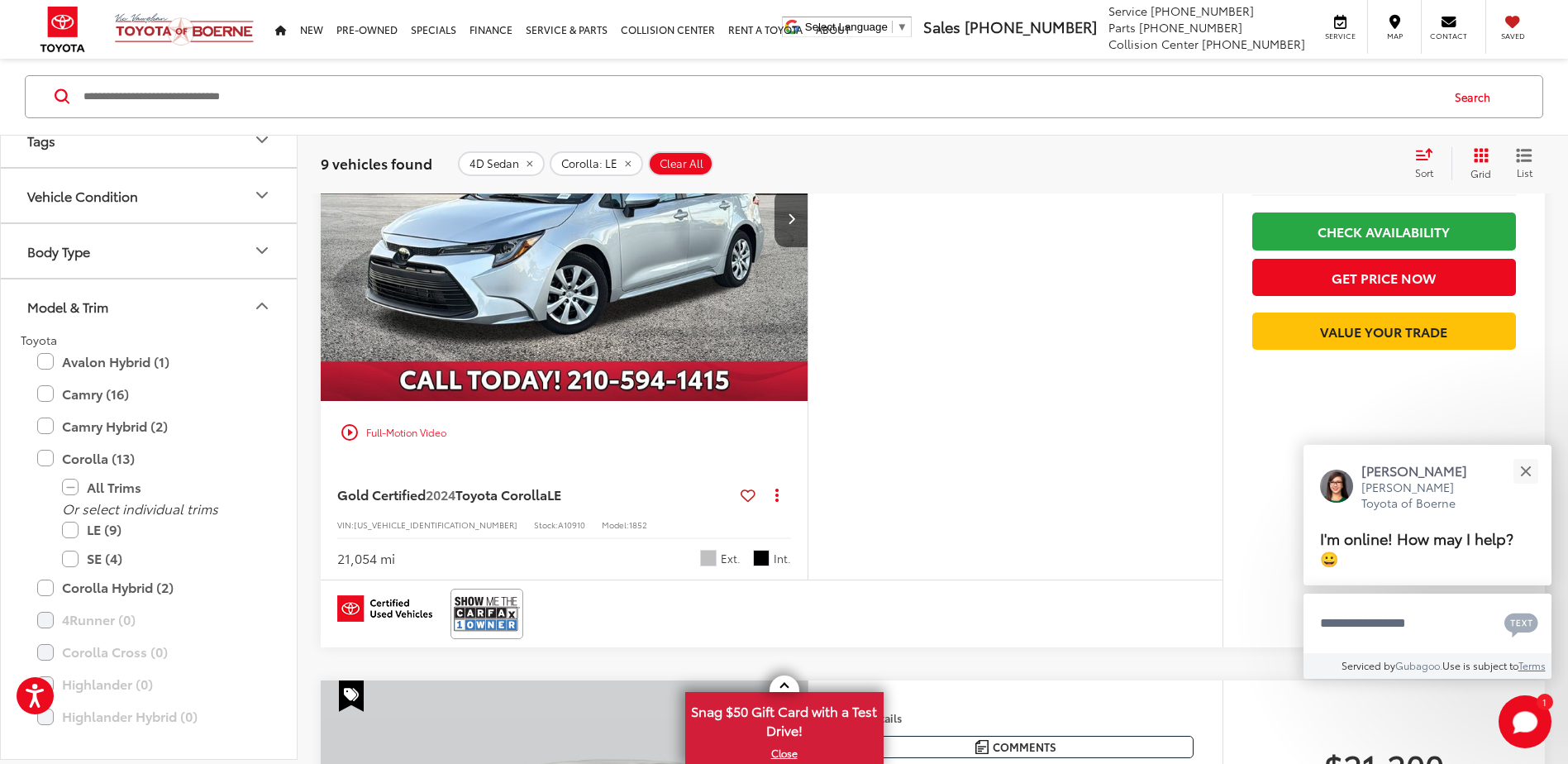
scroll to position [2169, 0]
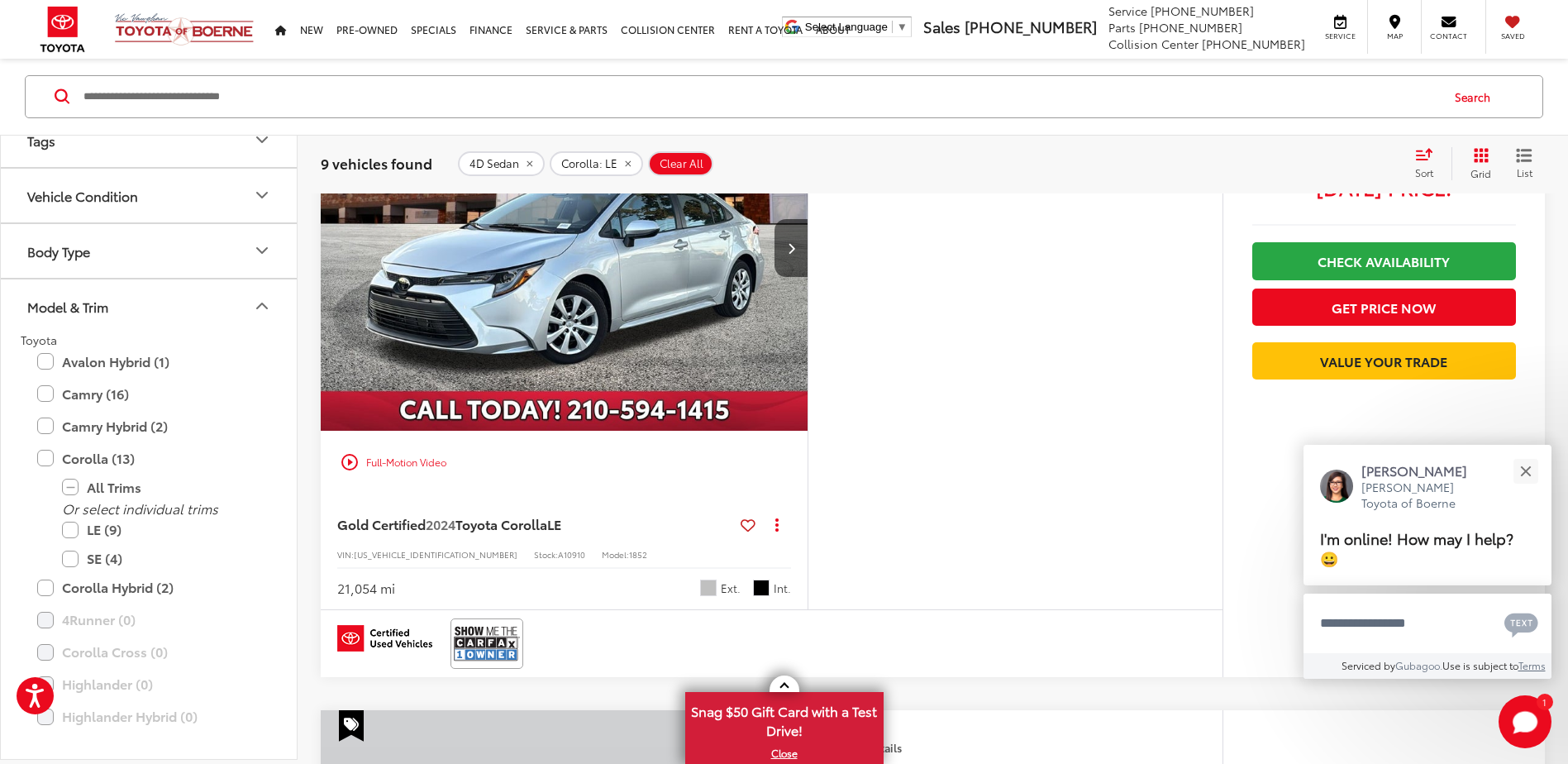
click at [627, 301] on img "2024 Toyota Corolla LE 0" at bounding box center [564, 248] width 489 height 367
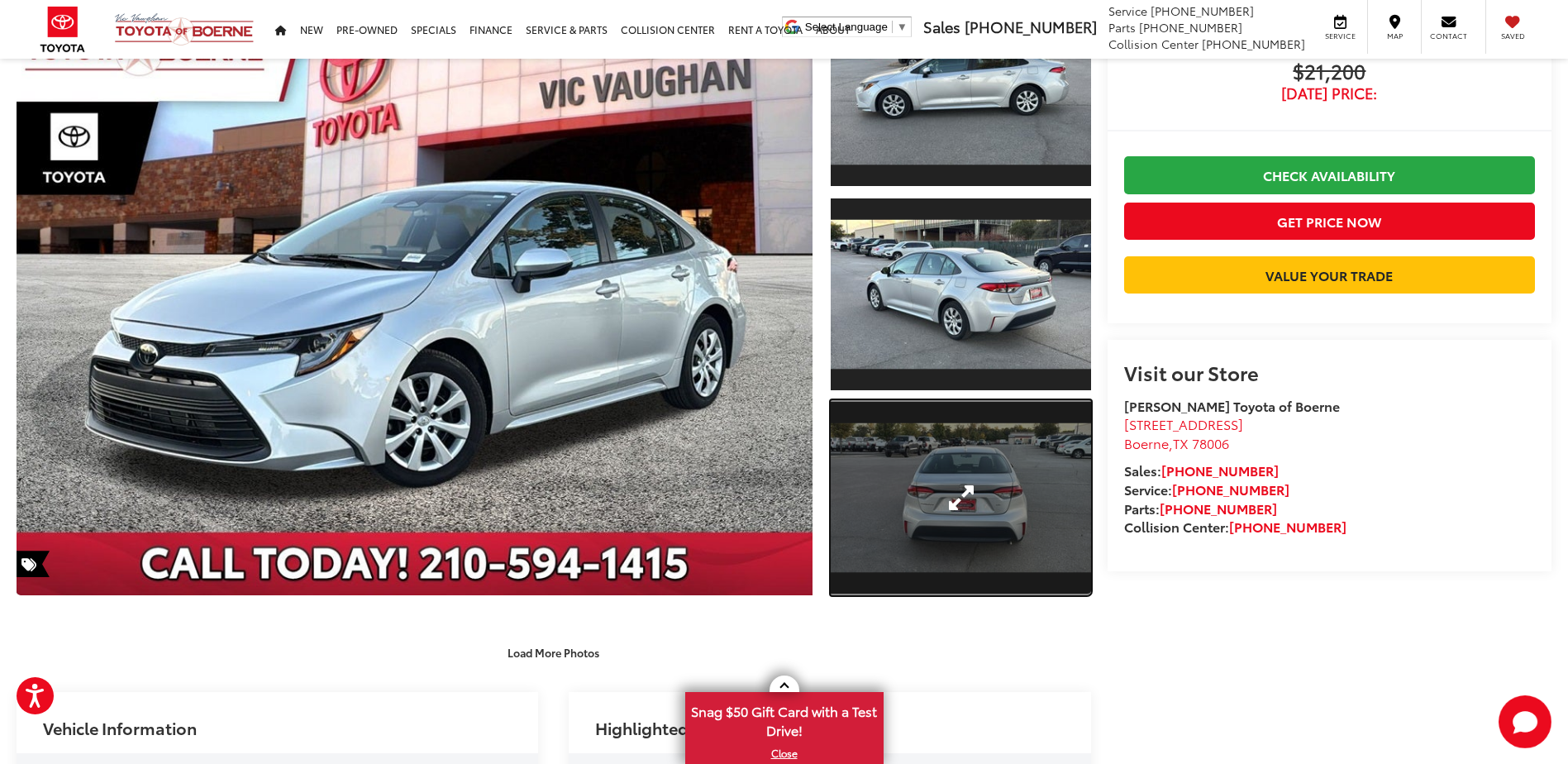
click at [943, 486] on link "Expand Photo 3" at bounding box center [961, 497] width 259 height 195
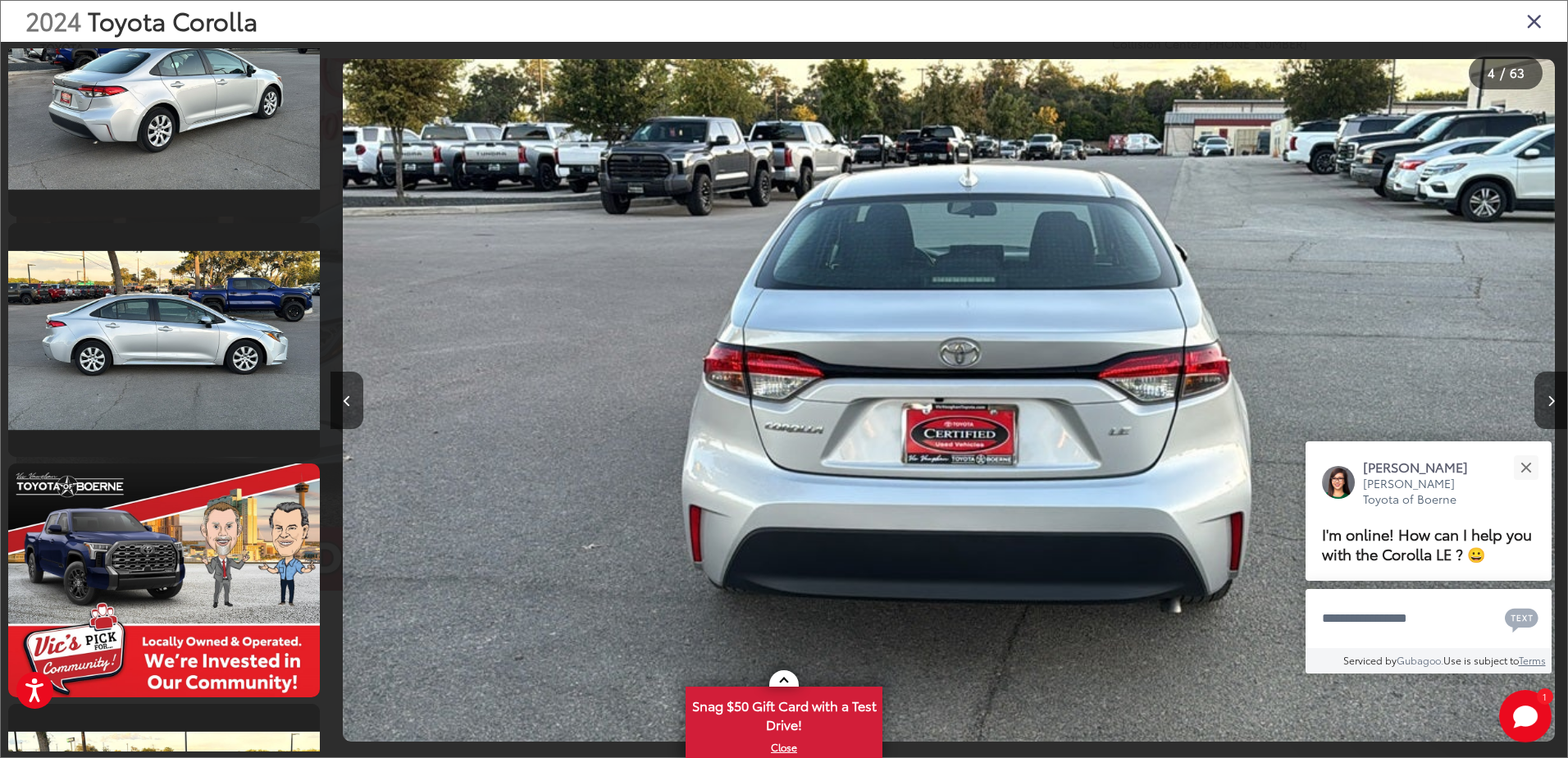
scroll to position [1277, 0]
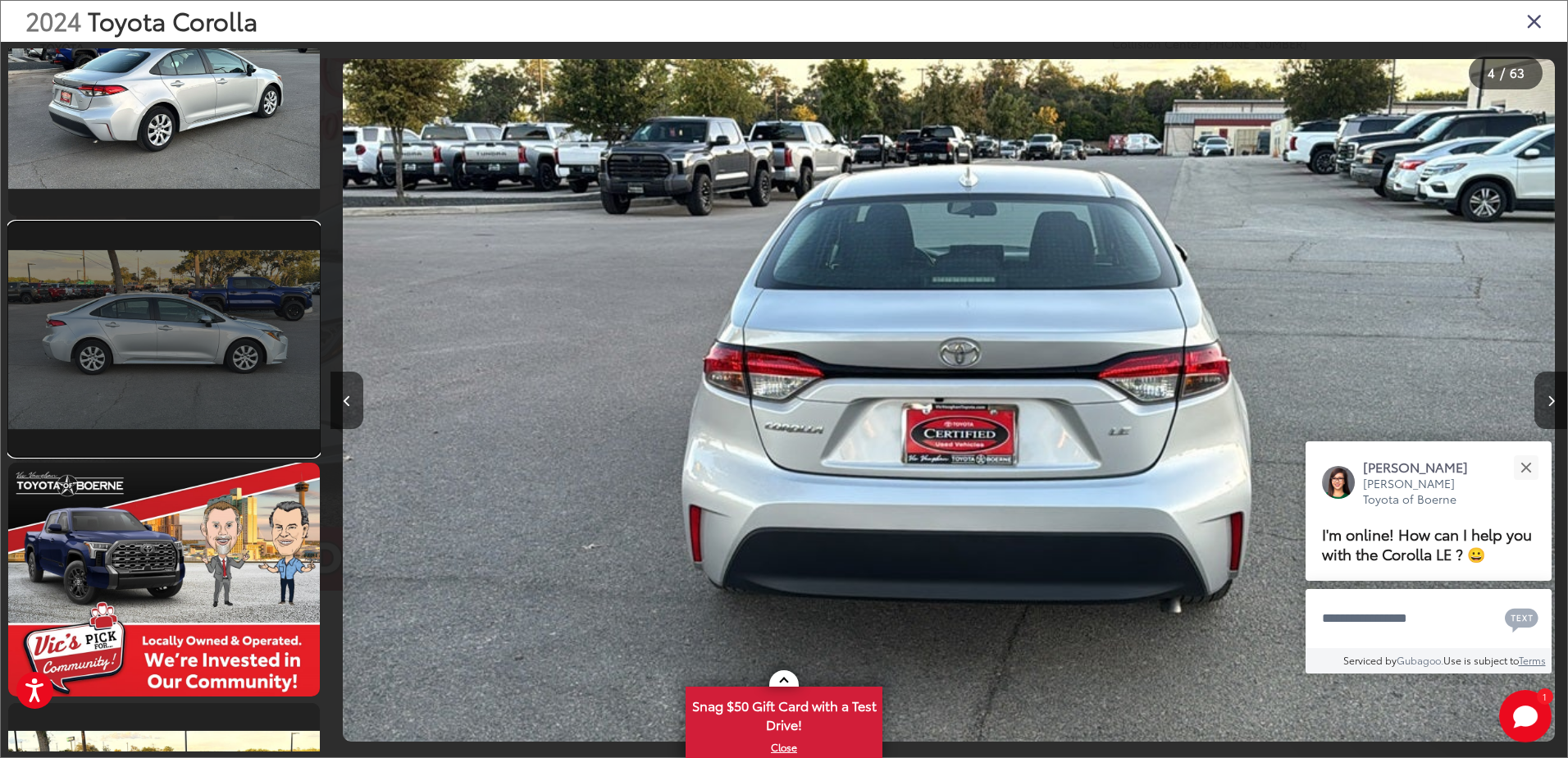
click at [248, 367] on link at bounding box center [163, 338] width 311 height 233
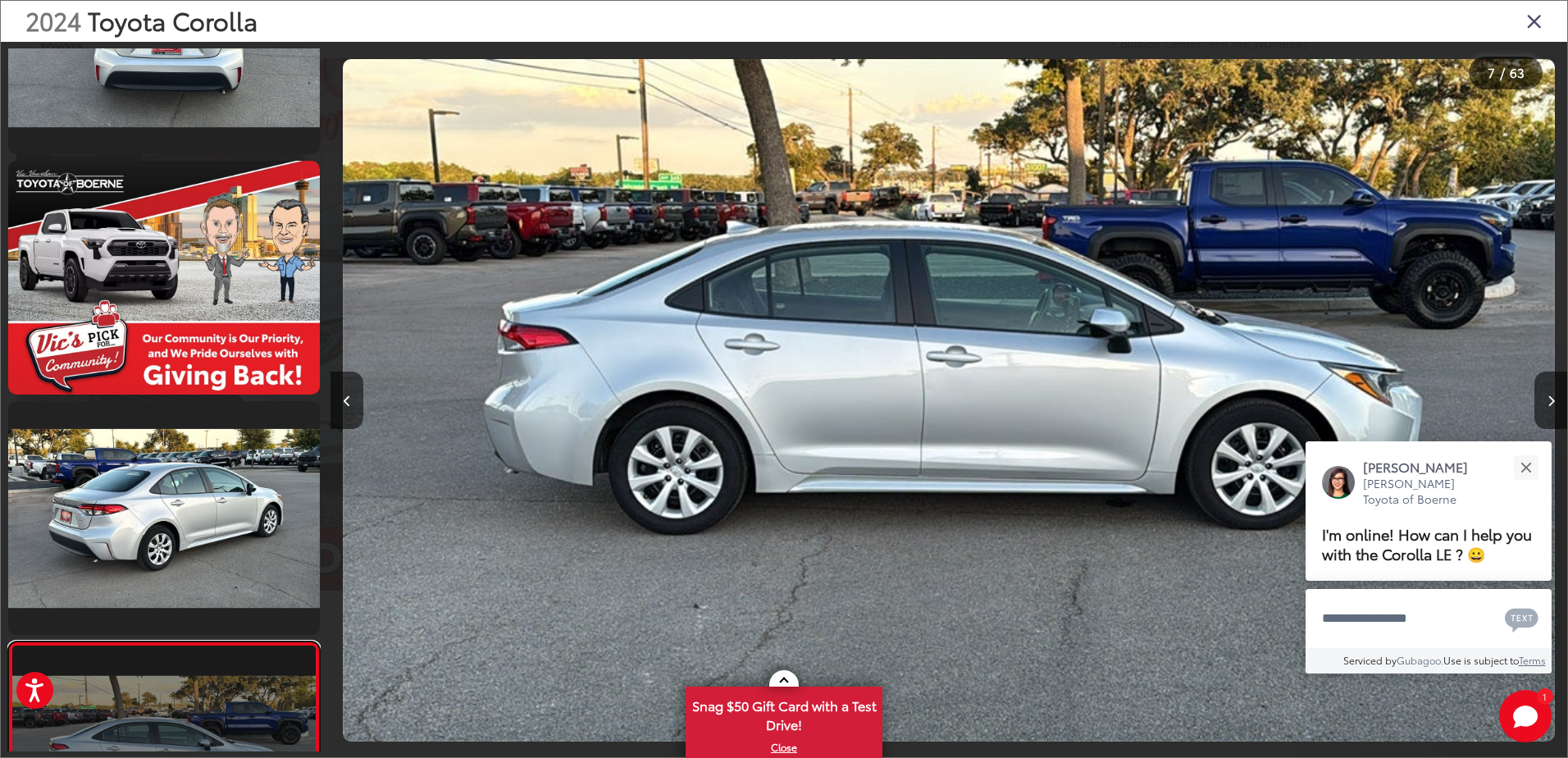
scroll to position [1259, 0]
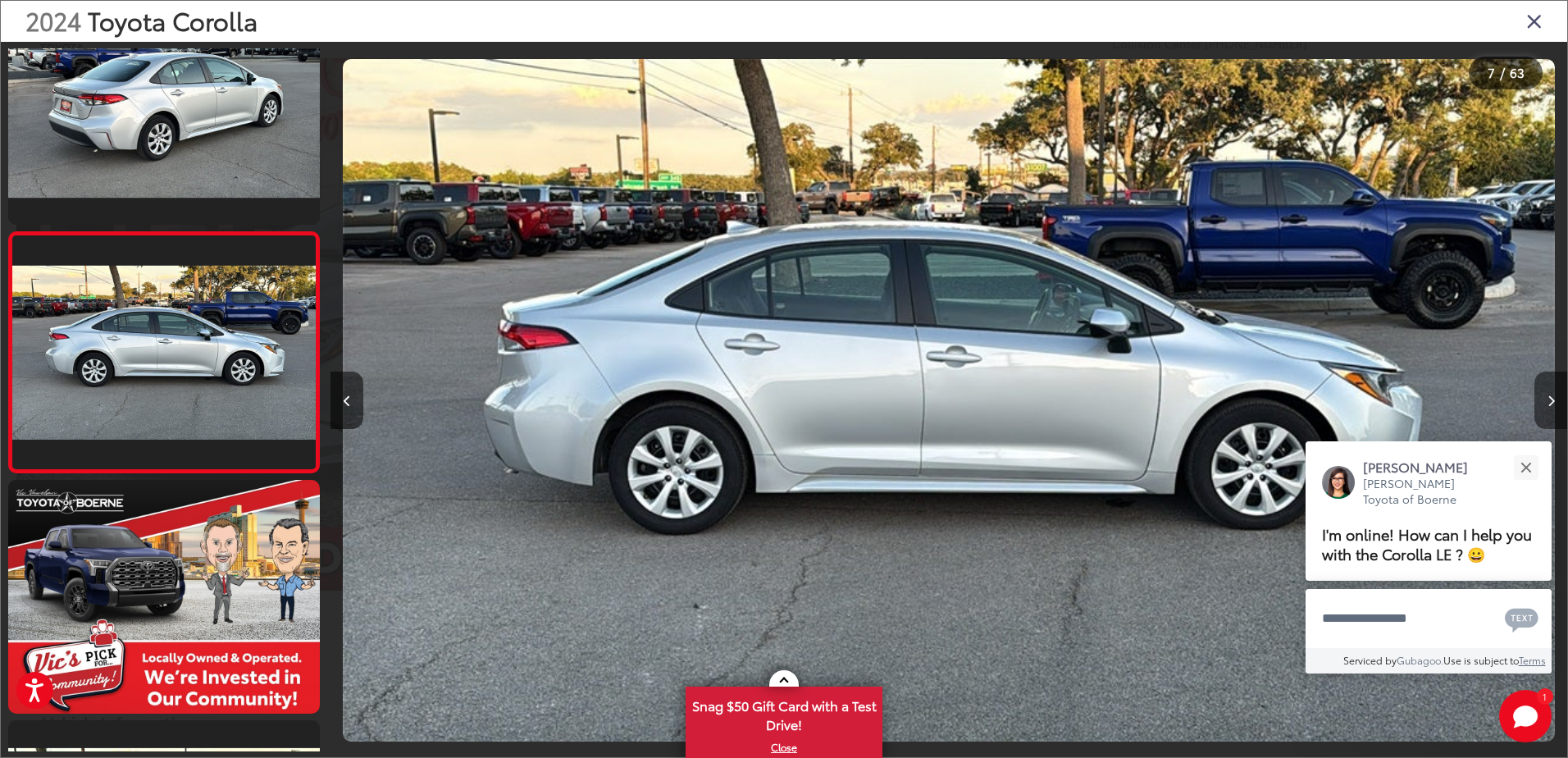
click at [1548, 397] on icon "Next image" at bounding box center [1551, 400] width 7 height 12
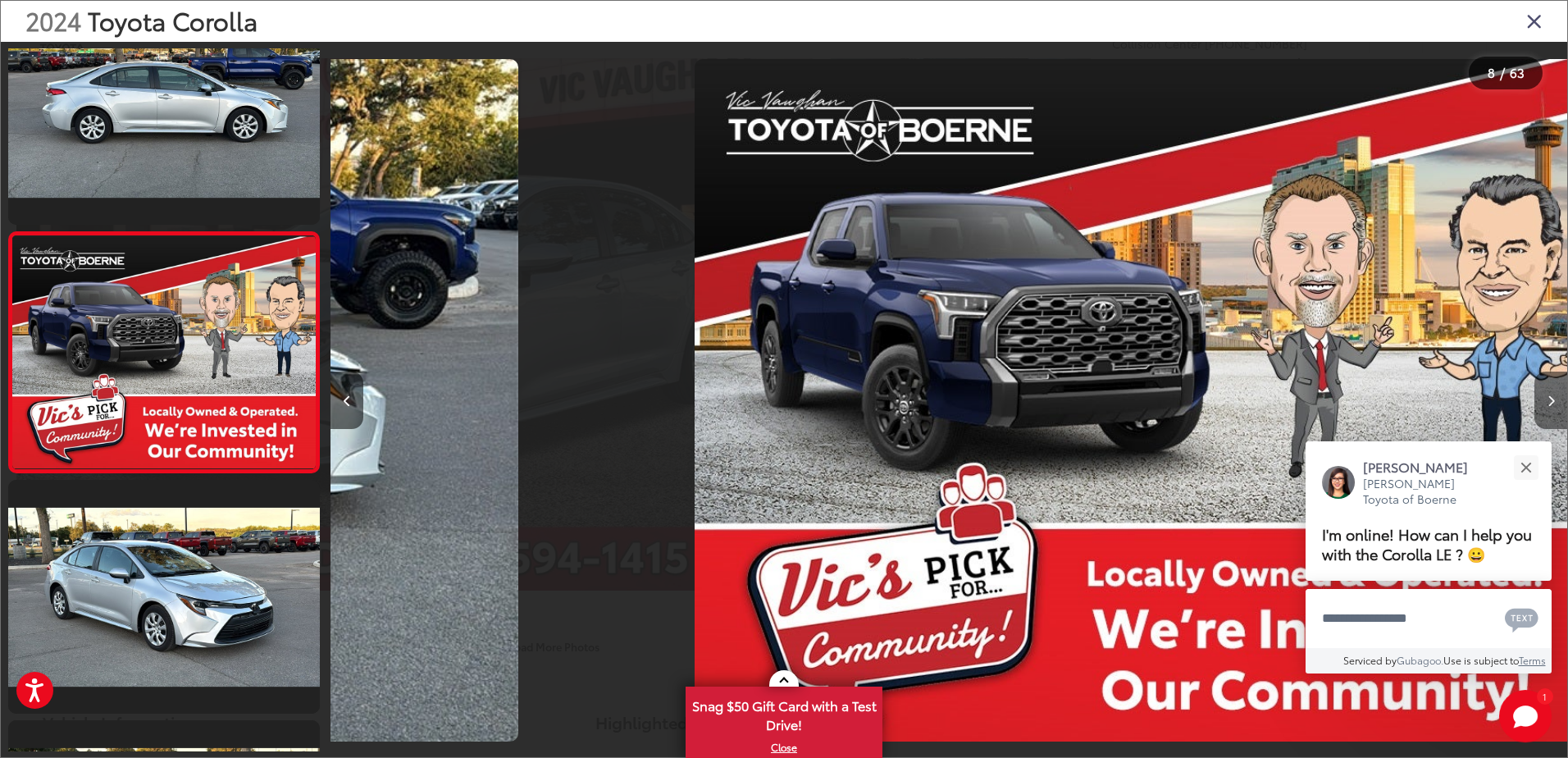
scroll to position [0, 8656]
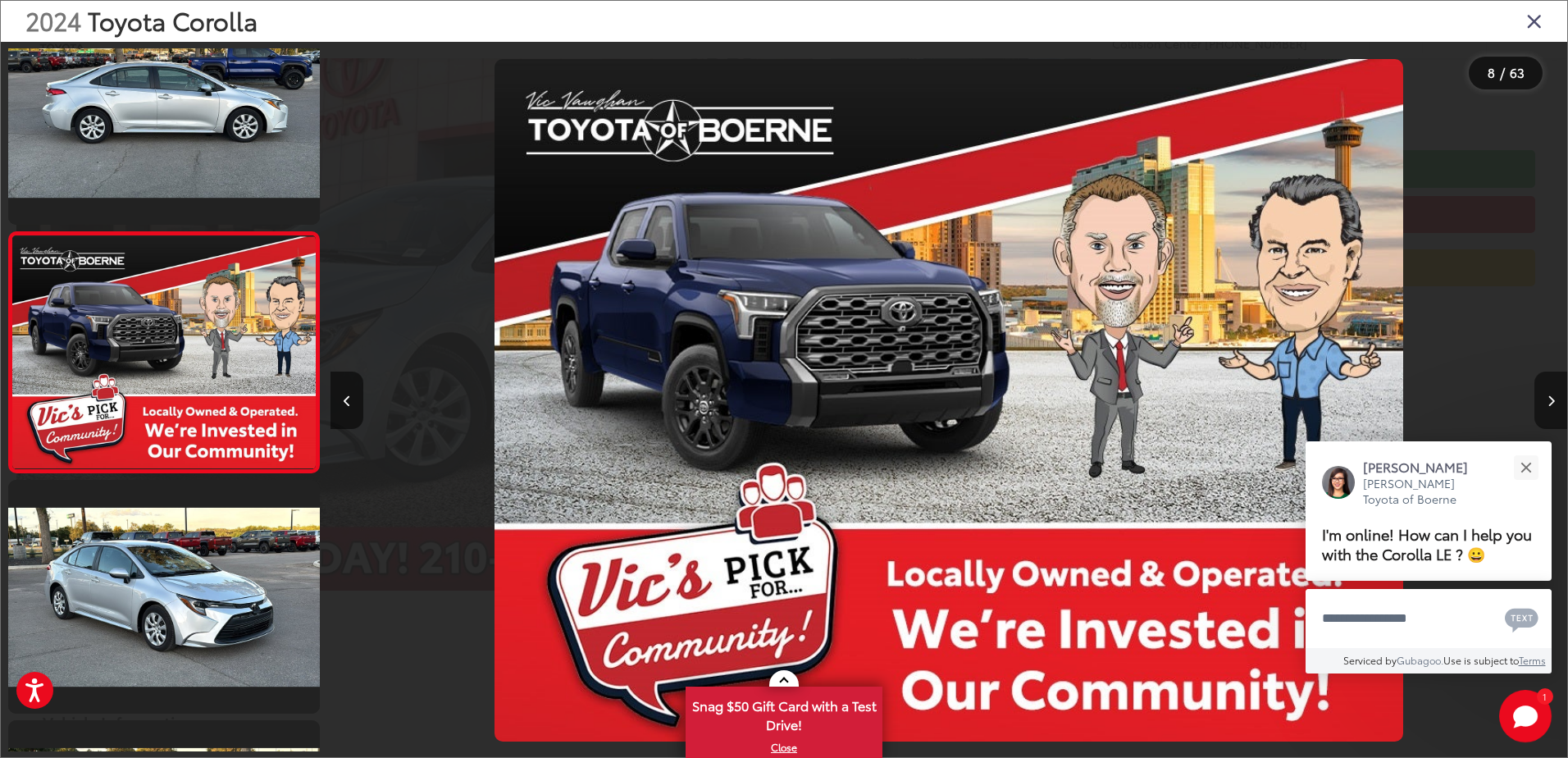
click at [1548, 397] on icon "Next image" at bounding box center [1551, 400] width 7 height 12
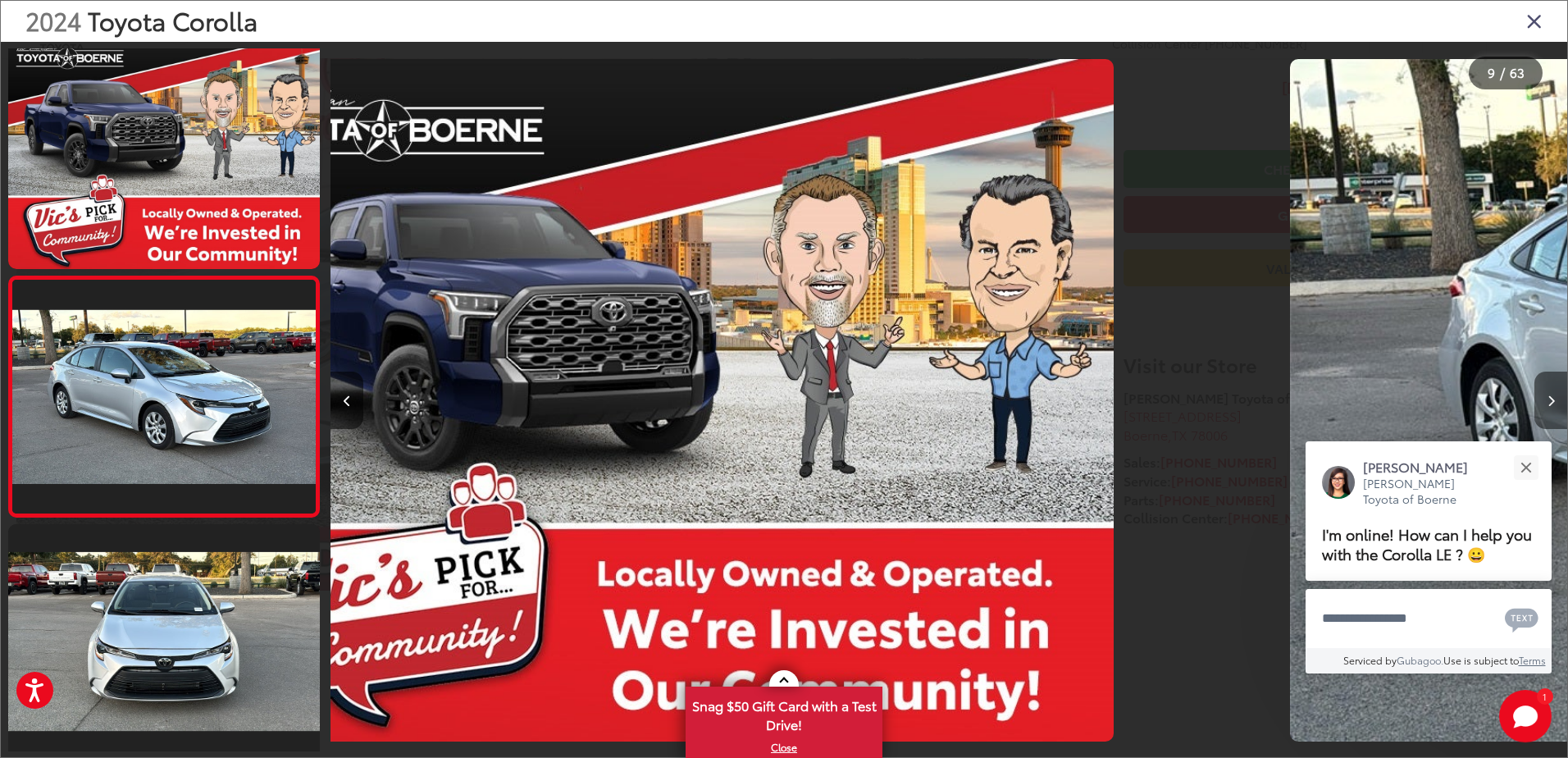
scroll to position [1741, 0]
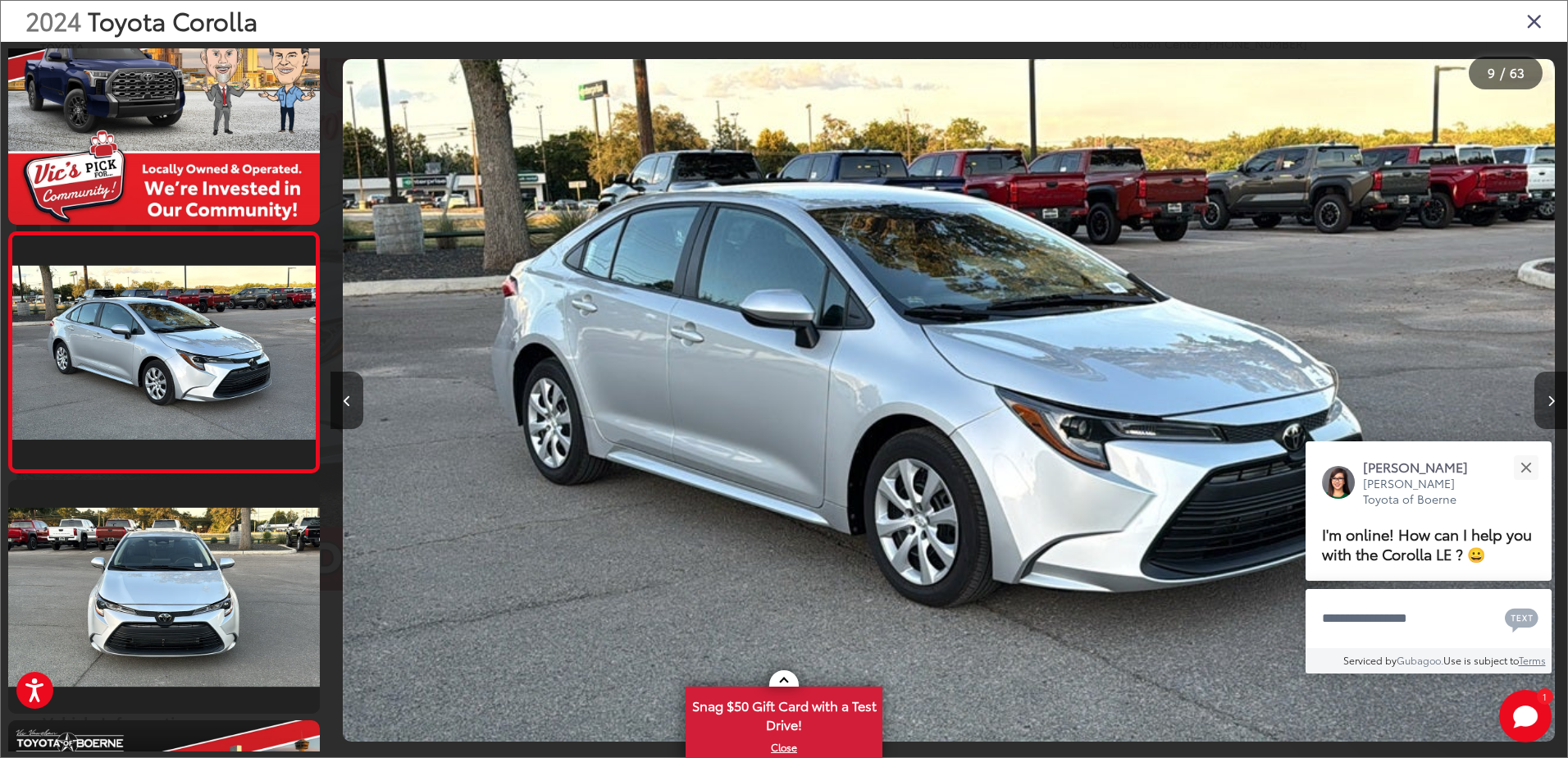
click at [1548, 397] on icon "Next image" at bounding box center [1551, 400] width 7 height 12
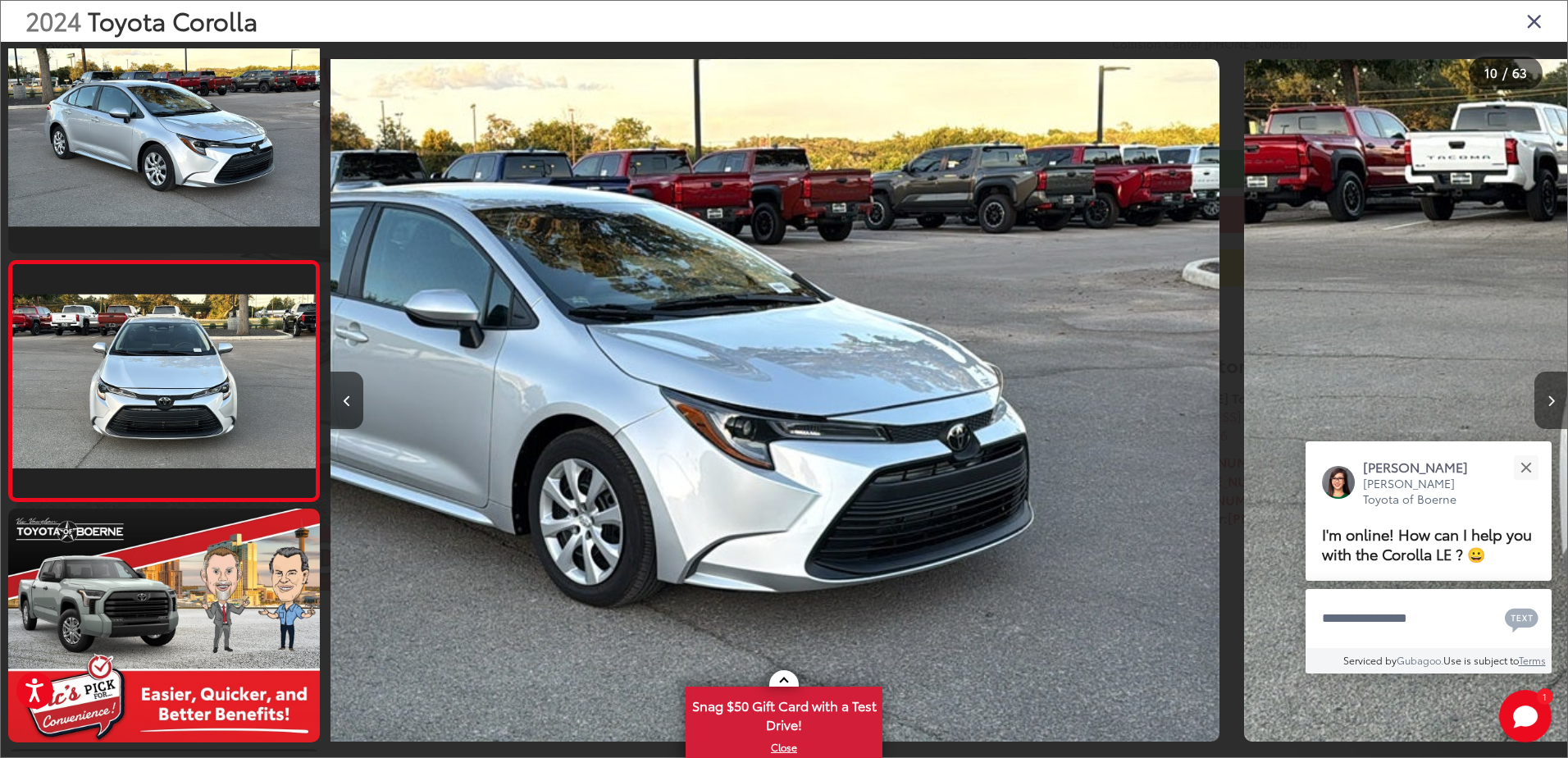
scroll to position [1980, 0]
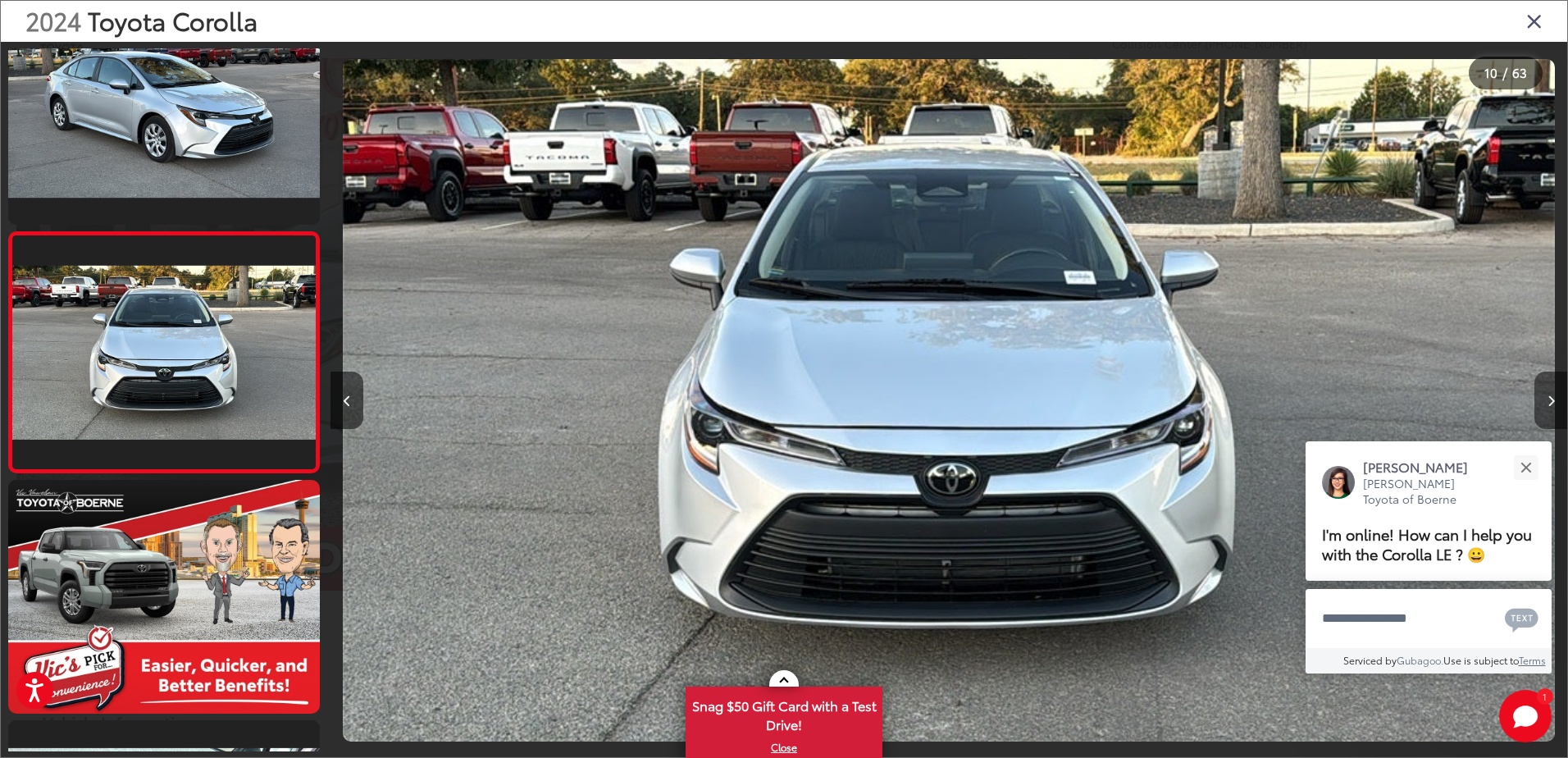
click at [1548, 397] on icon "Next image" at bounding box center [1551, 400] width 7 height 12
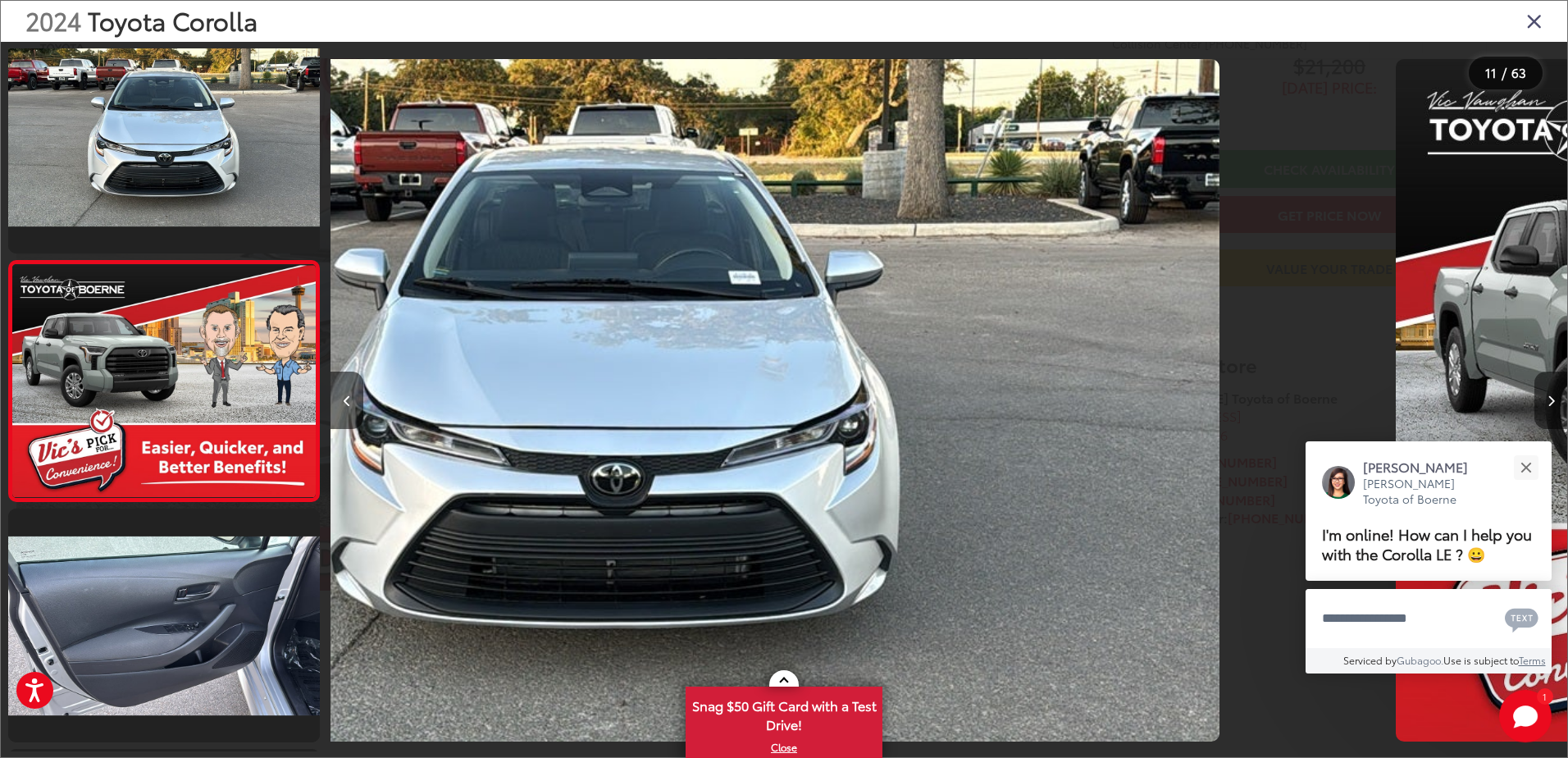
scroll to position [2221, 0]
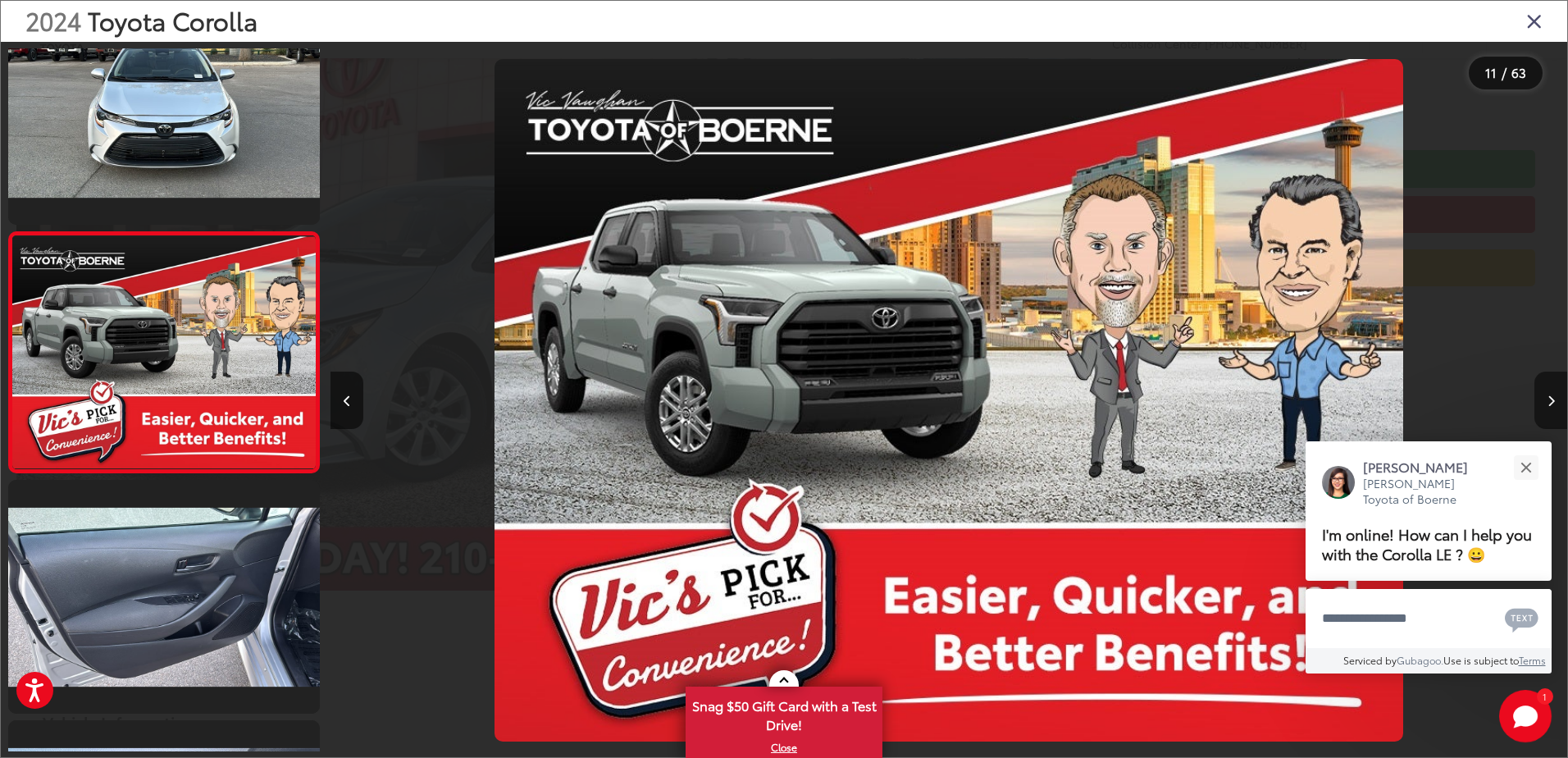
click at [1548, 397] on icon "Next image" at bounding box center [1551, 400] width 7 height 12
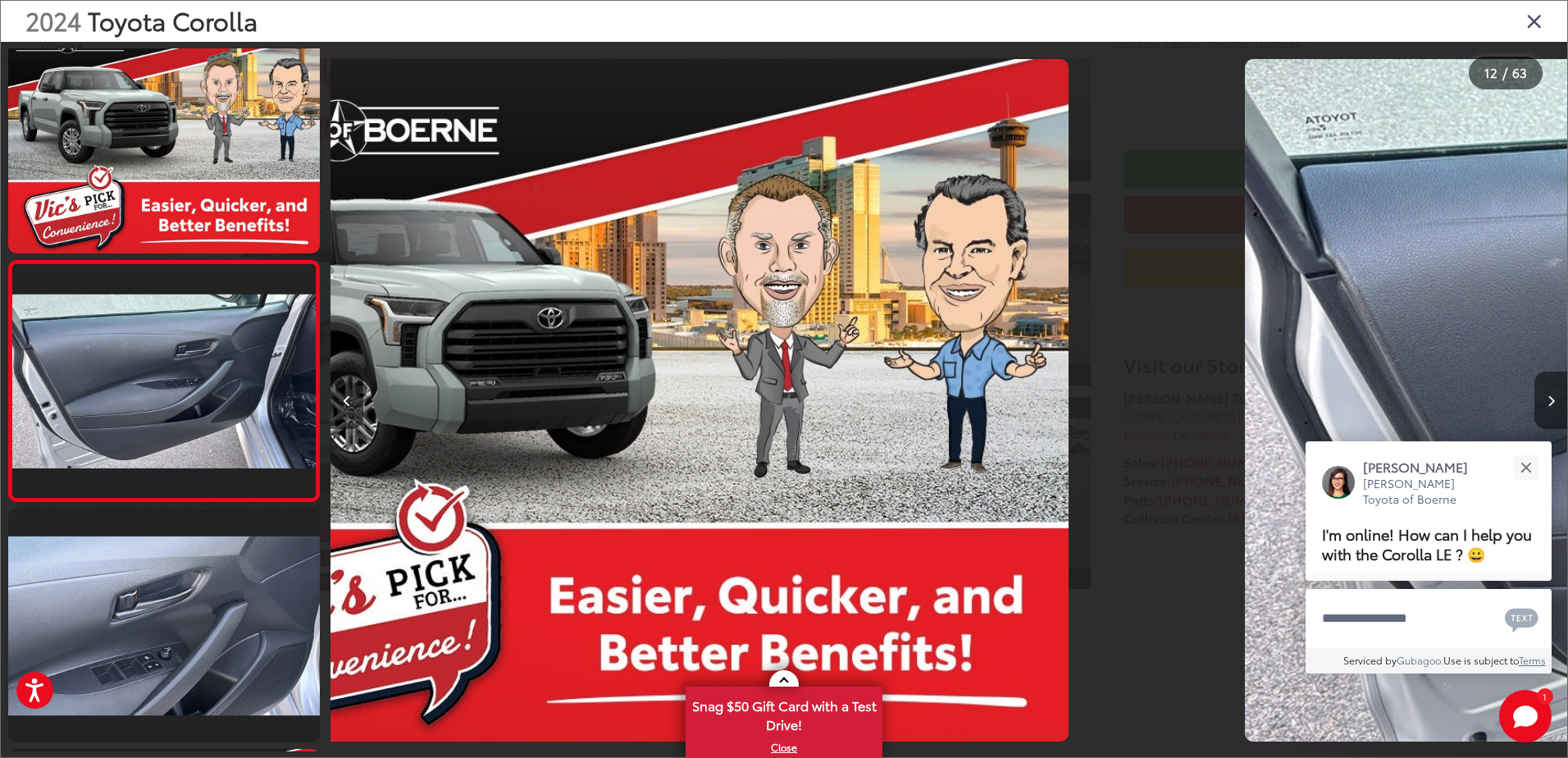
scroll to position [0, 0]
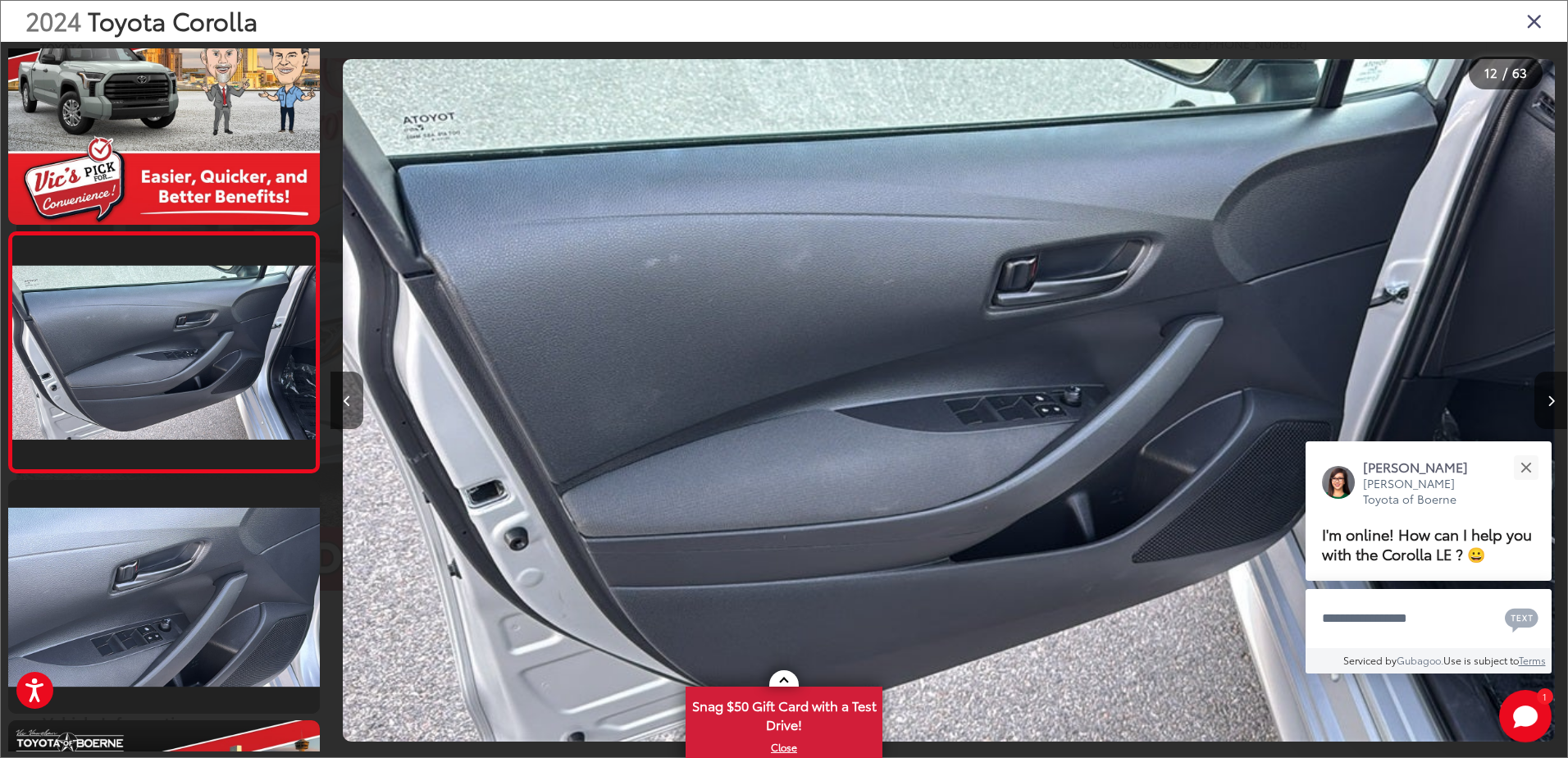
click at [1548, 397] on icon "Next image" at bounding box center [1551, 400] width 7 height 12
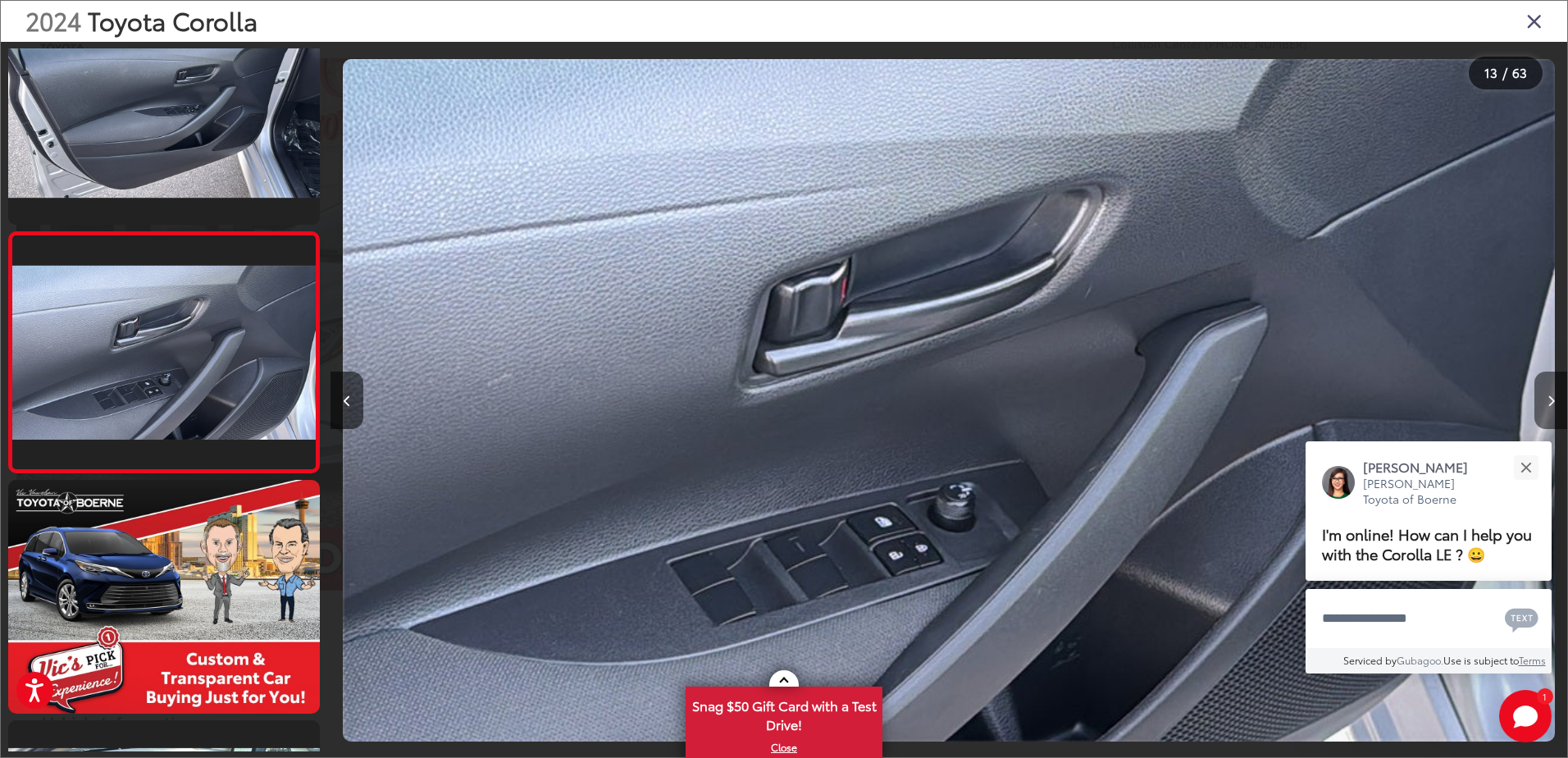
click at [1548, 397] on icon "Next image" at bounding box center [1551, 400] width 7 height 12
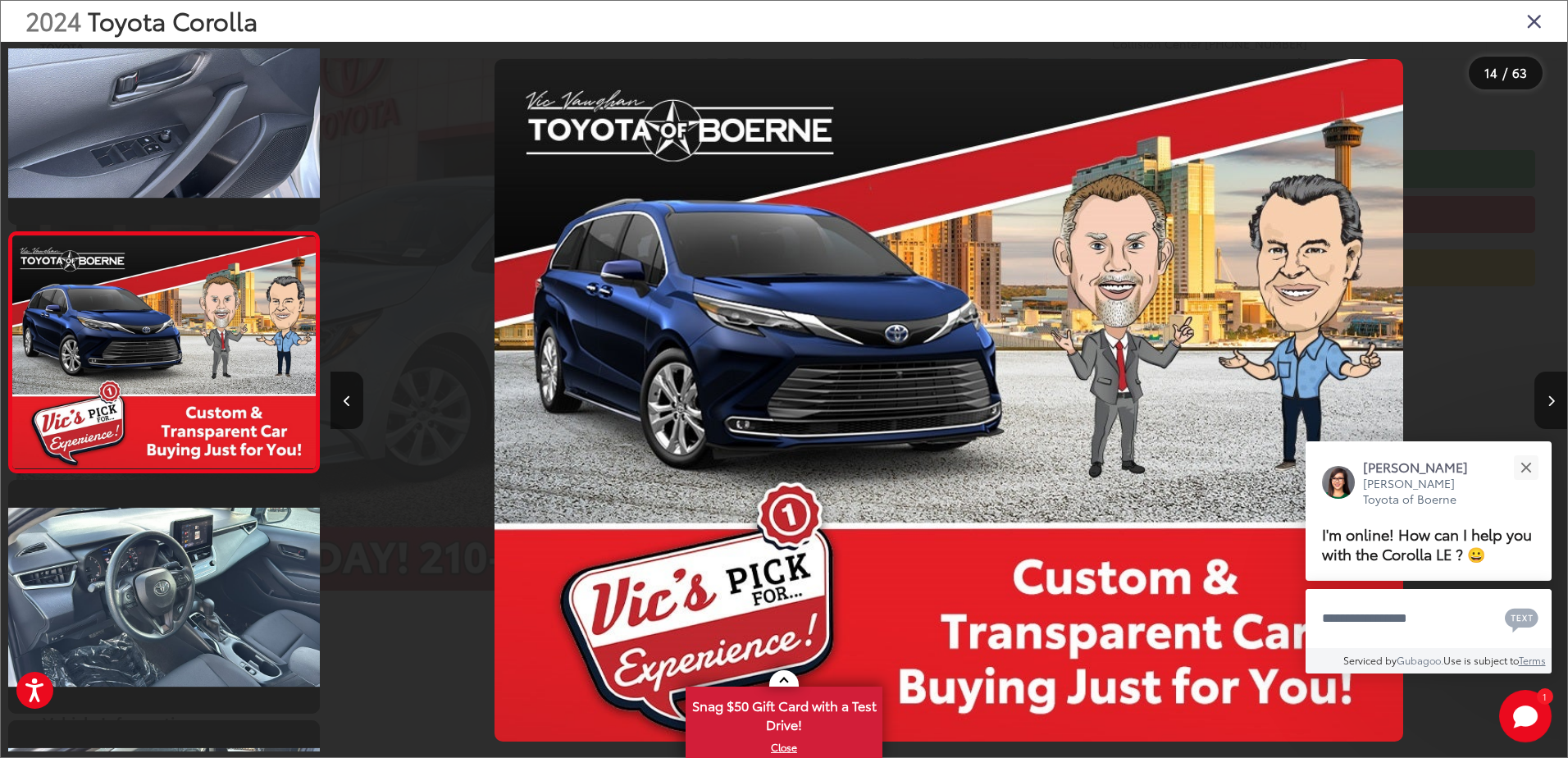
click at [1548, 397] on icon "Next image" at bounding box center [1551, 400] width 7 height 12
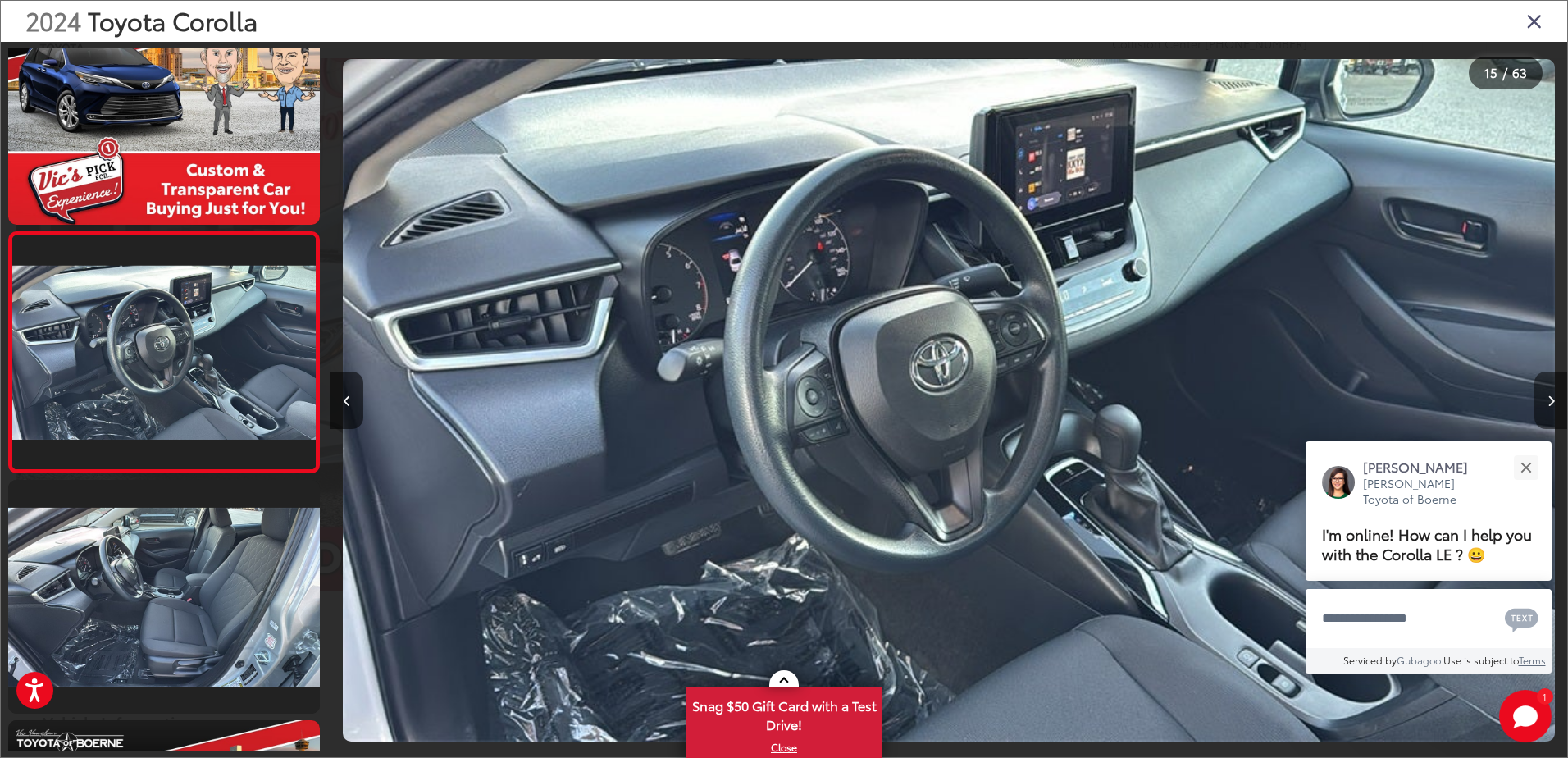
click at [1548, 397] on icon "Next image" at bounding box center [1551, 400] width 7 height 12
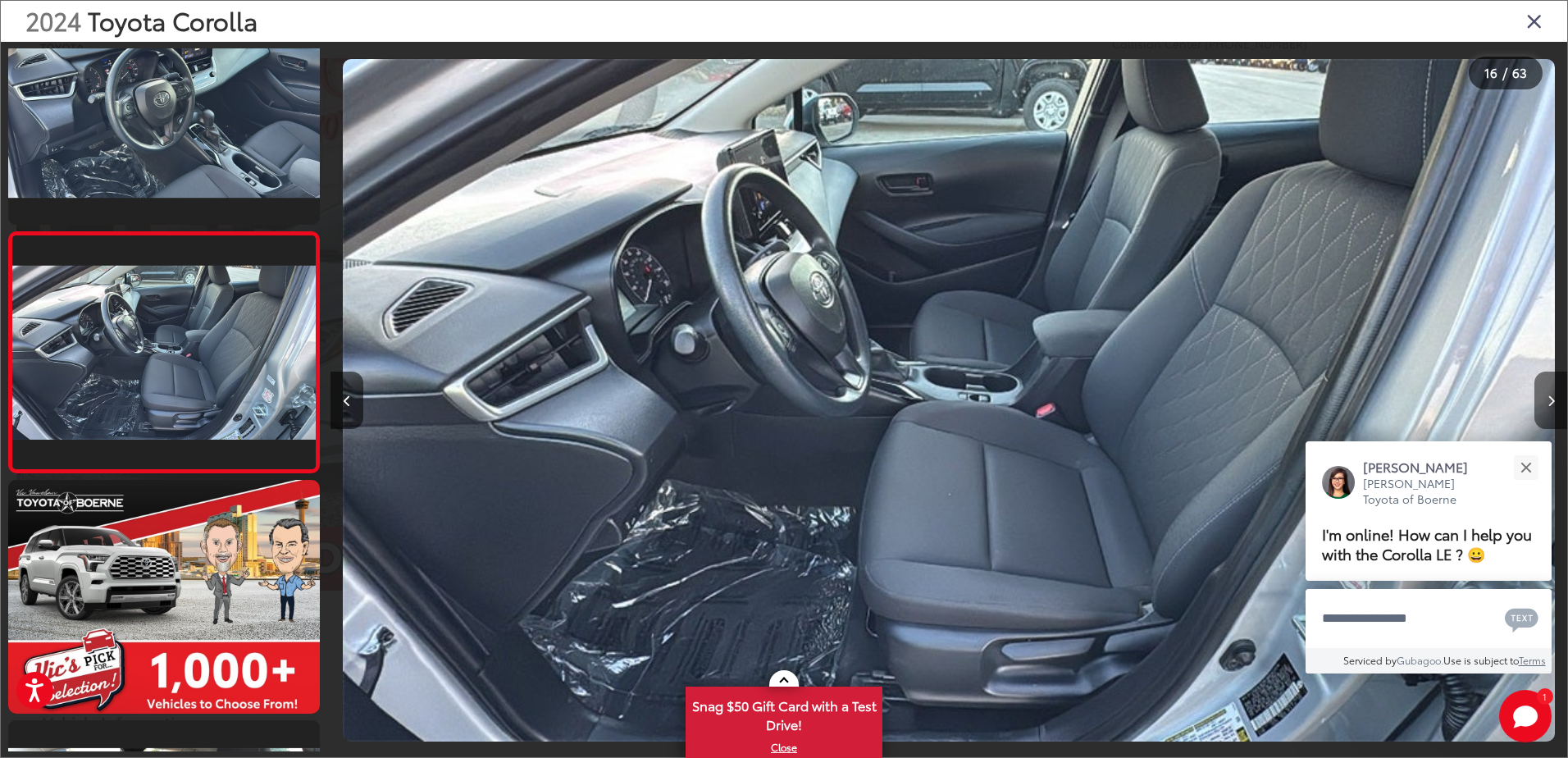
click at [1548, 397] on icon "Next image" at bounding box center [1551, 400] width 7 height 12
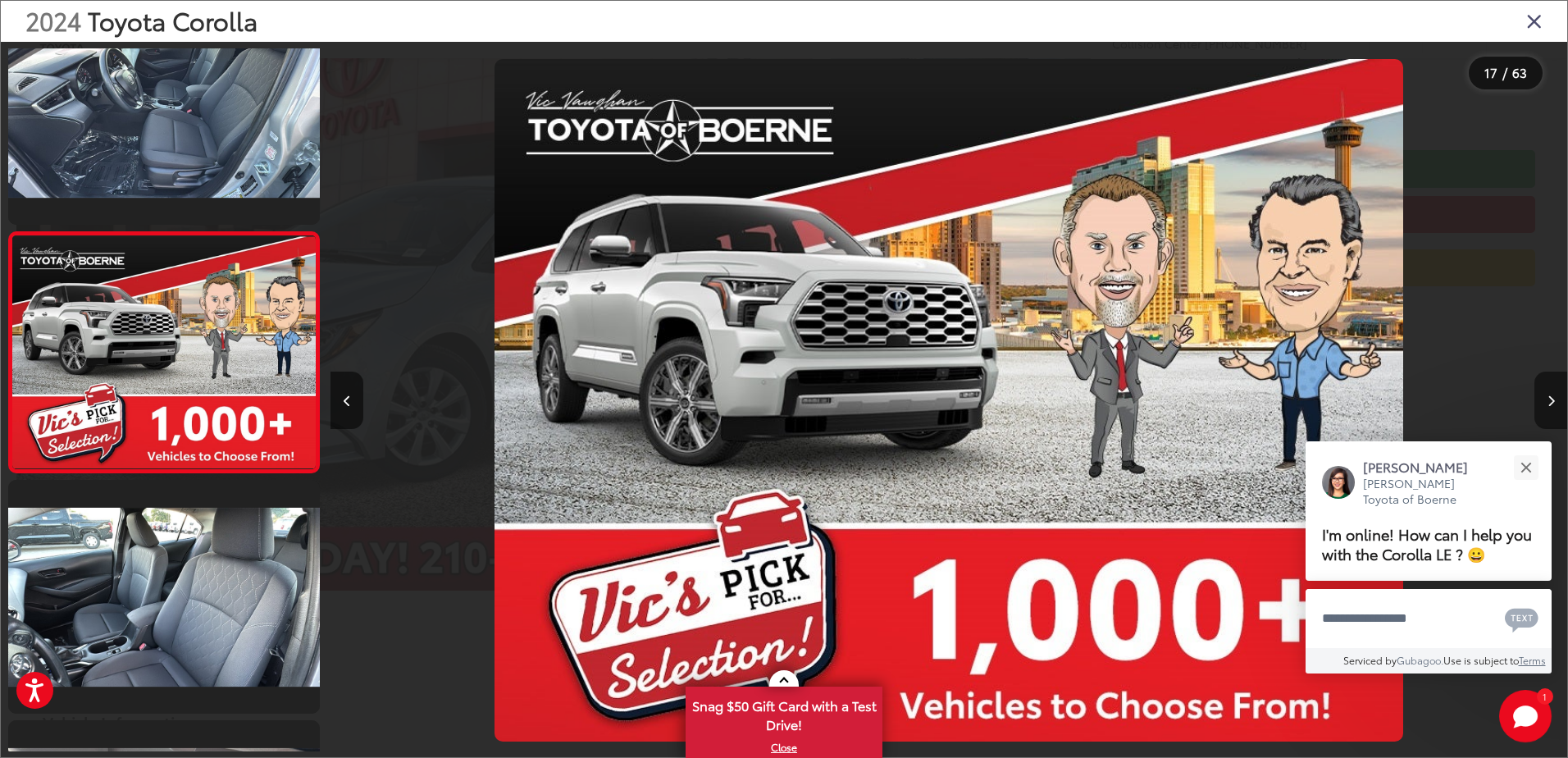
click at [1548, 397] on icon "Next image" at bounding box center [1551, 400] width 7 height 12
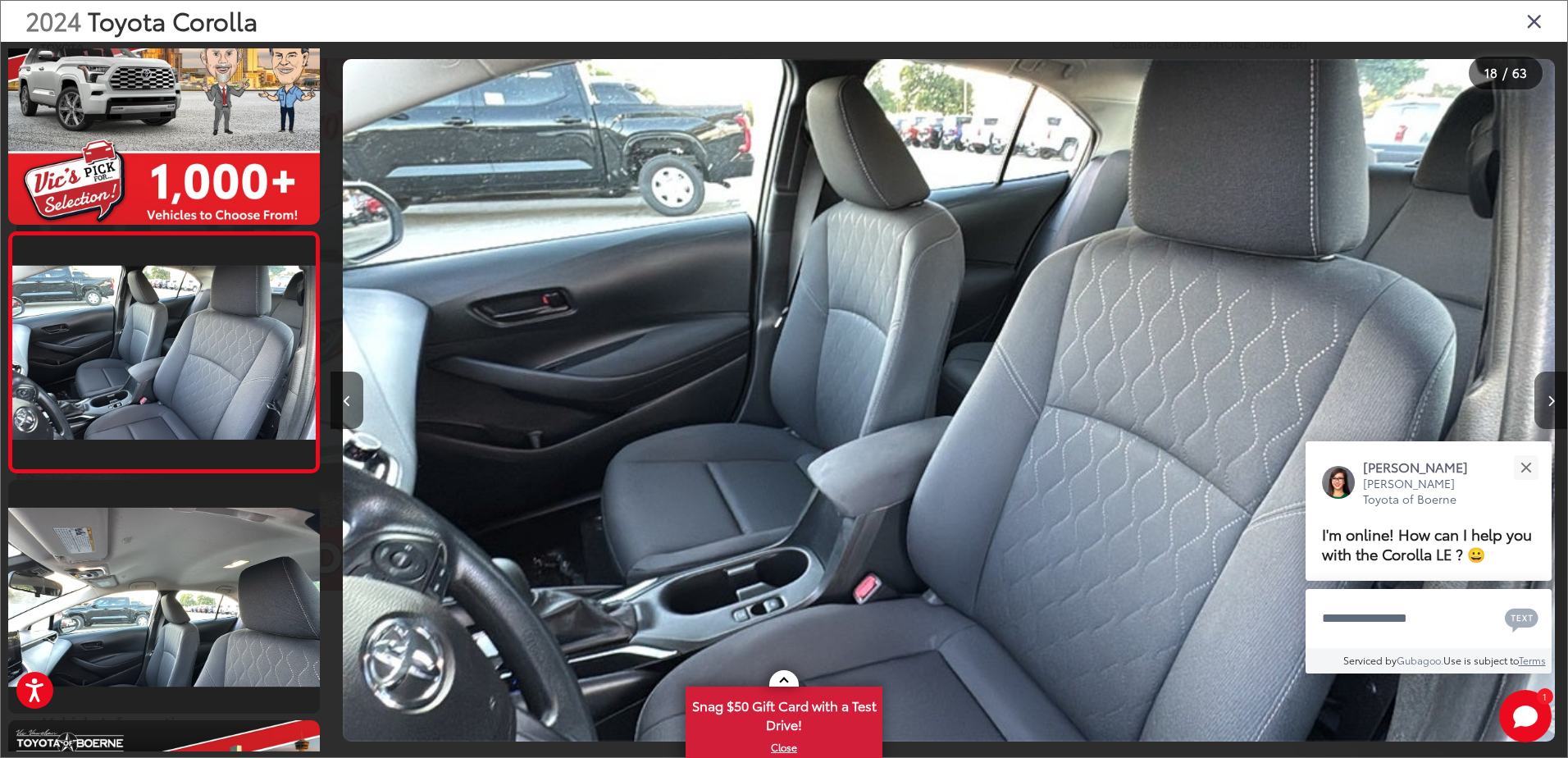
click at [1548, 397] on icon "Next image" at bounding box center [1551, 400] width 7 height 12
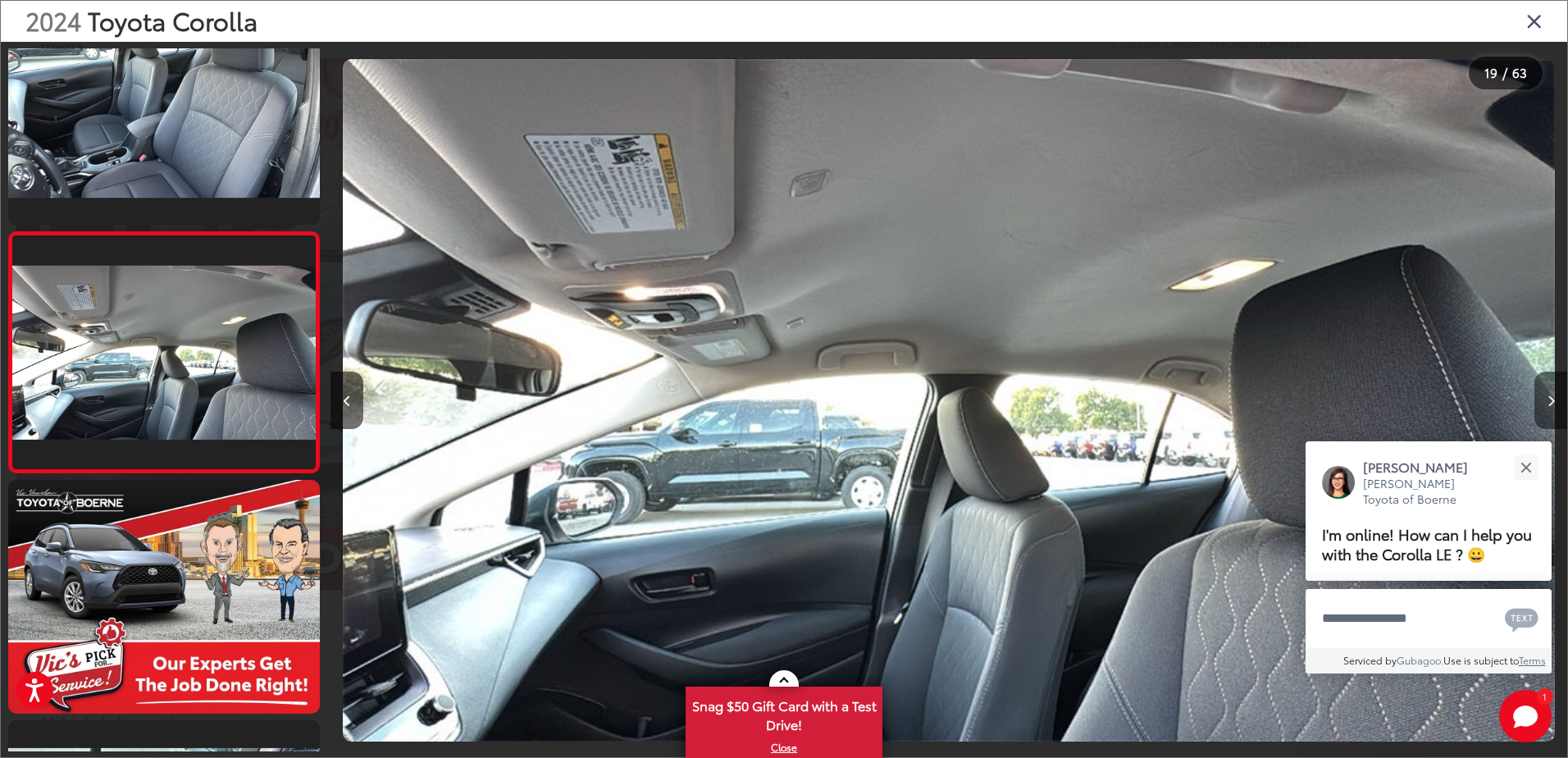
click at [1548, 397] on icon "Next image" at bounding box center [1551, 400] width 7 height 12
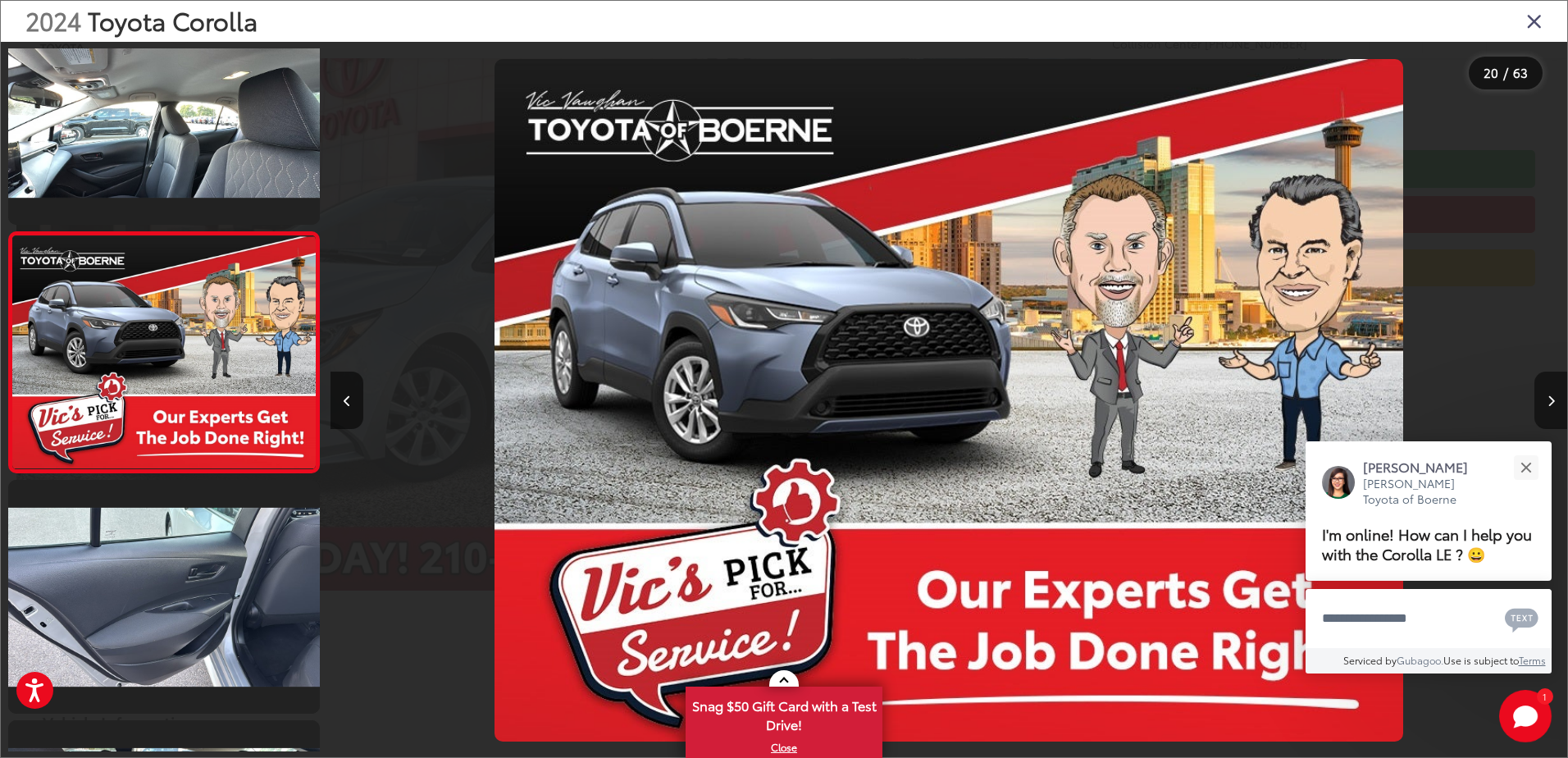
click at [1548, 397] on icon "Next image" at bounding box center [1551, 400] width 7 height 12
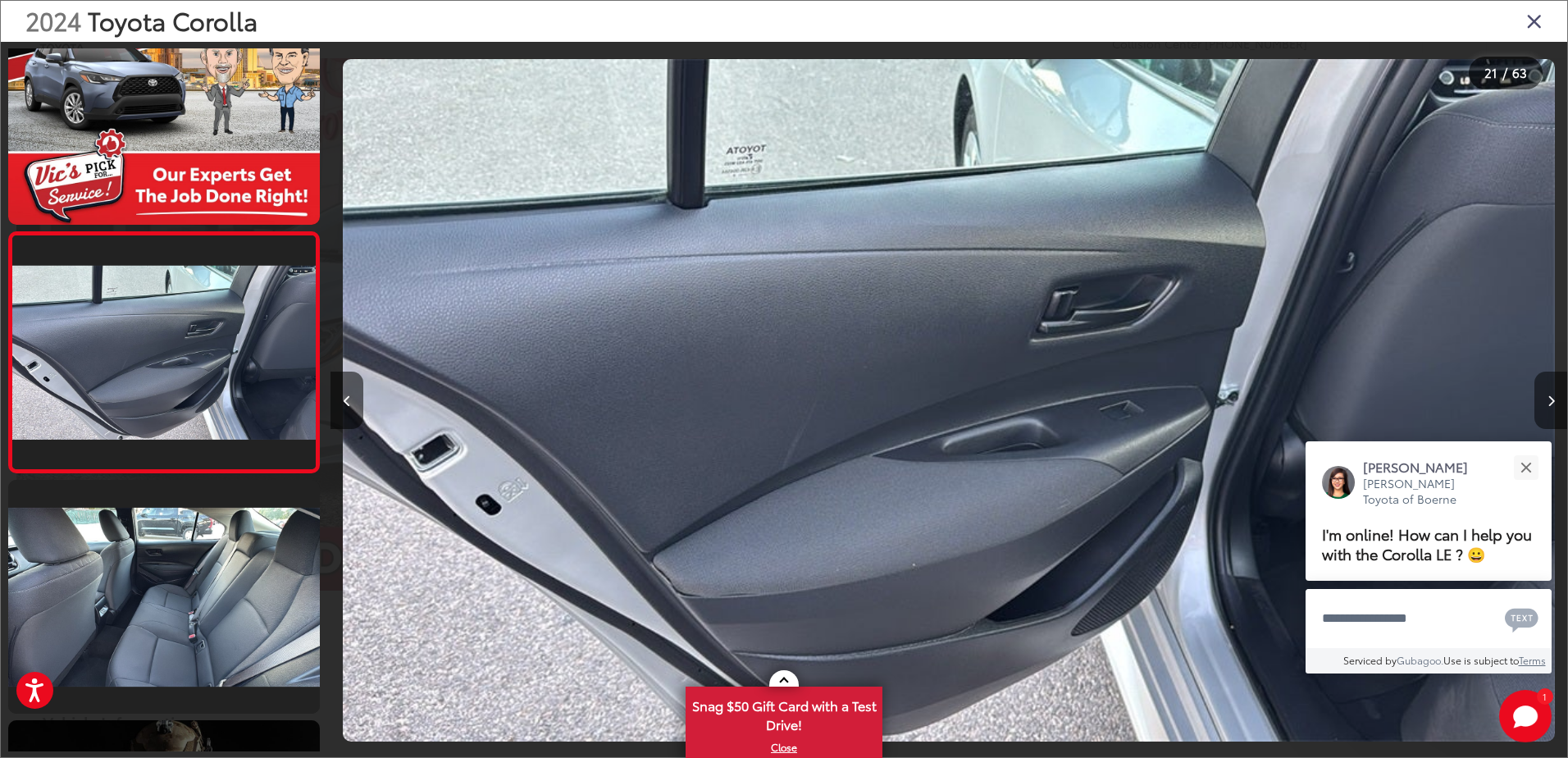
click at [1548, 397] on icon "Next image" at bounding box center [1551, 400] width 7 height 12
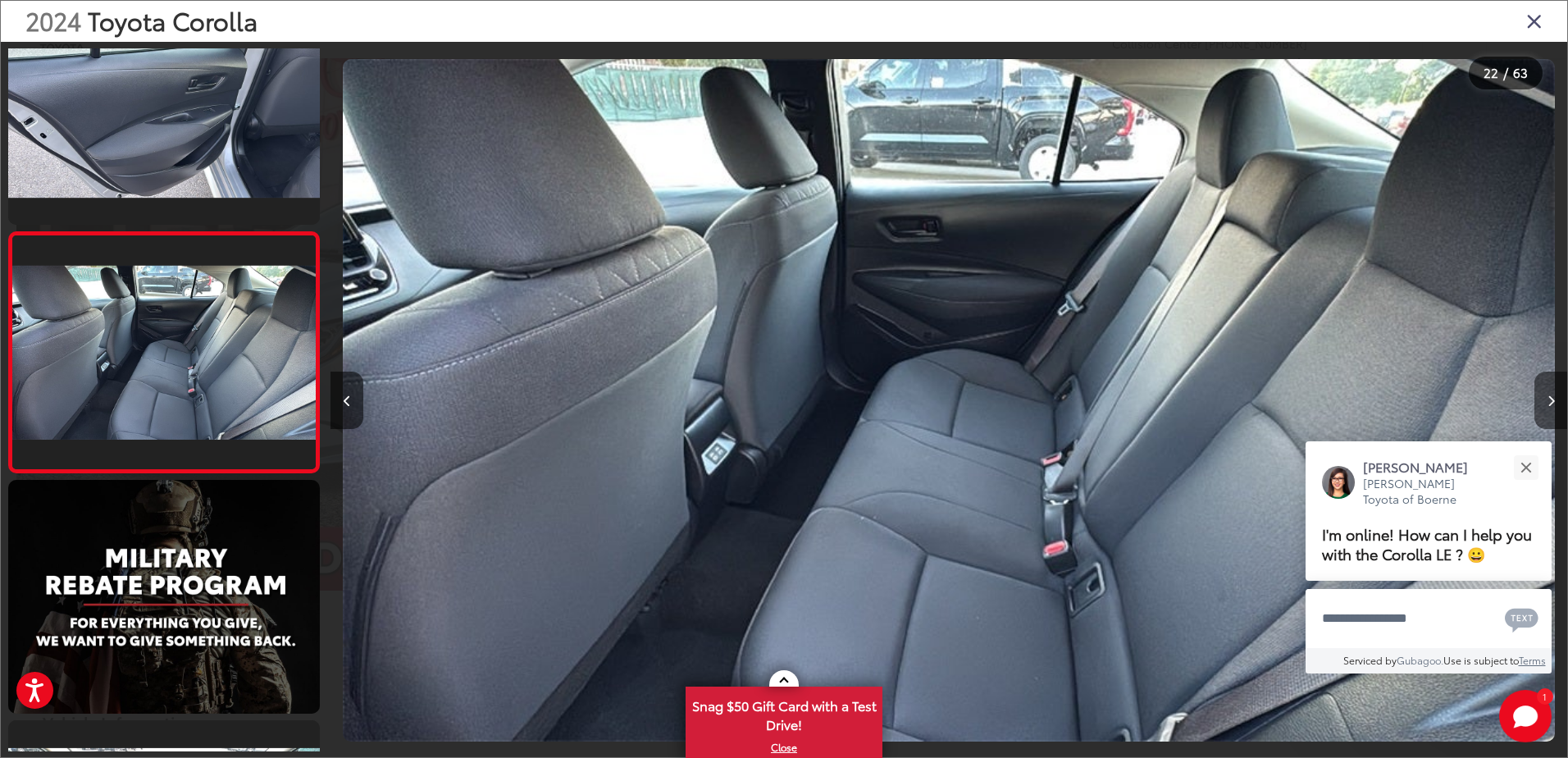
click at [1548, 397] on icon "Next image" at bounding box center [1551, 400] width 7 height 12
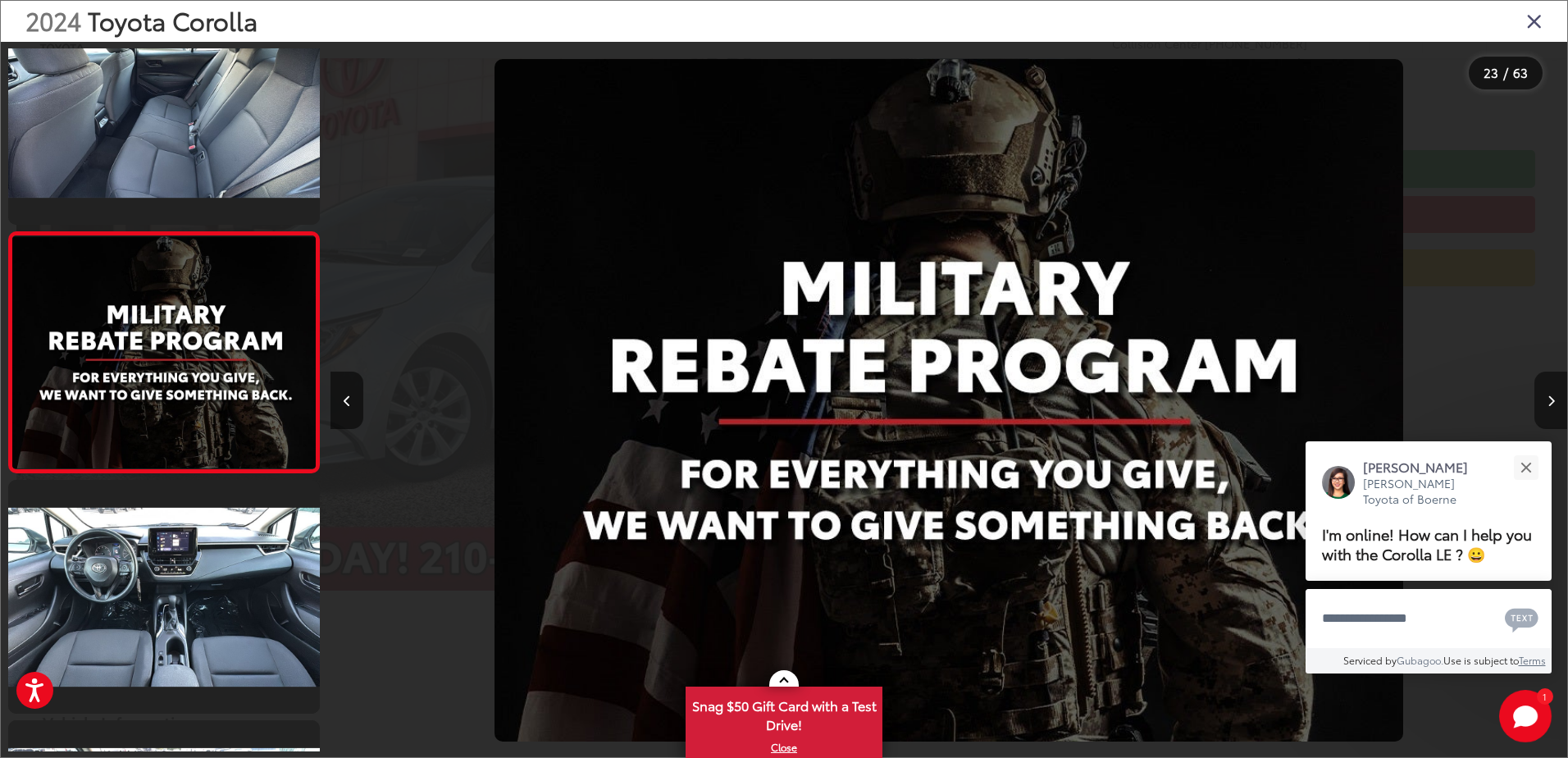
click at [1548, 397] on icon "Next image" at bounding box center [1551, 400] width 7 height 12
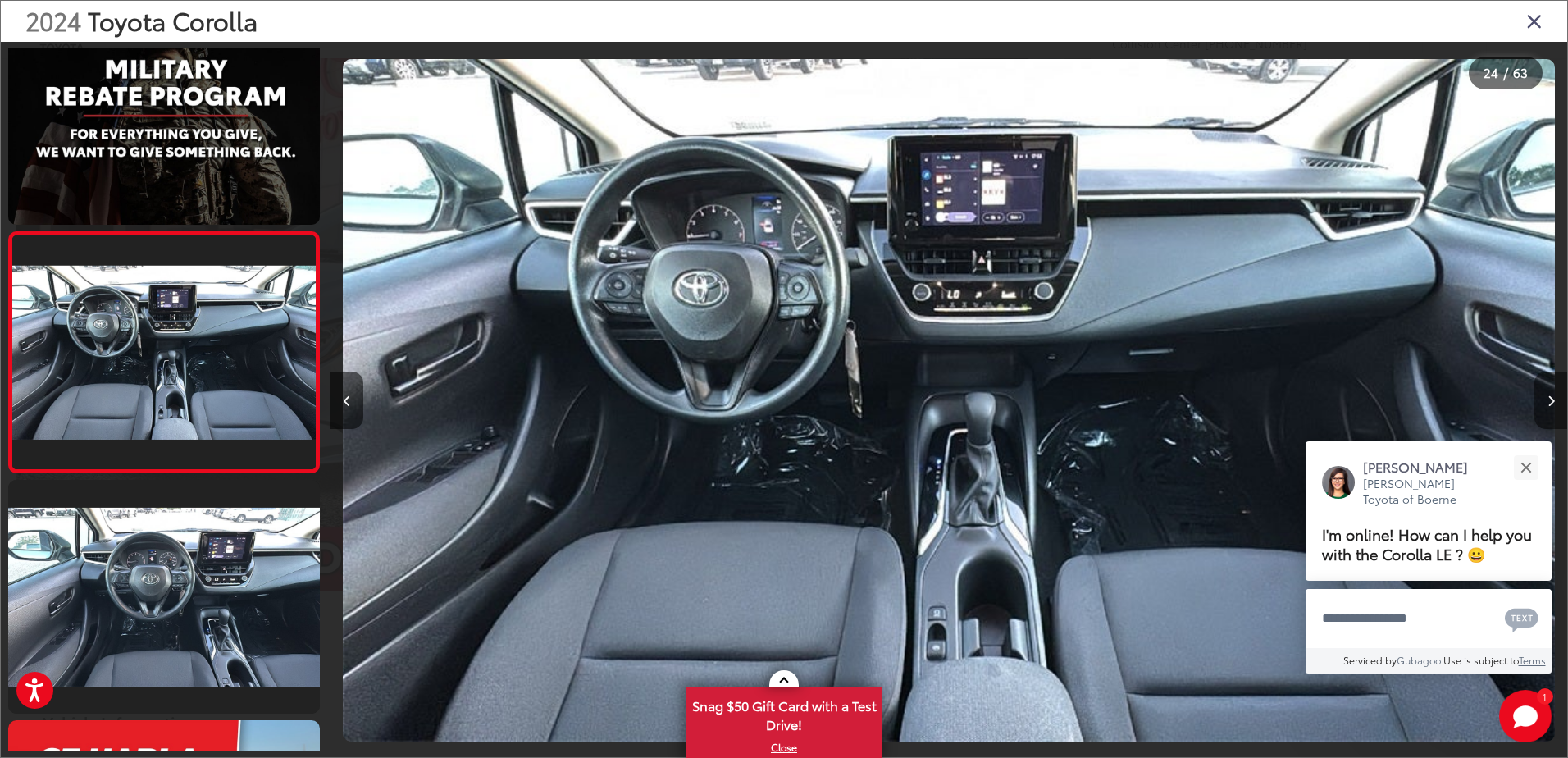
click at [1548, 397] on icon "Next image" at bounding box center [1551, 400] width 7 height 12
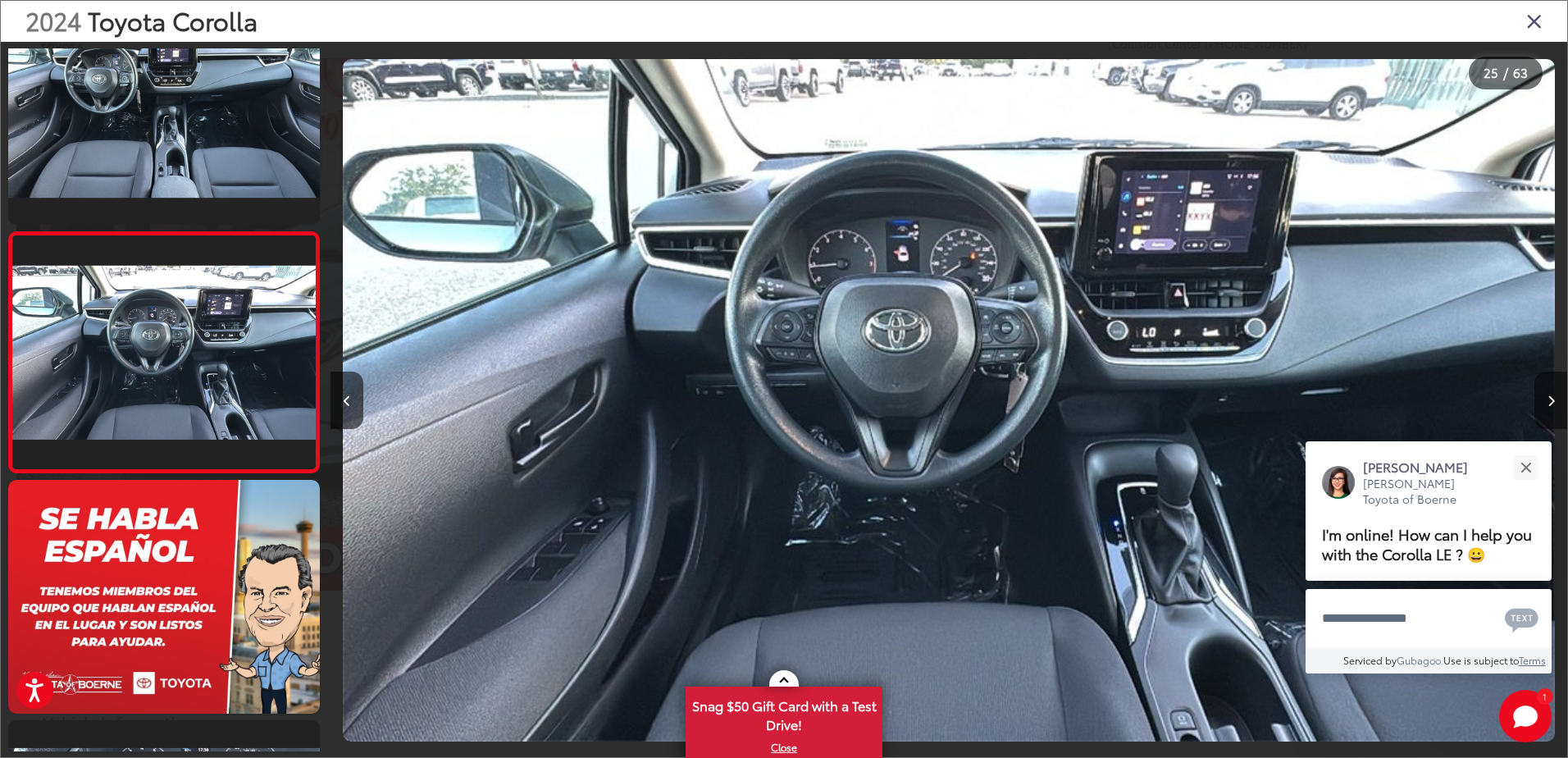
click at [1548, 397] on icon "Next image" at bounding box center [1551, 400] width 7 height 12
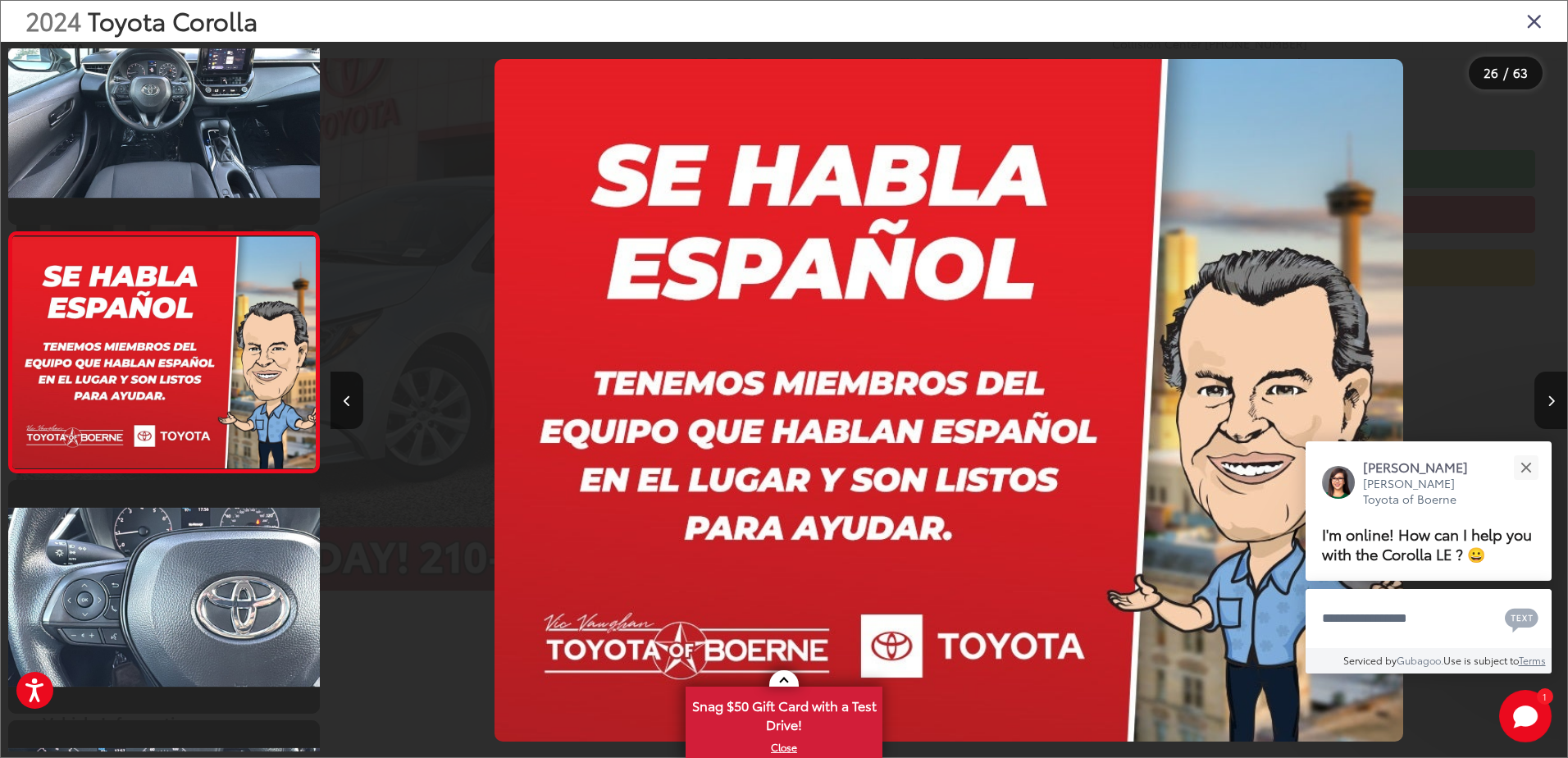
click at [1548, 397] on icon "Next image" at bounding box center [1551, 400] width 7 height 12
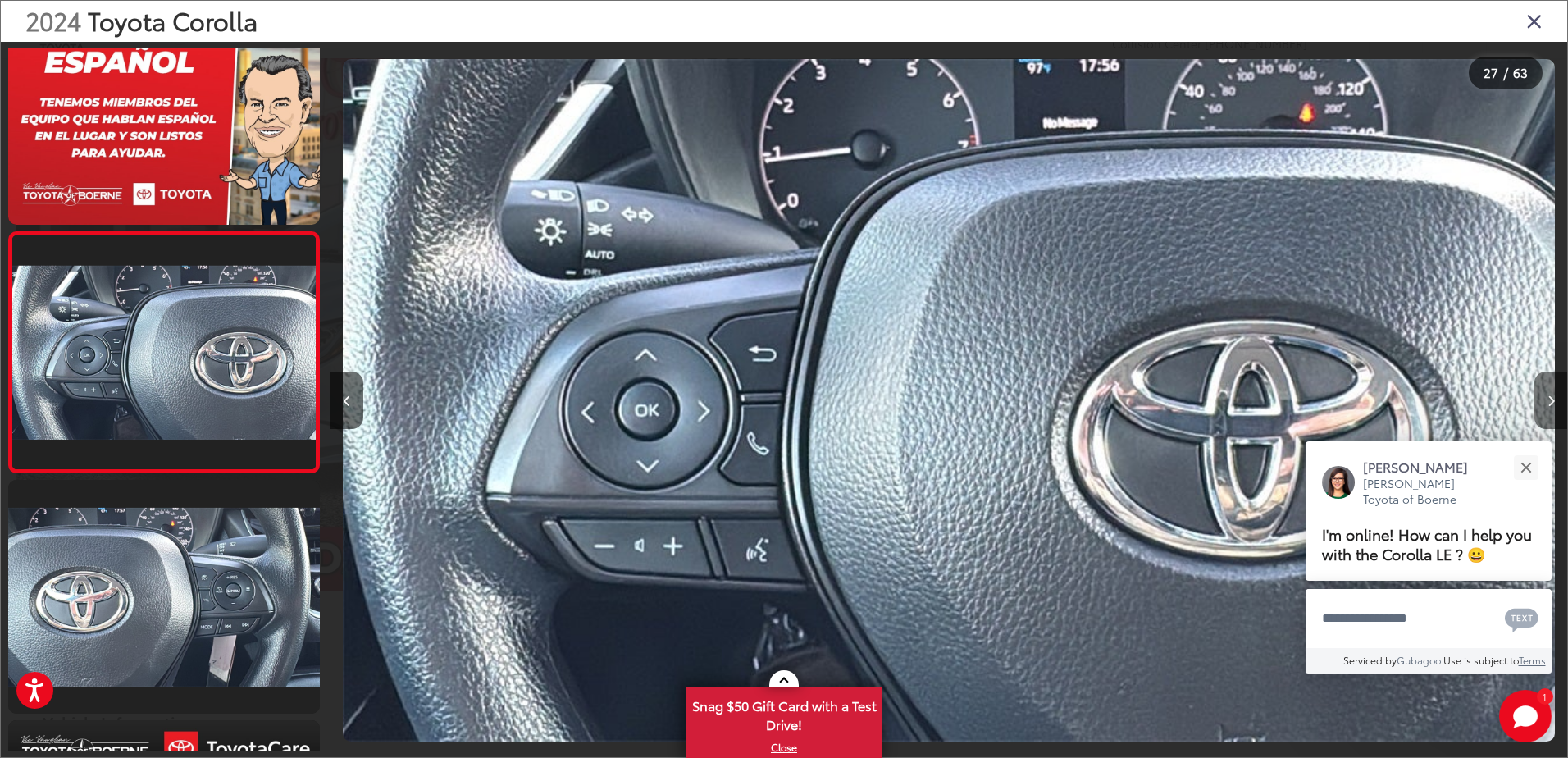
click at [1548, 397] on icon "Next image" at bounding box center [1551, 400] width 7 height 12
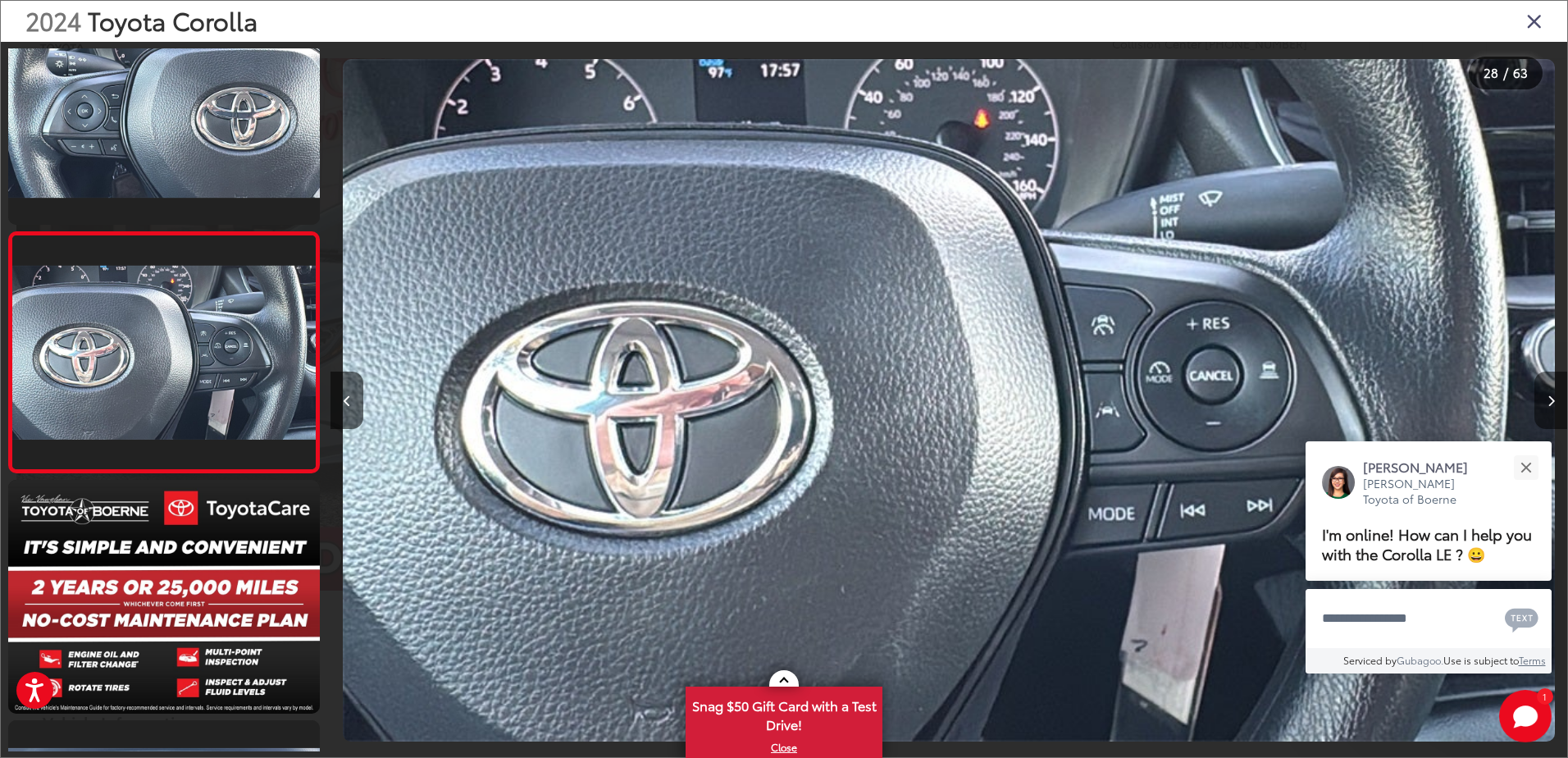
click at [1548, 397] on icon "Next image" at bounding box center [1551, 400] width 7 height 12
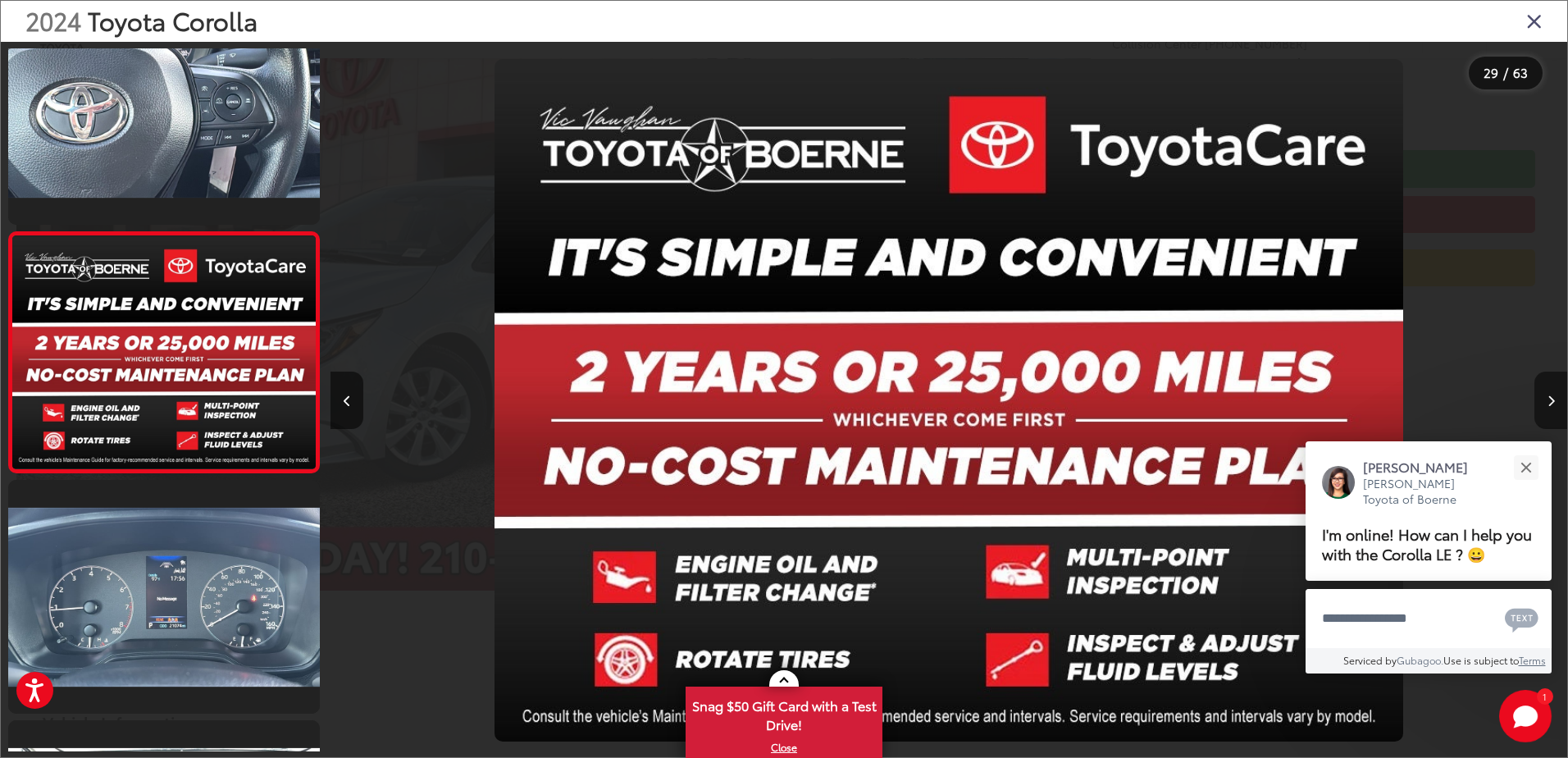
click at [1548, 397] on icon "Next image" at bounding box center [1551, 400] width 7 height 12
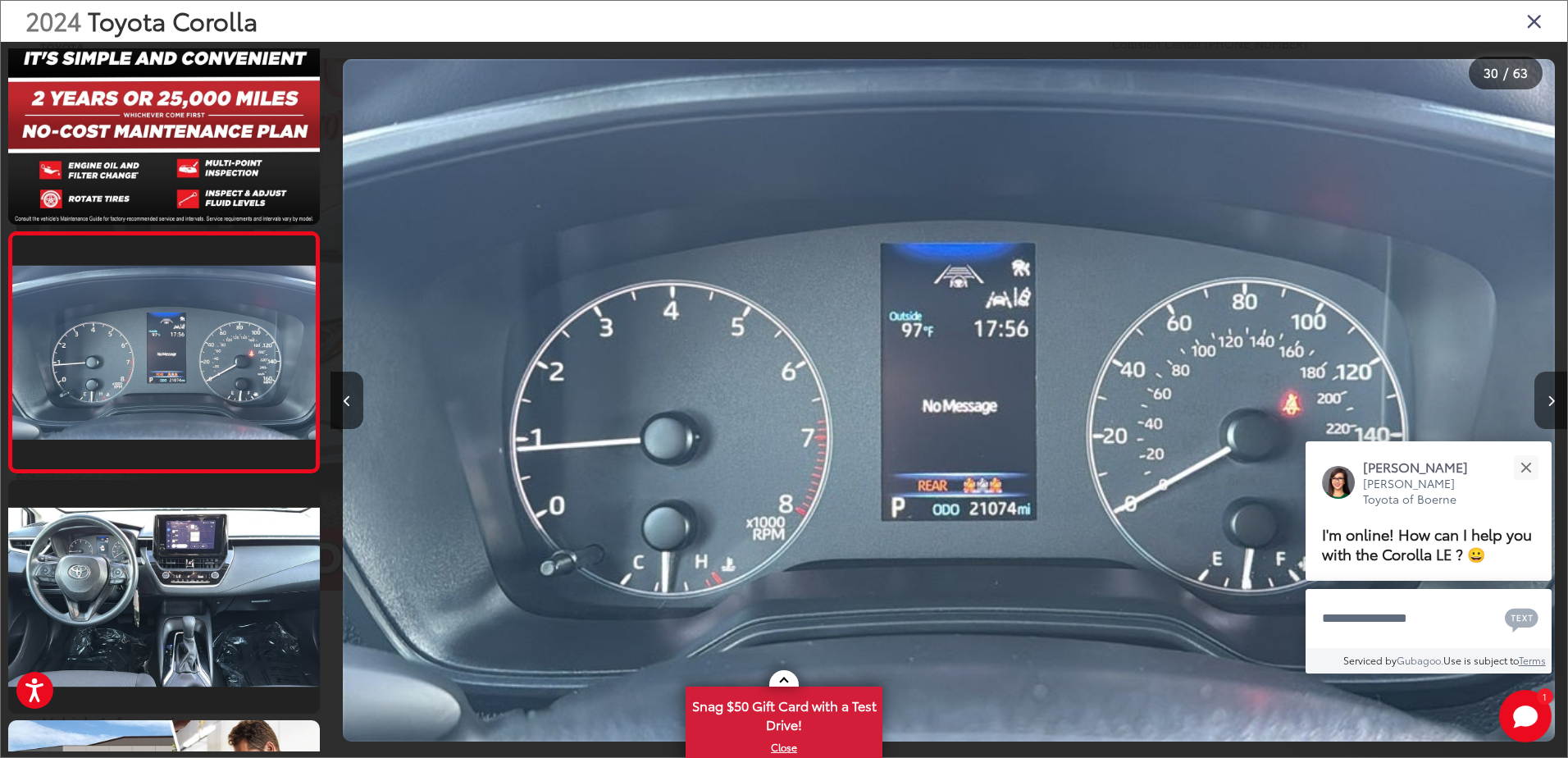
click at [1548, 397] on icon "Next image" at bounding box center [1551, 400] width 7 height 12
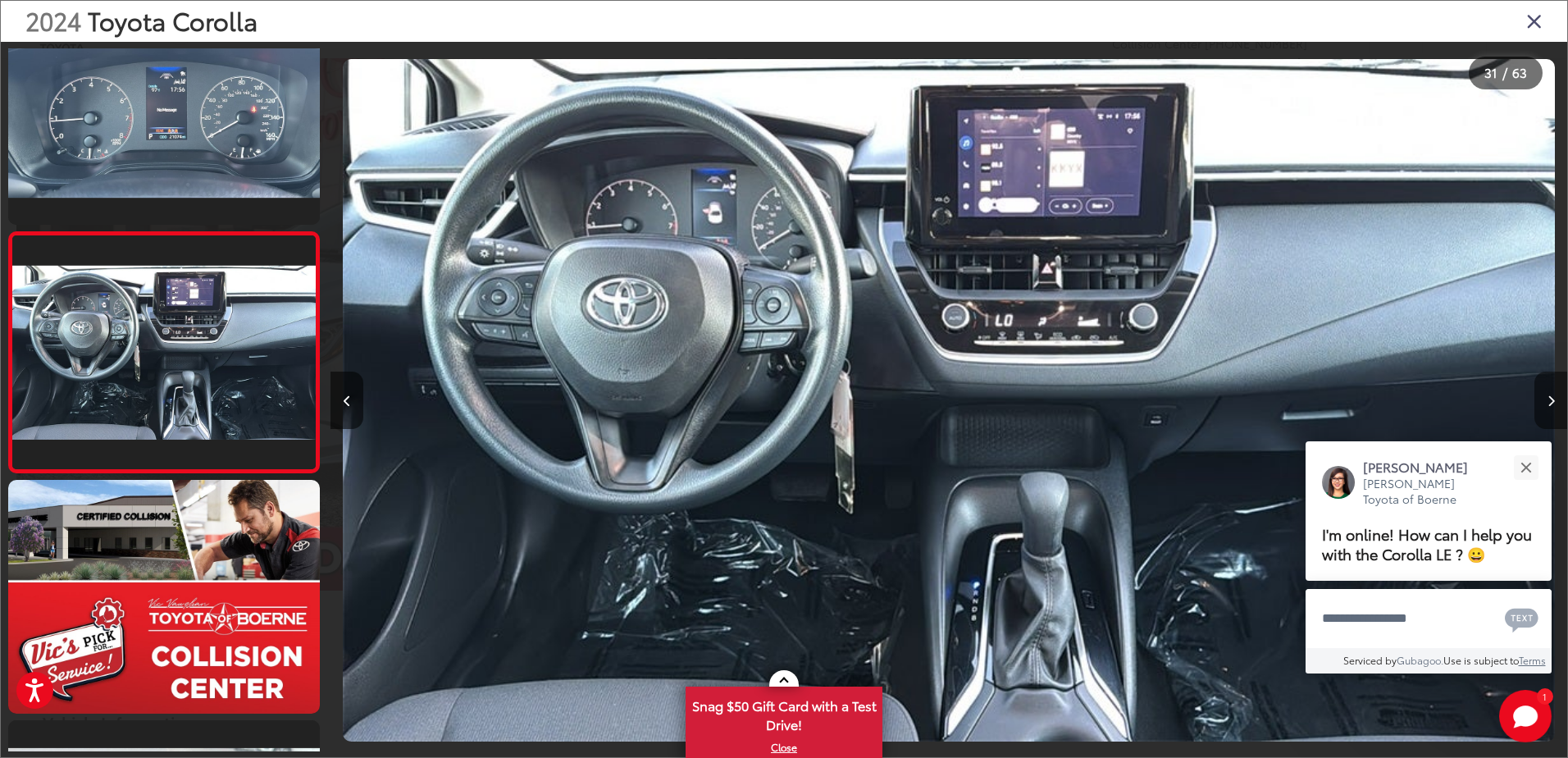
click at [1548, 397] on icon "Next image" at bounding box center [1551, 400] width 7 height 12
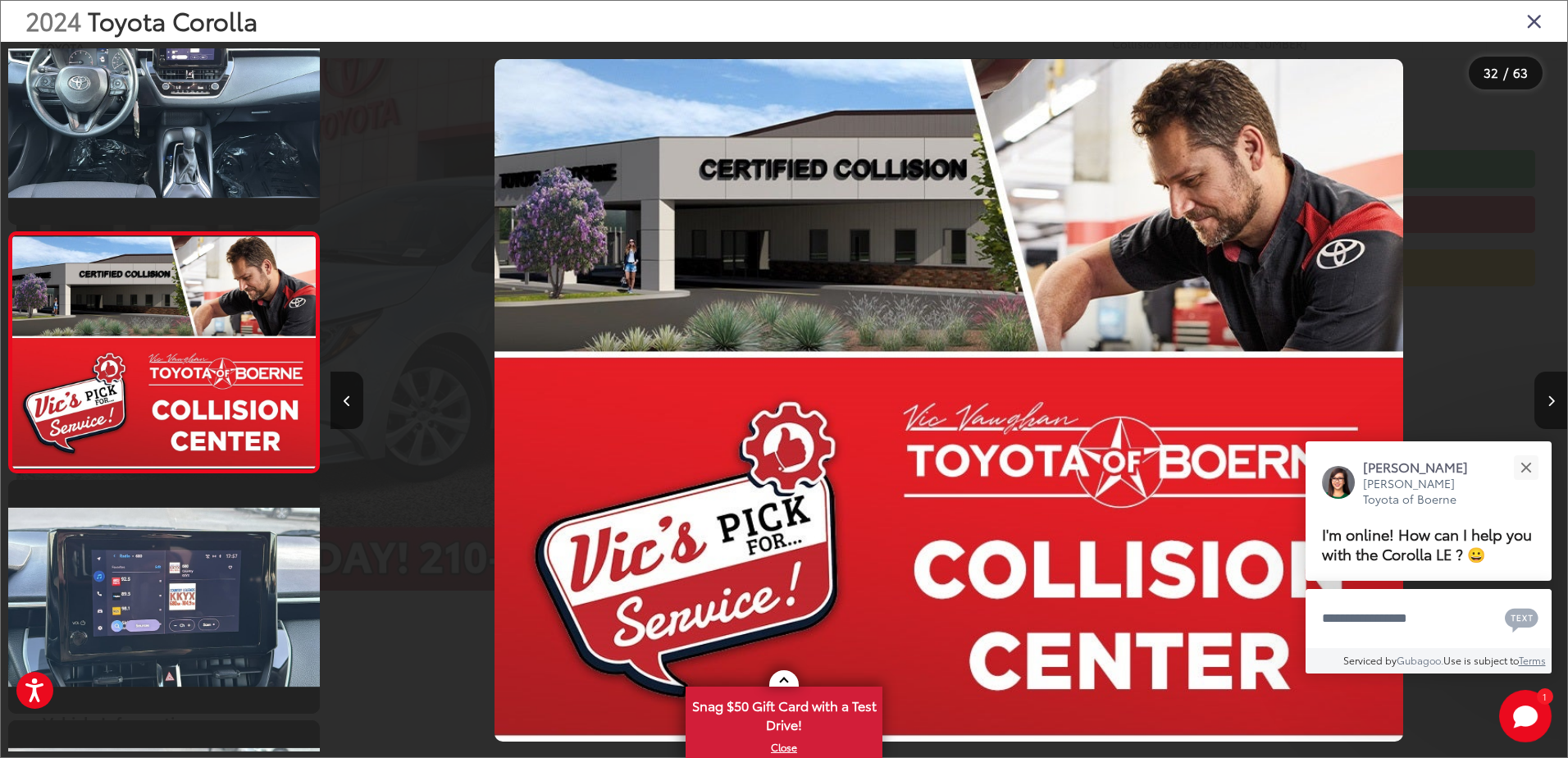
click at [1548, 397] on icon "Next image" at bounding box center [1551, 400] width 7 height 12
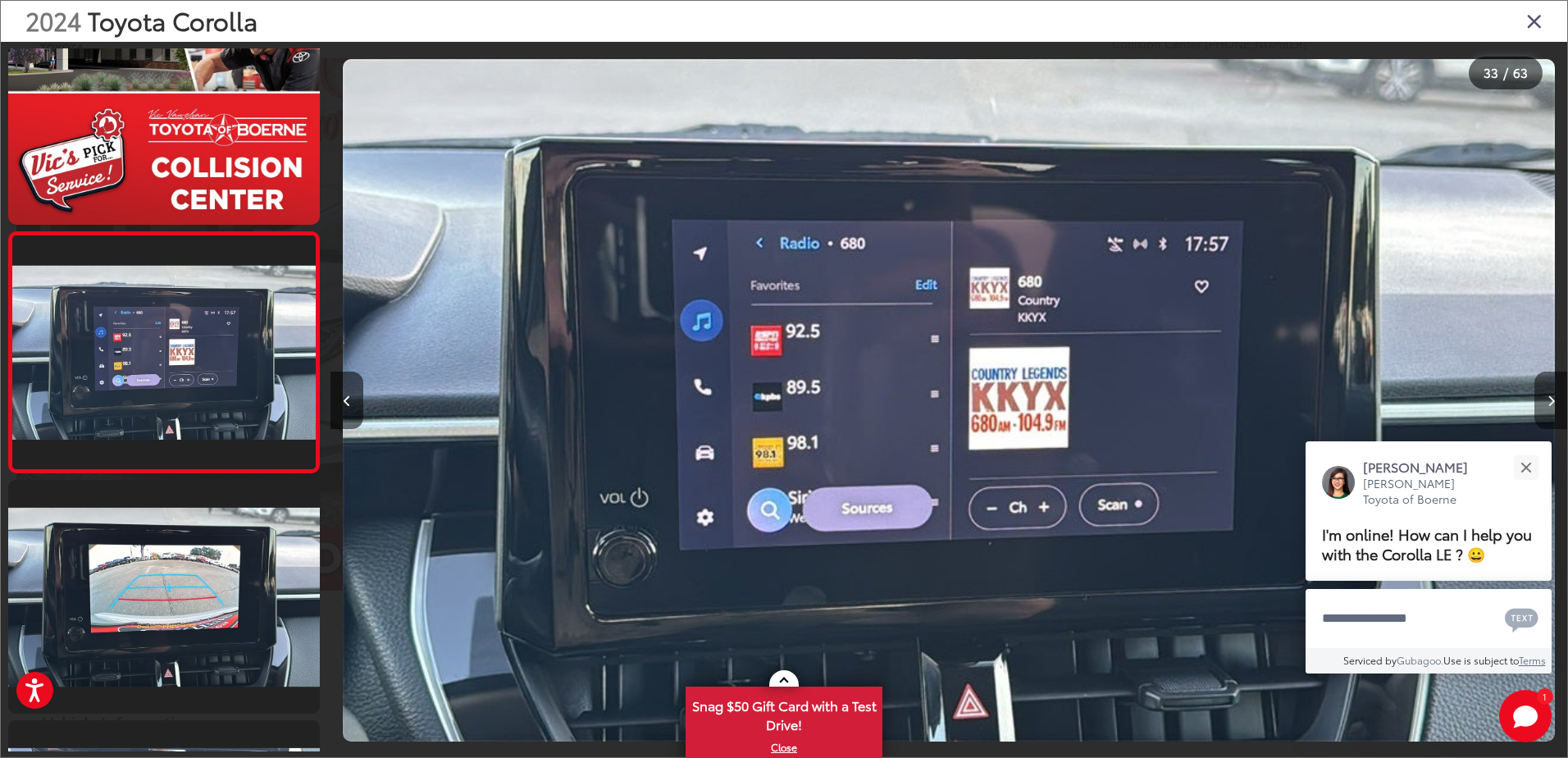
click at [1548, 397] on icon "Next image" at bounding box center [1551, 400] width 7 height 12
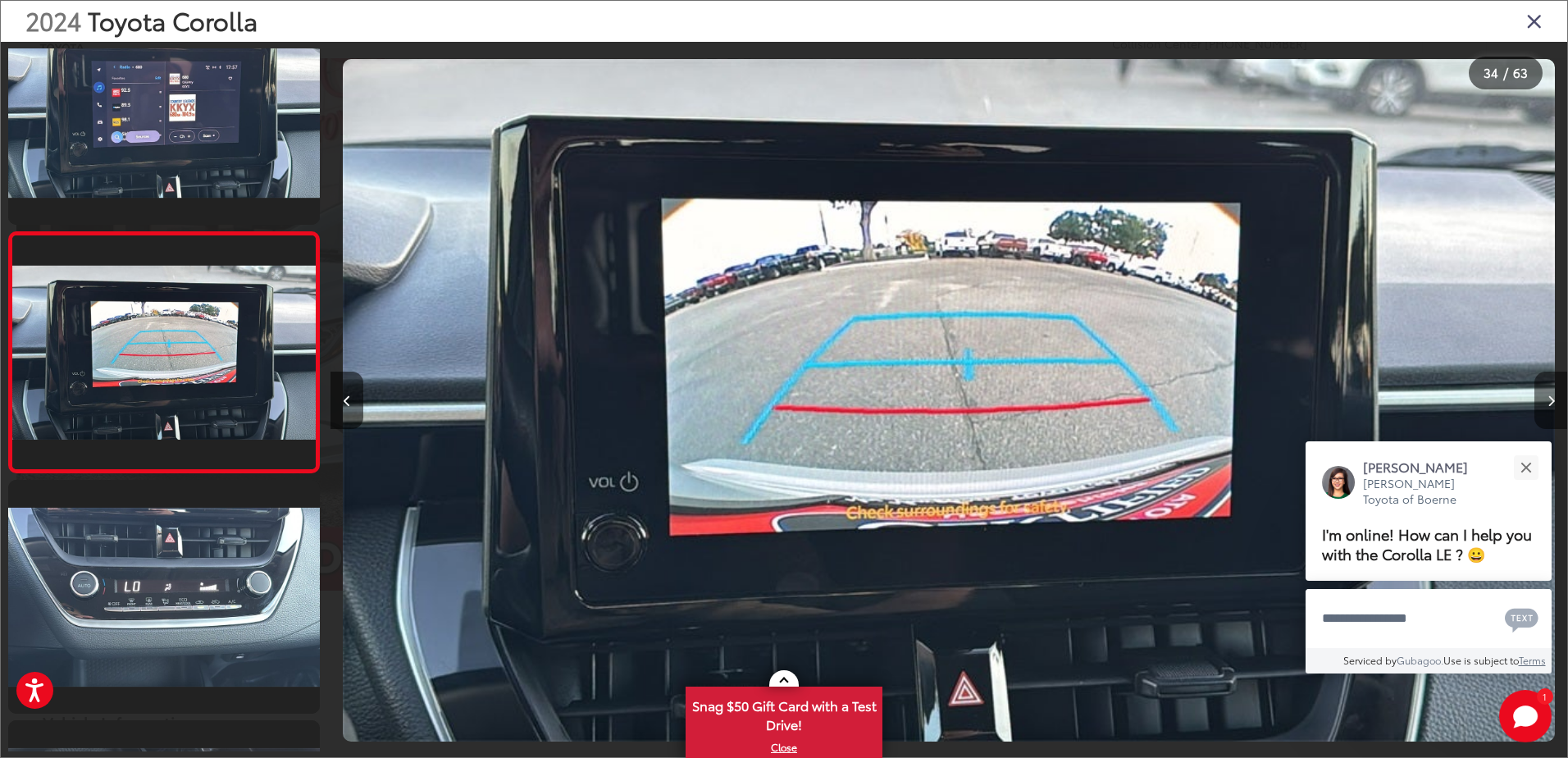
click at [1548, 397] on icon "Next image" at bounding box center [1551, 400] width 7 height 12
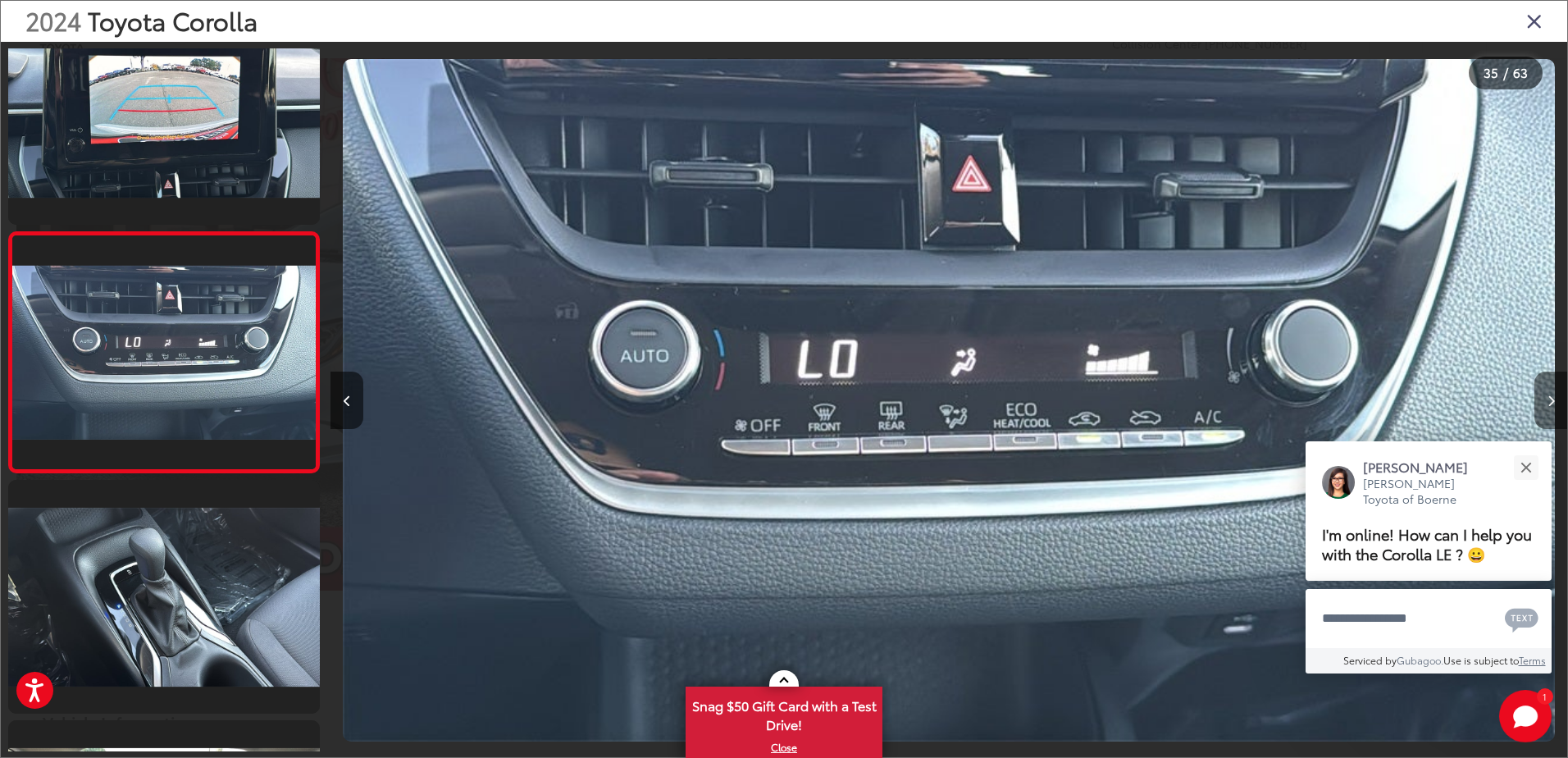
click at [1548, 397] on icon "Next image" at bounding box center [1551, 400] width 7 height 12
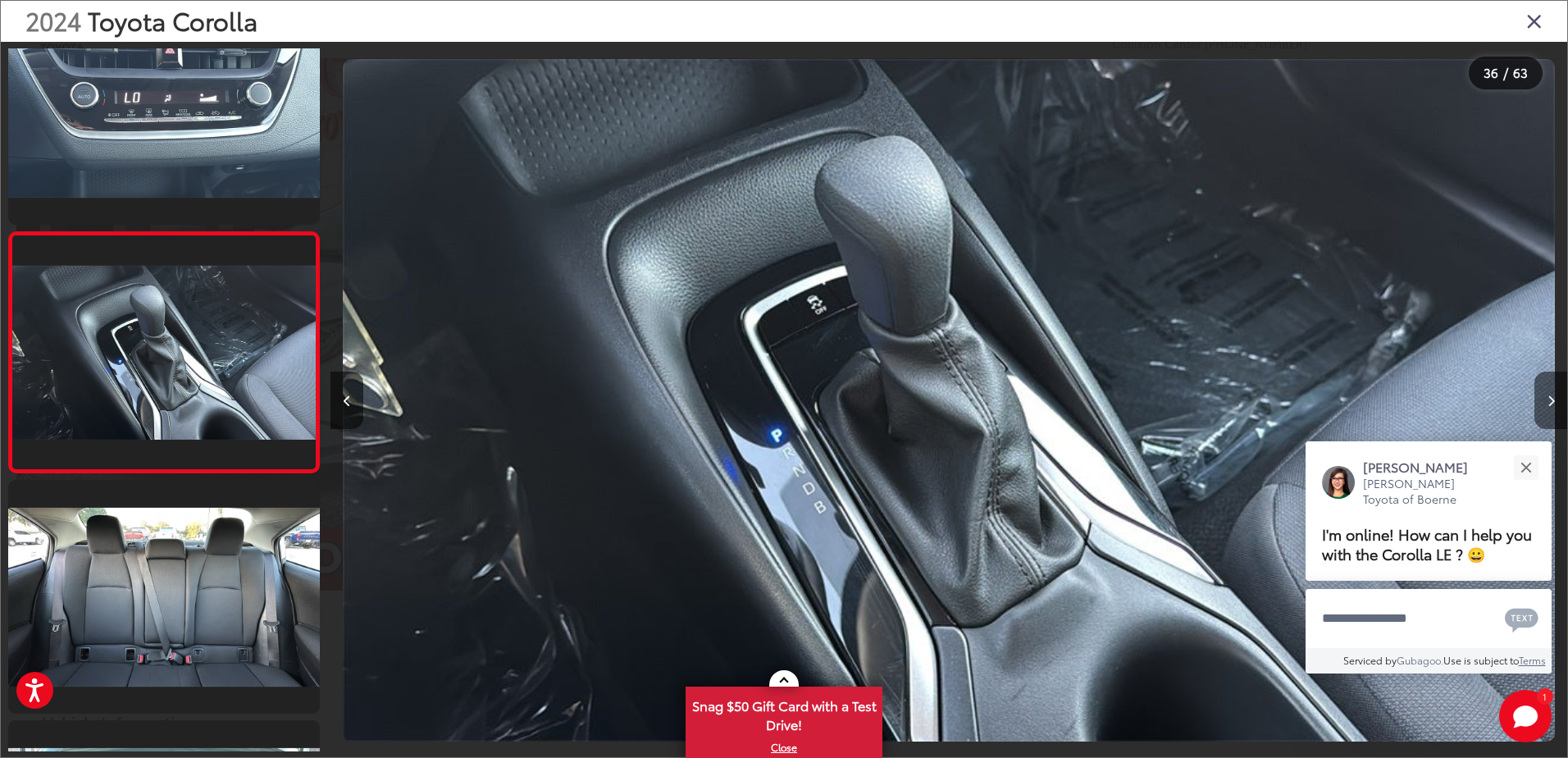
click at [1548, 397] on icon "Next image" at bounding box center [1551, 400] width 7 height 12
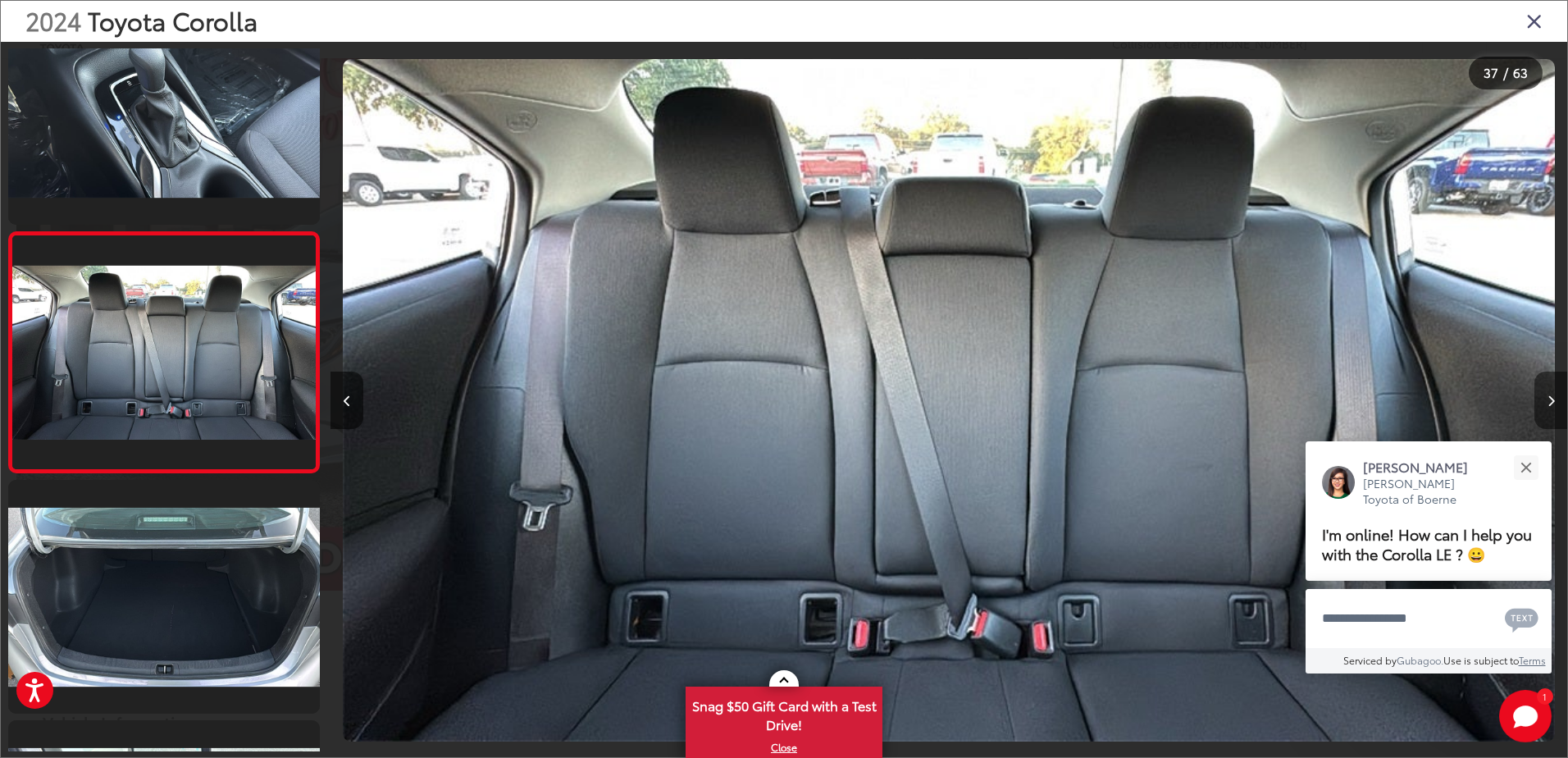
click at [1548, 397] on icon "Next image" at bounding box center [1551, 400] width 7 height 12
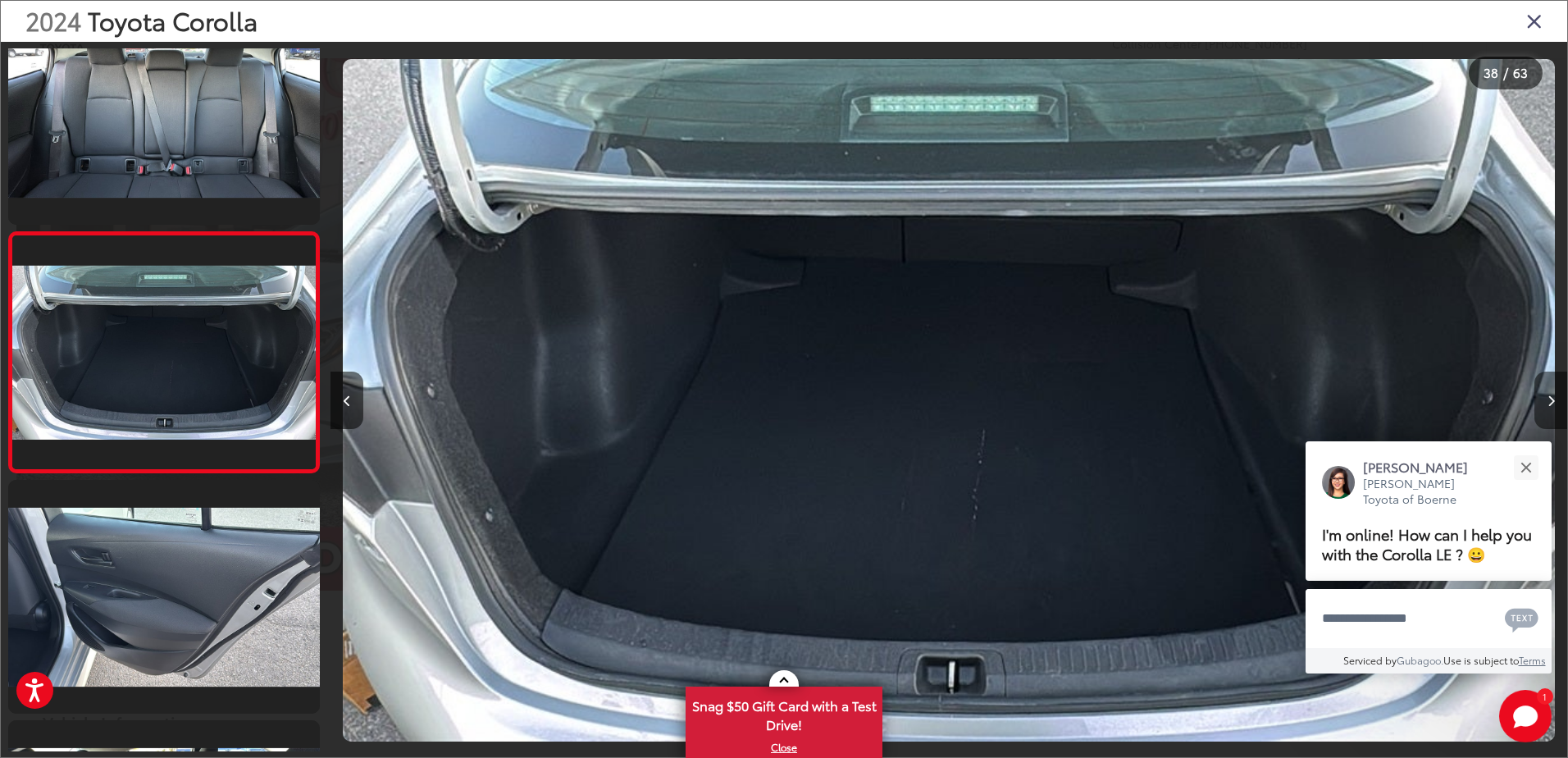
click at [1548, 397] on icon "Next image" at bounding box center [1551, 400] width 7 height 12
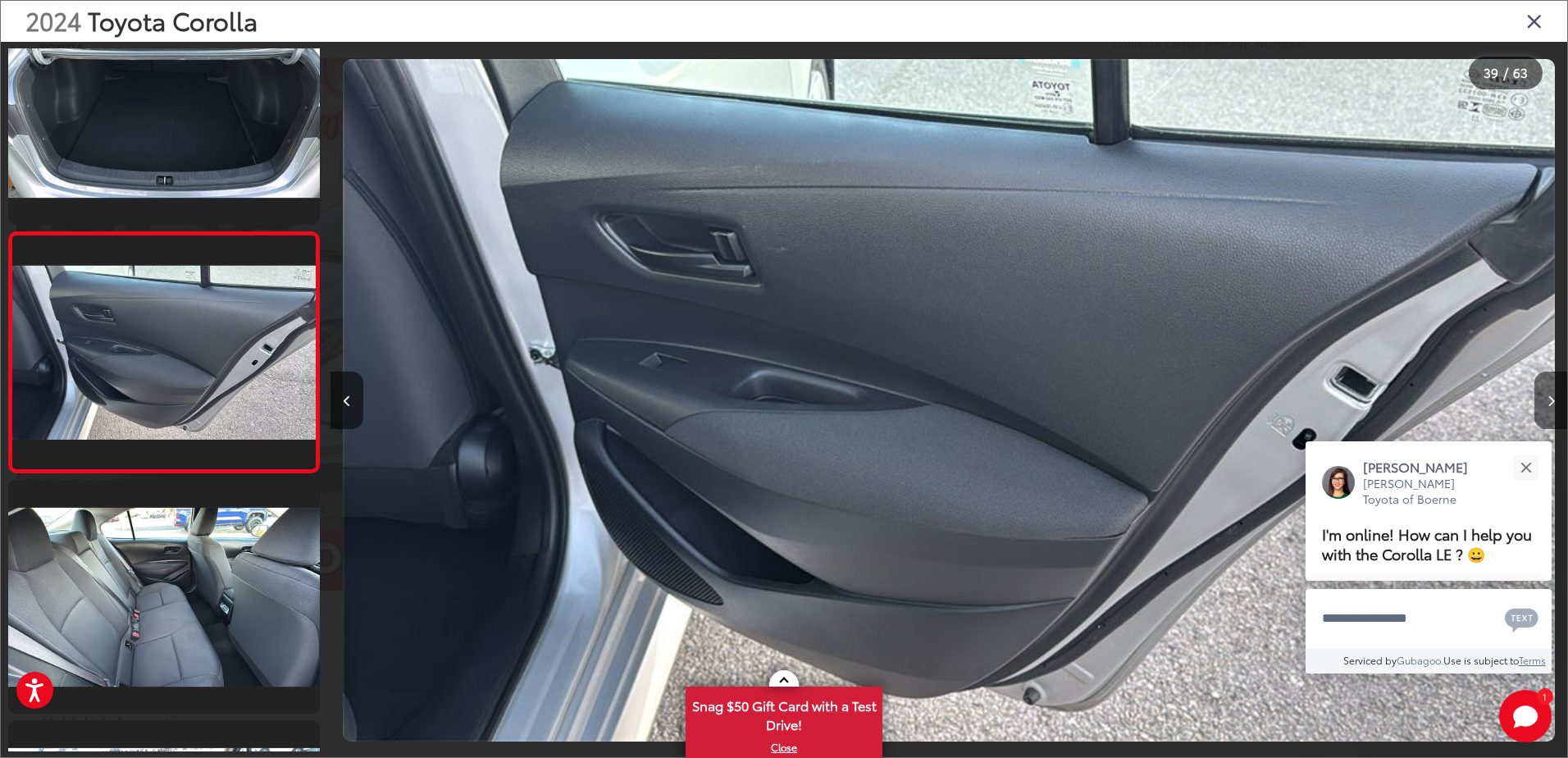
click at [1548, 397] on icon "Next image" at bounding box center [1551, 400] width 7 height 12
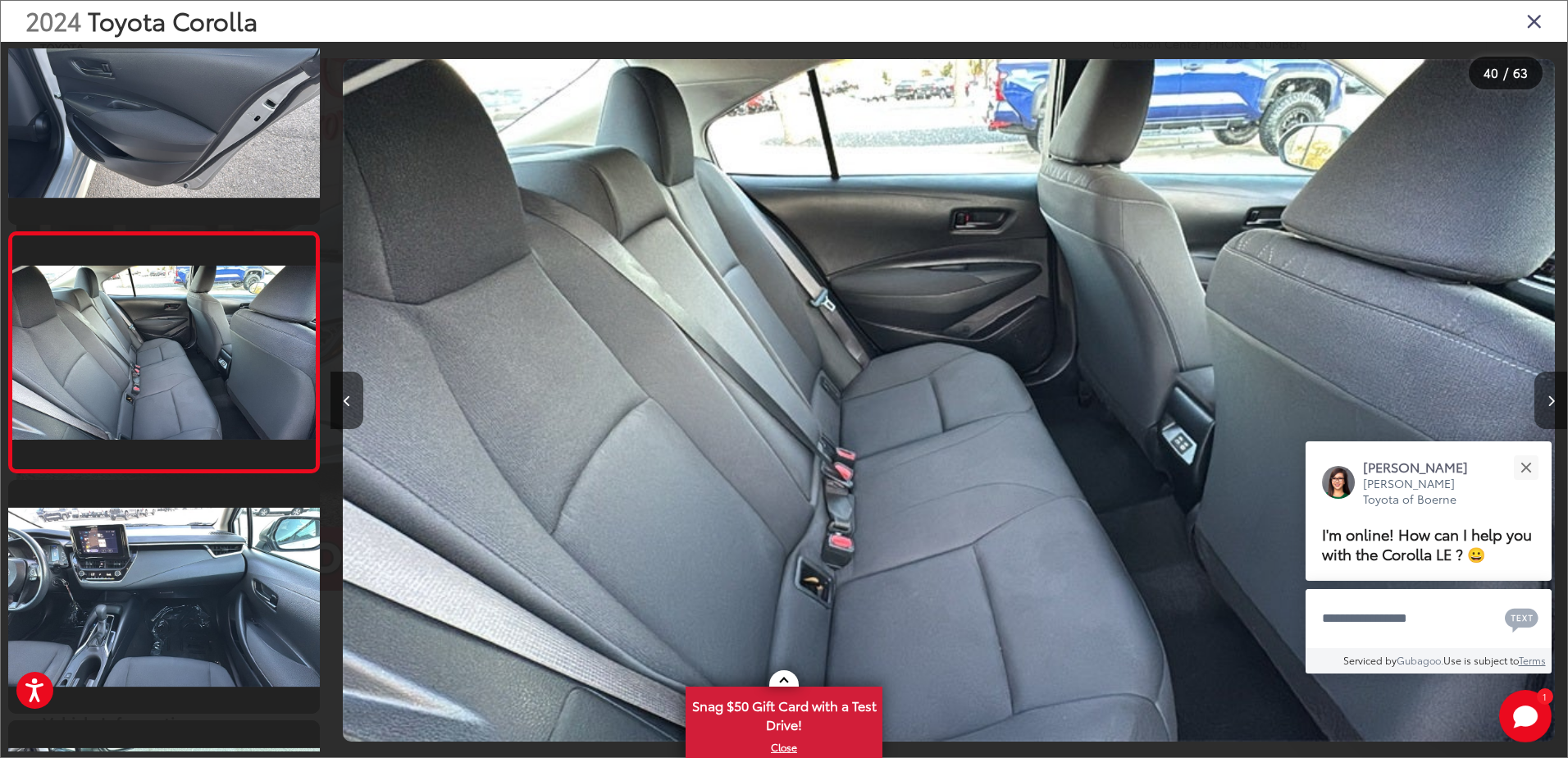
click at [1548, 397] on icon "Next image" at bounding box center [1551, 400] width 7 height 12
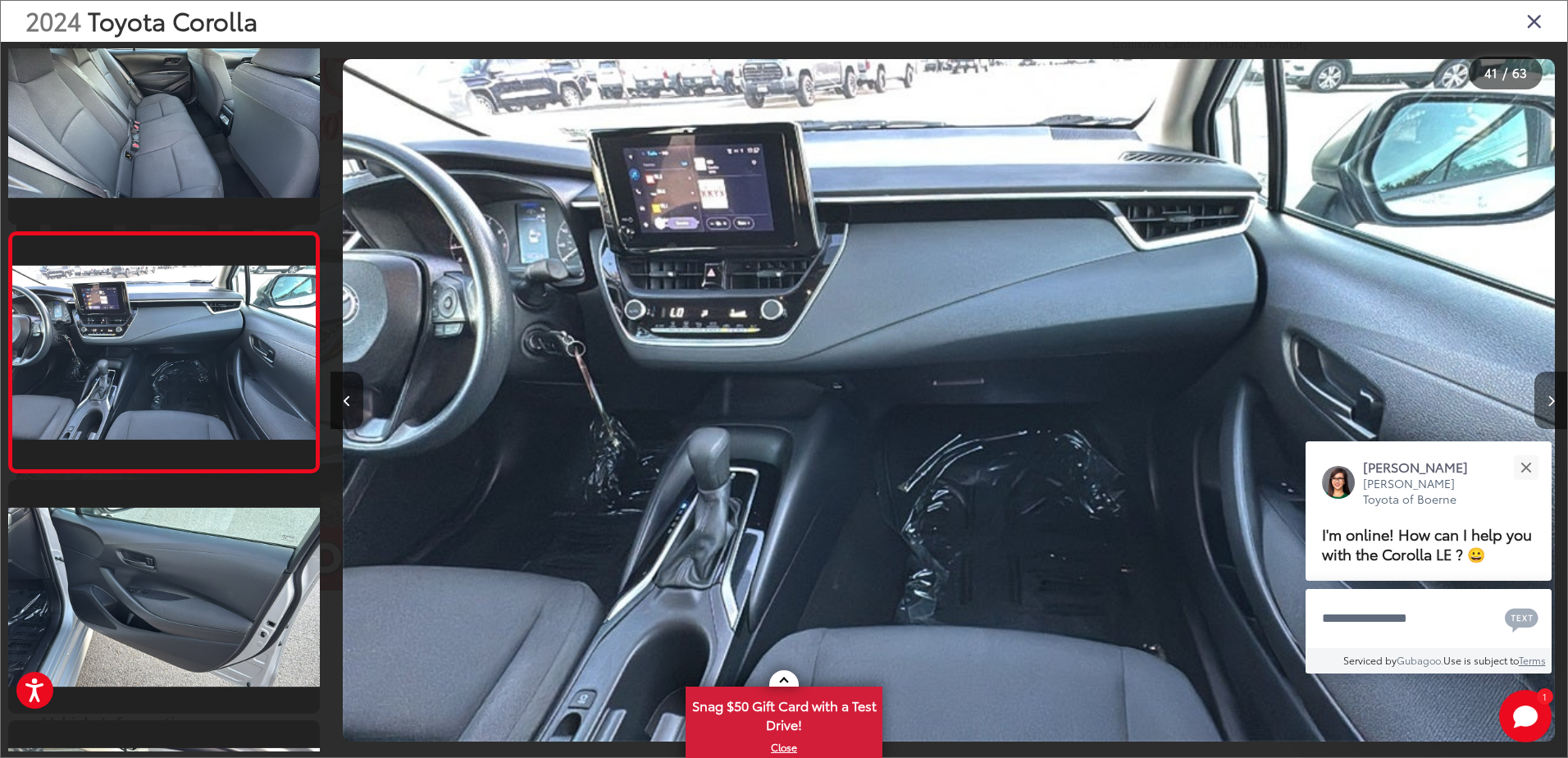
click at [1548, 397] on icon "Next image" at bounding box center [1551, 400] width 7 height 12
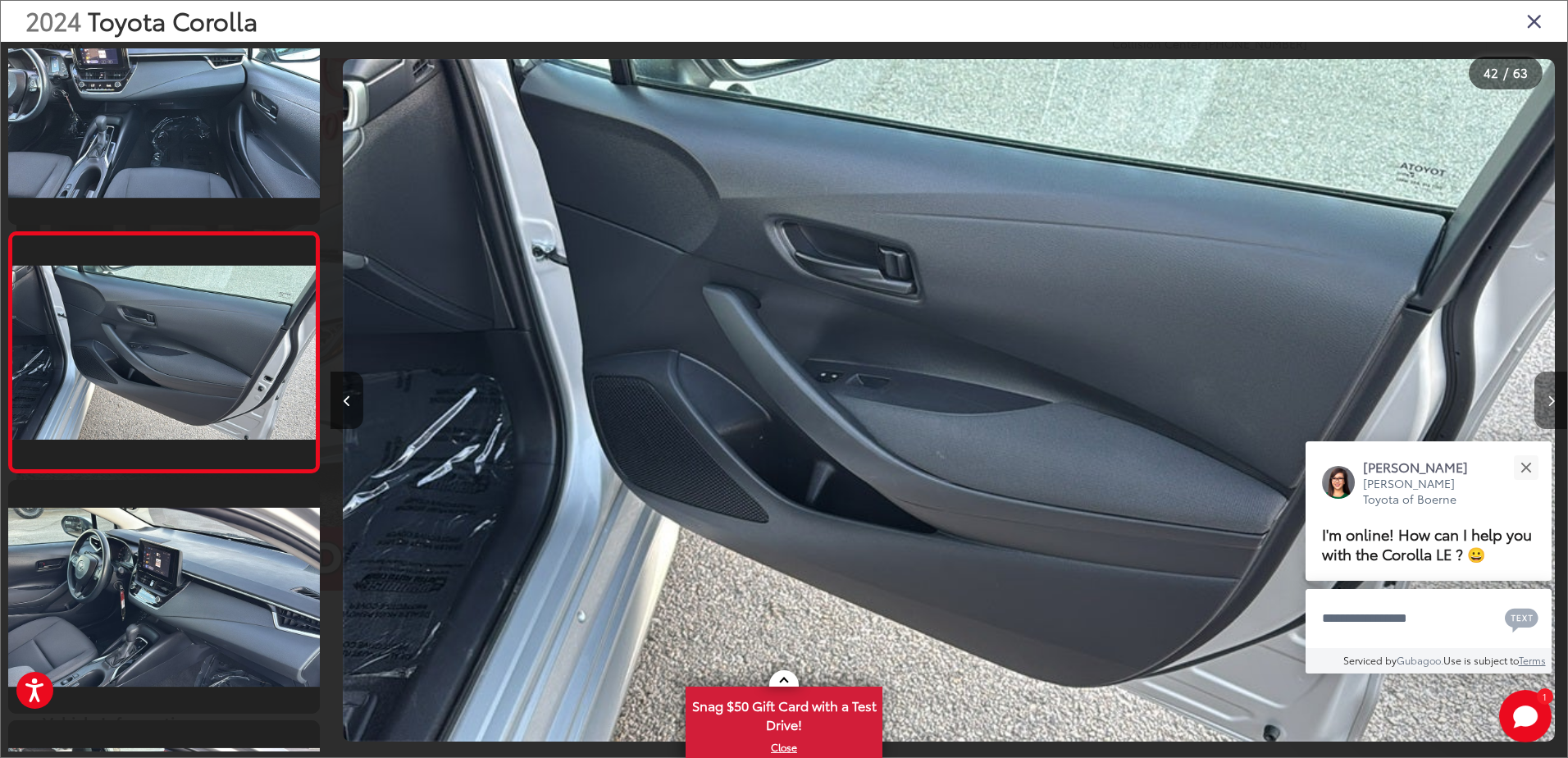
click at [1548, 397] on icon "Next image" at bounding box center [1551, 400] width 7 height 12
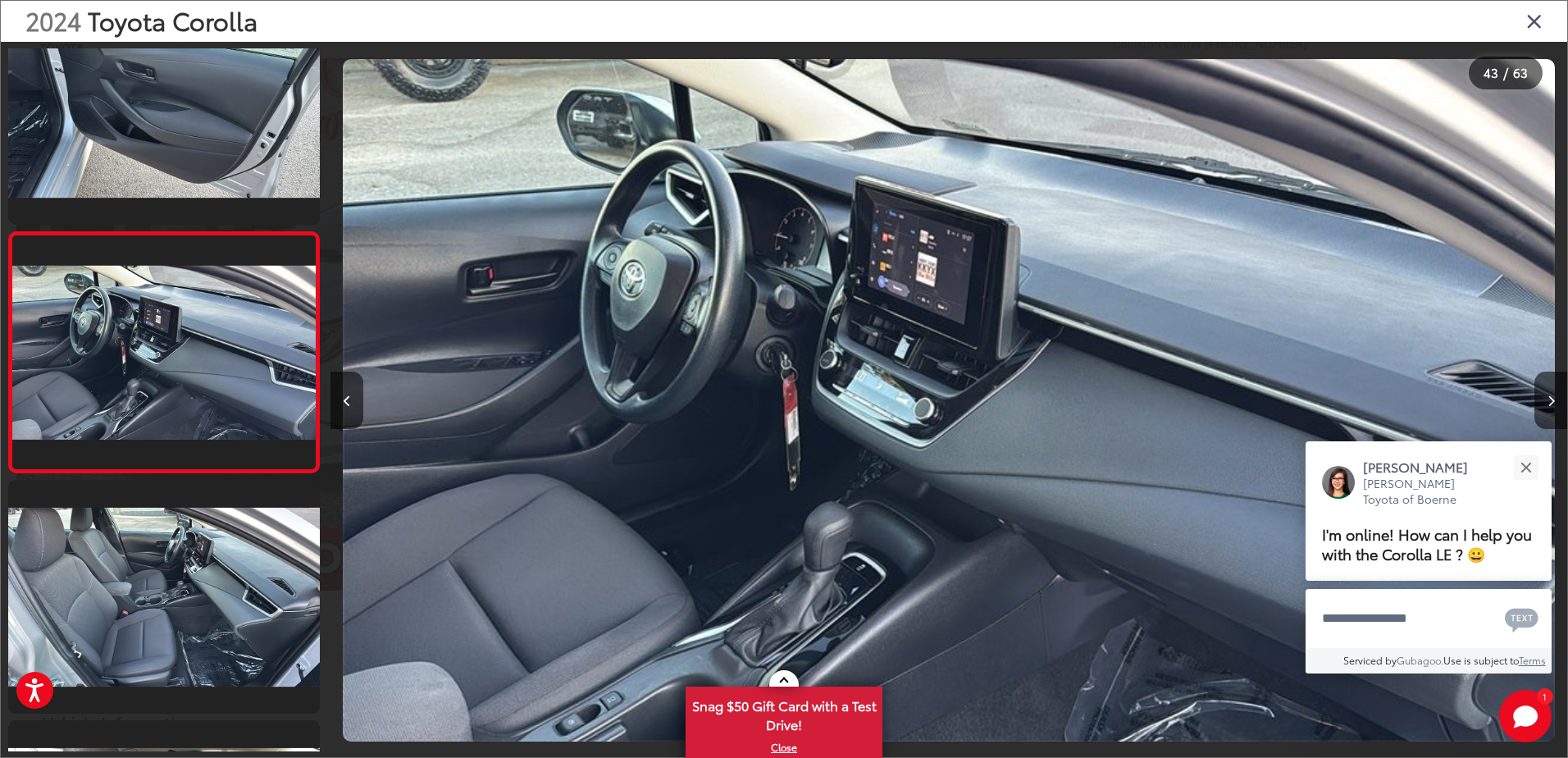
click at [1526, 20] on icon "Close gallery" at bounding box center [1534, 20] width 16 height 21
